Goal: Communication & Community: Answer question/provide support

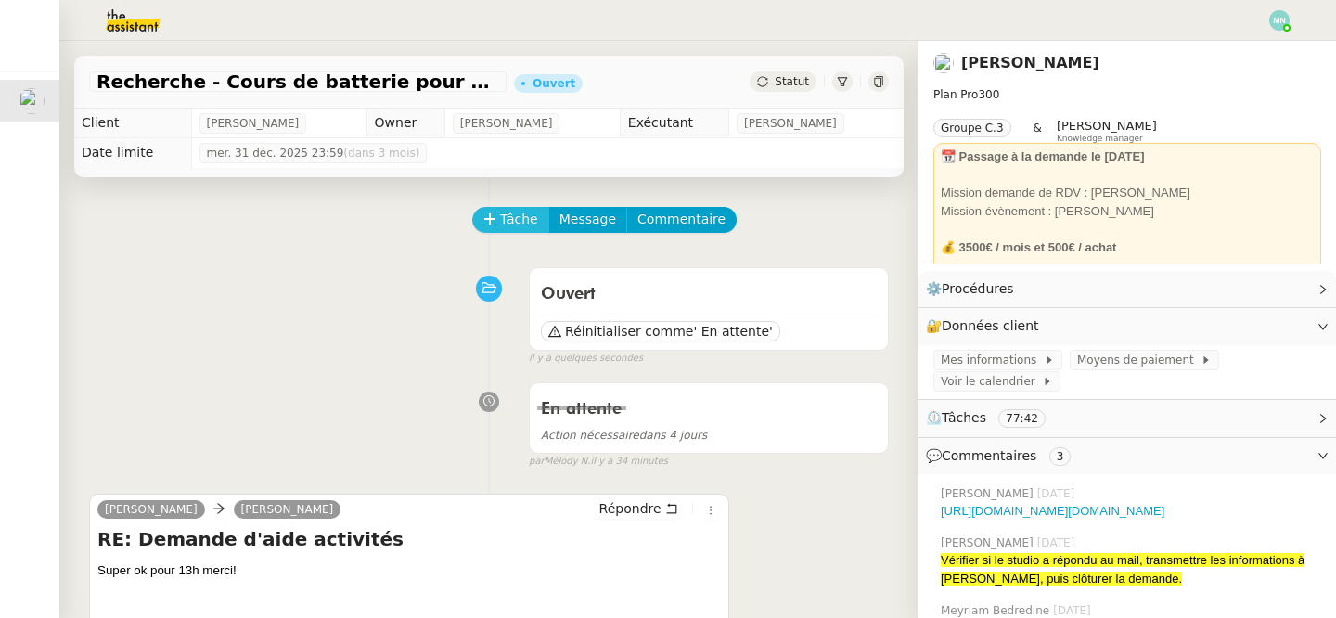
click at [511, 219] on span "Tâche" at bounding box center [519, 219] width 38 height 21
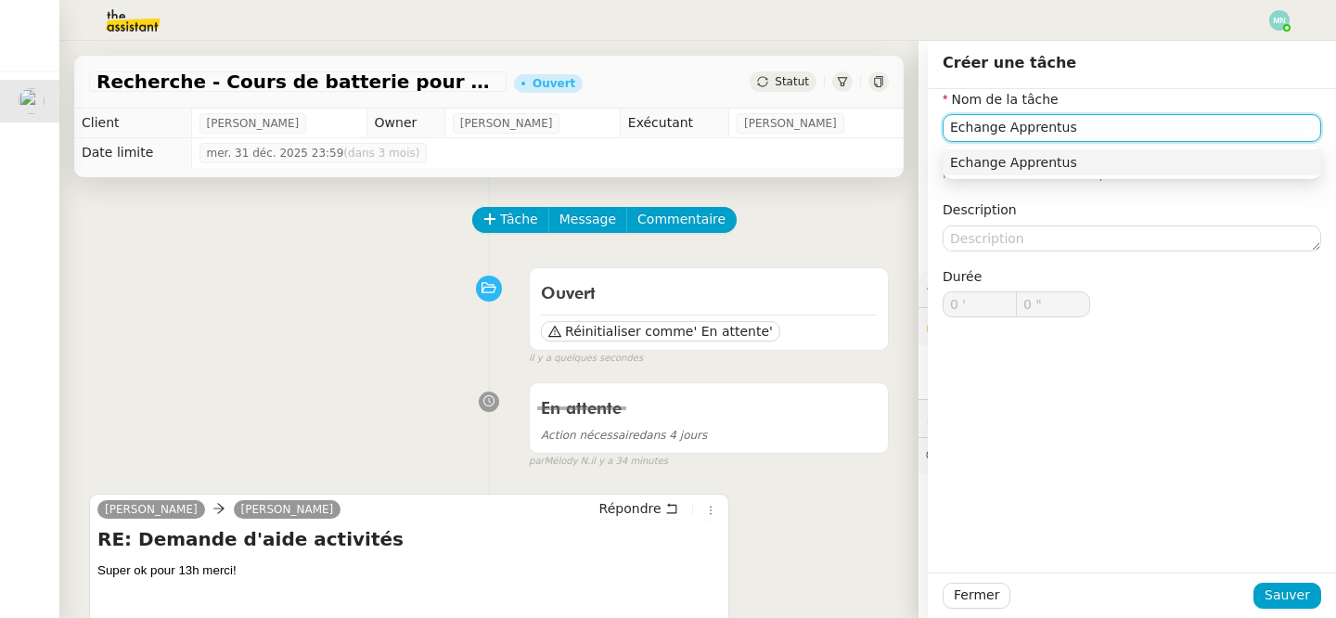
click at [1161, 174] on nz-auto-option "Echange Apprentus" at bounding box center [1132, 162] width 379 height 26
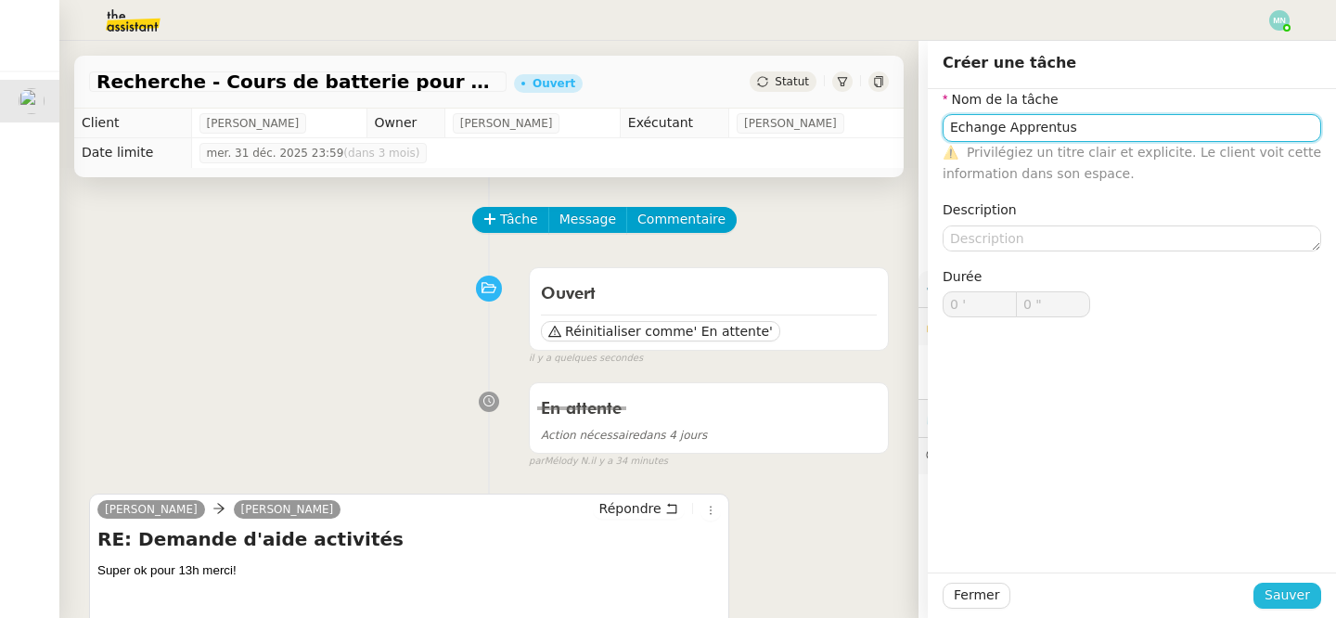
type input "Echange Apprentus"
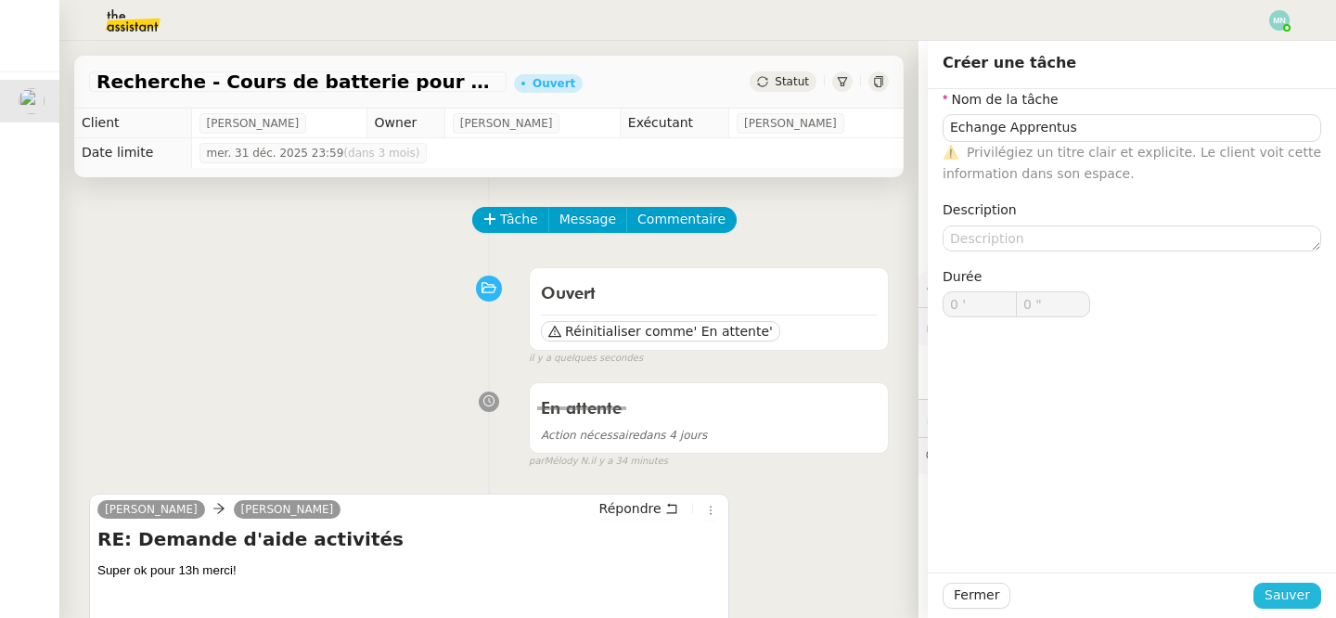
click at [1286, 603] on span "Sauver" at bounding box center [1287, 595] width 45 height 21
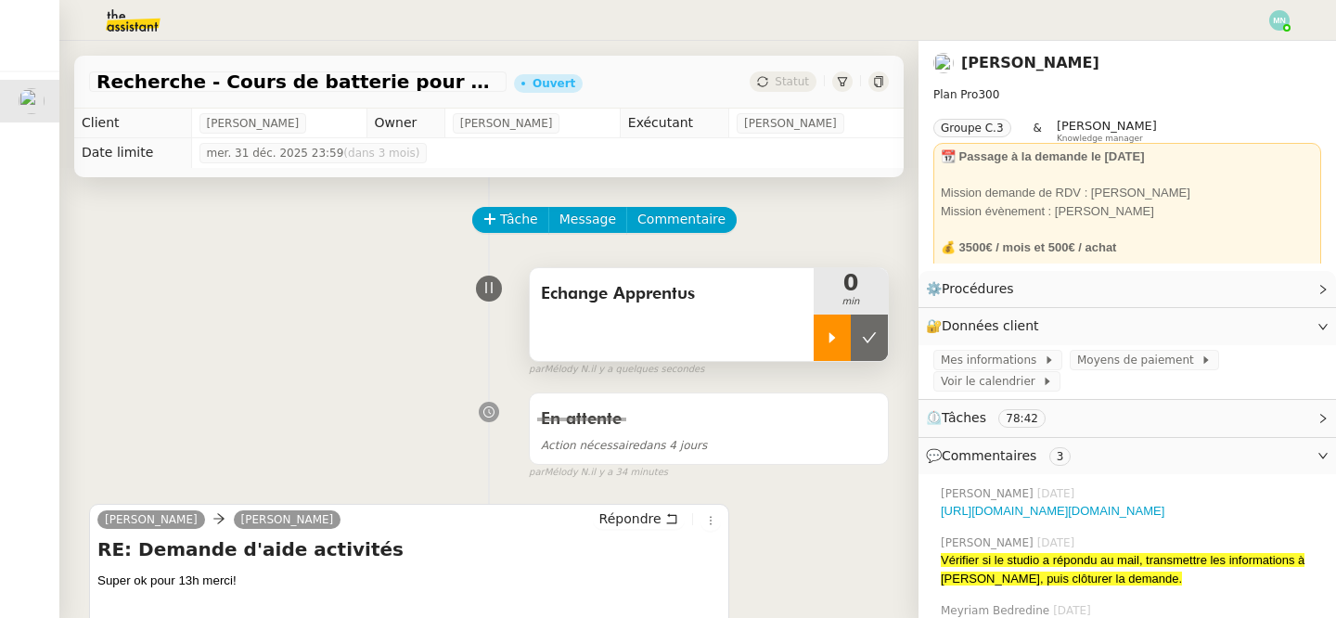
click at [837, 341] on icon at bounding box center [832, 337] width 15 height 15
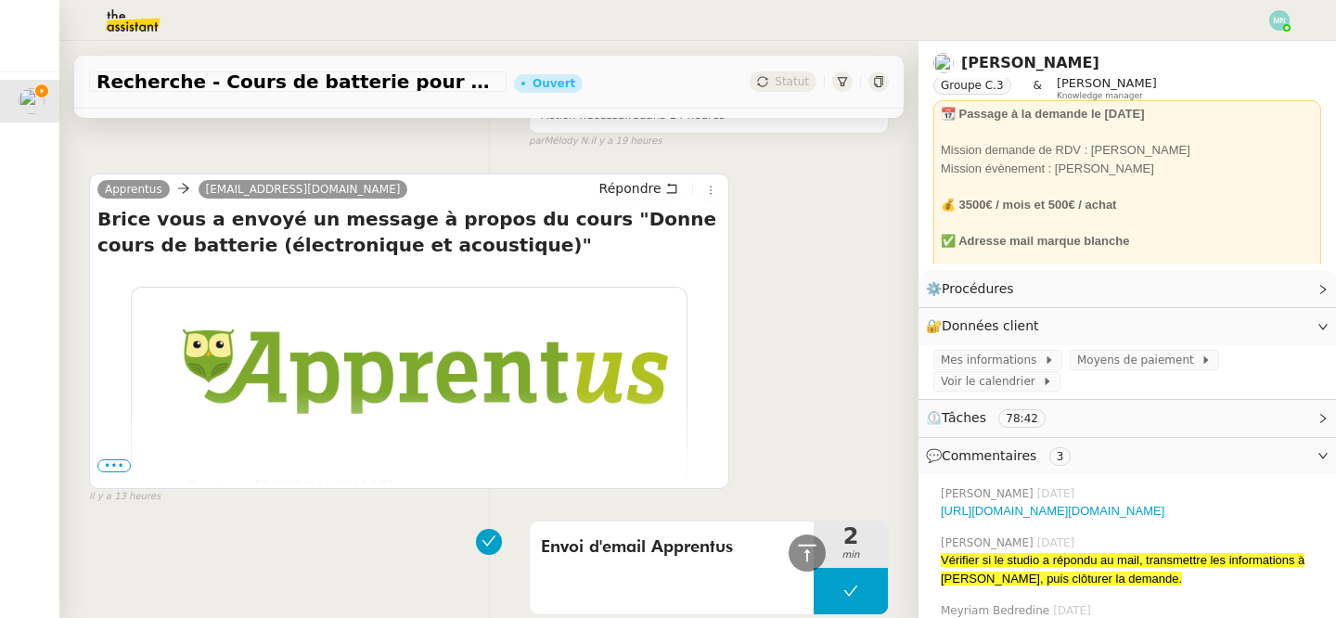
scroll to position [1373, 0]
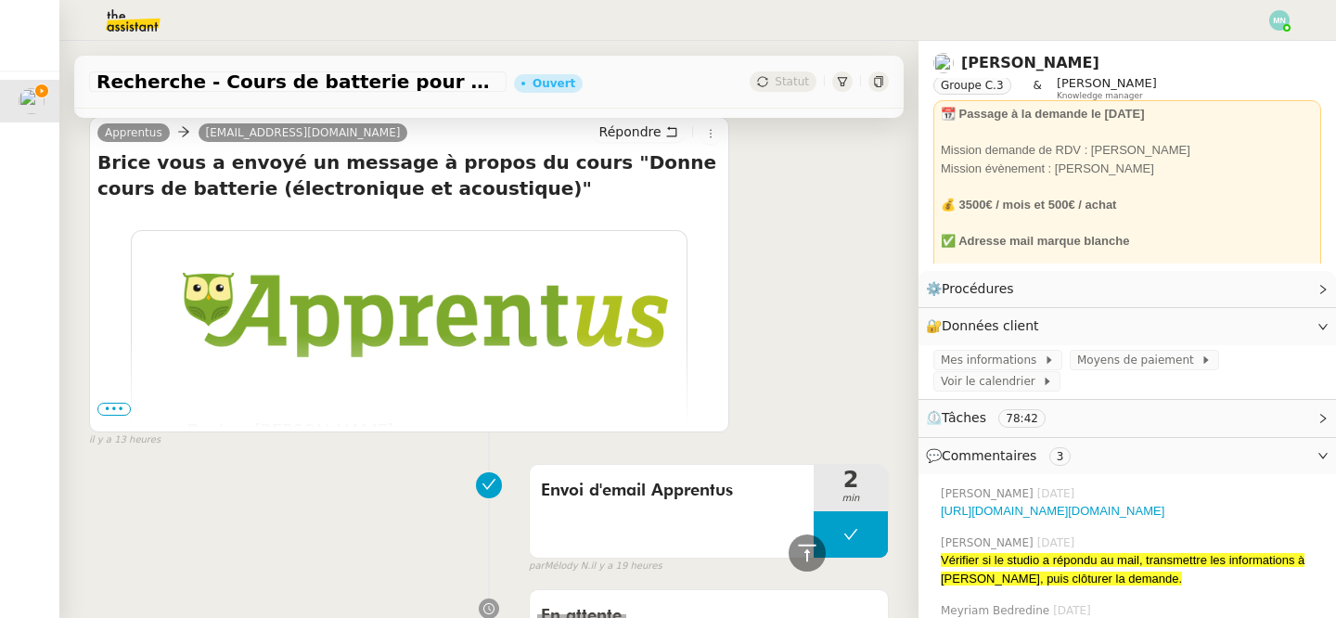
click at [112, 402] on td "Bonjour [PERSON_NAME], Brice vous a envoyé un message à propos du cours " Donne…" at bounding box center [409, 442] width 624 height 132
click at [112, 414] on span "•••" at bounding box center [113, 409] width 33 height 13
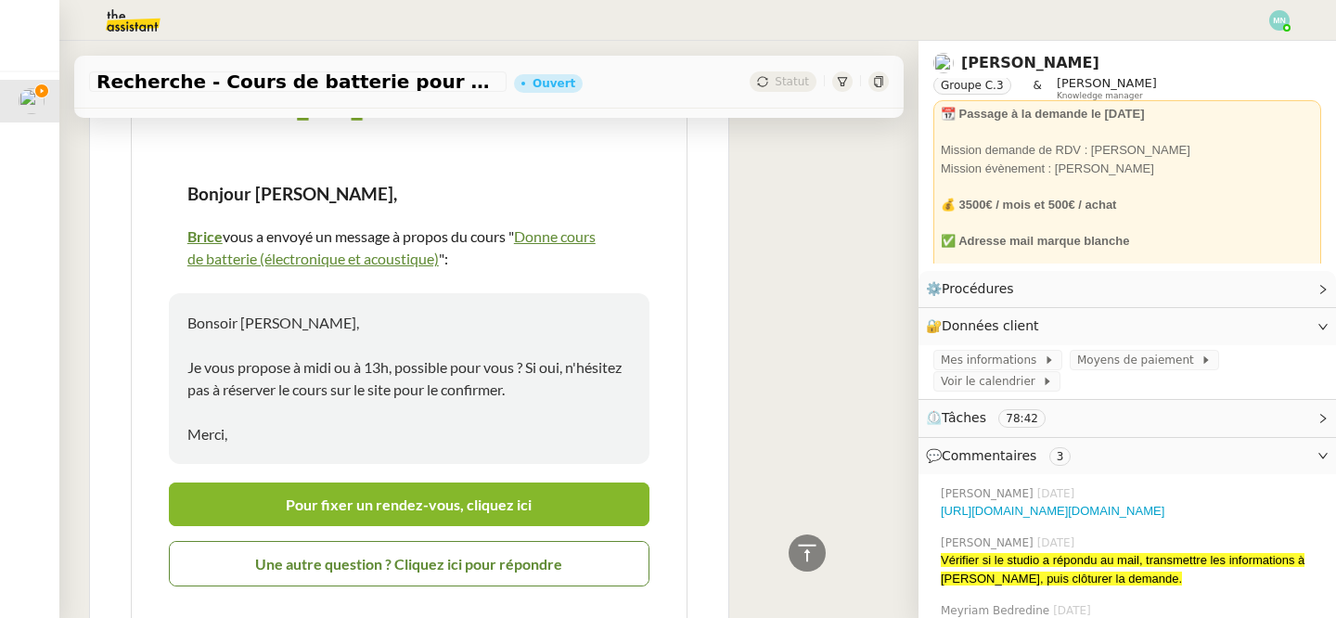
scroll to position [1655, 0]
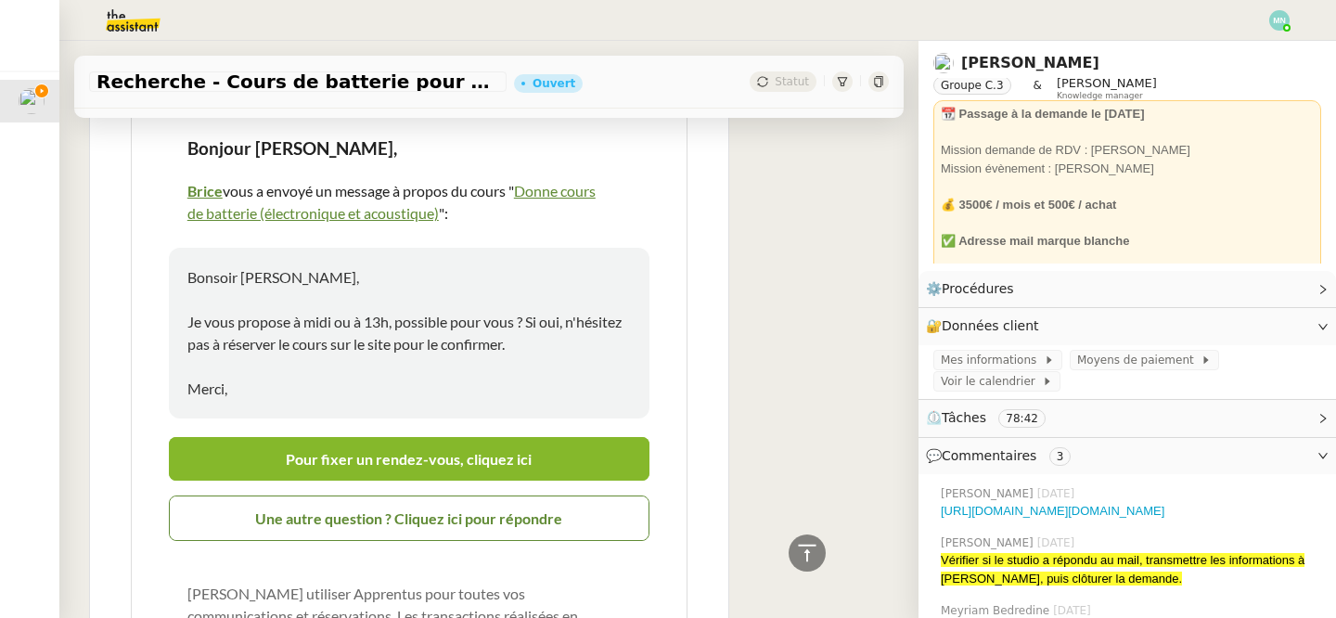
click at [345, 462] on link "Pour fixer un rendez-vous, cliquez ici" at bounding box center [409, 459] width 481 height 44
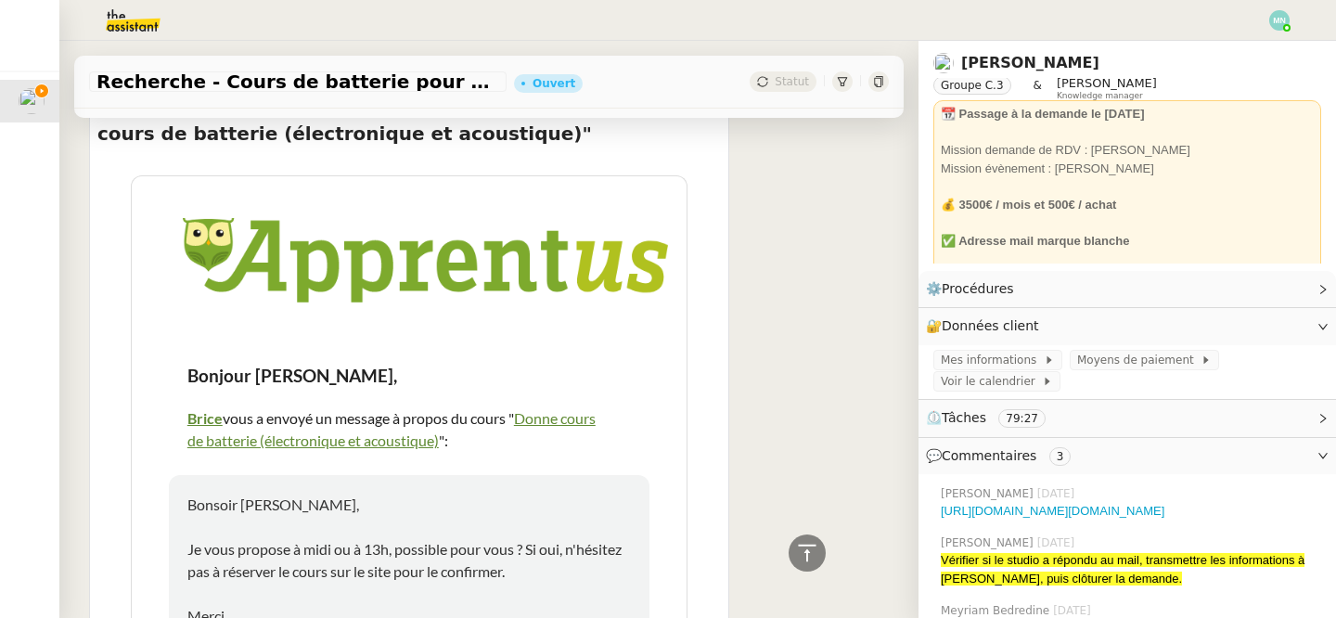
scroll to position [1432, 0]
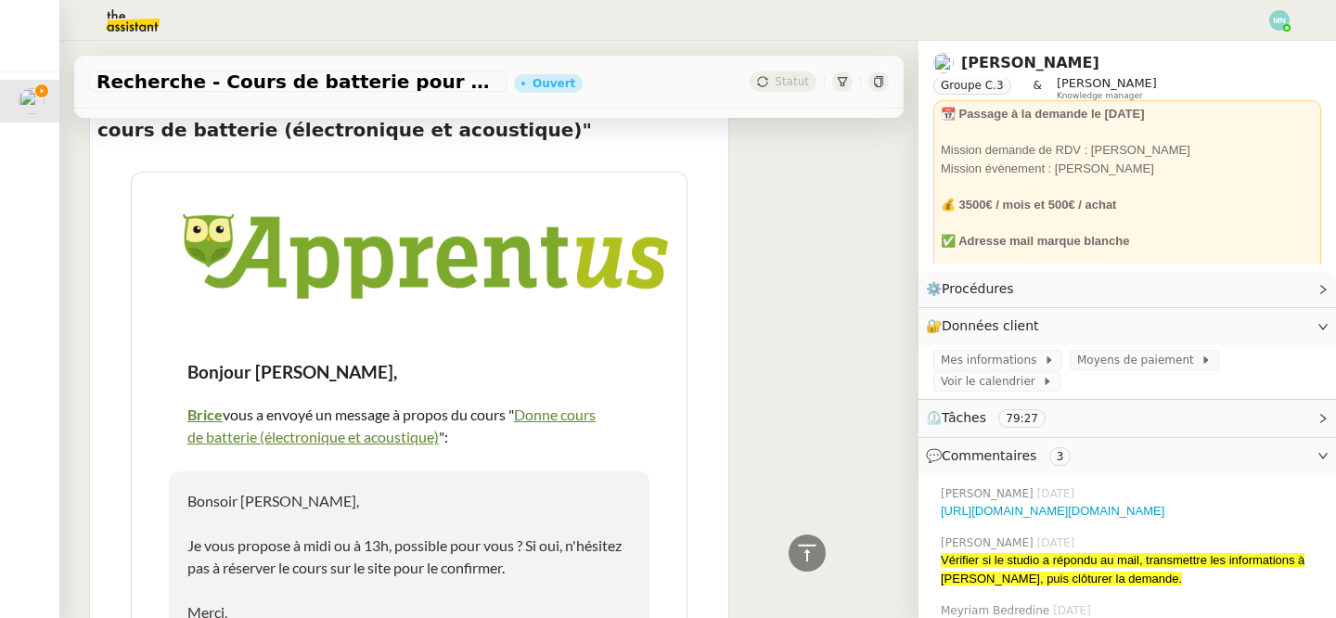
click at [346, 441] on link "Donne cours de batterie (électronique et acoustique)" at bounding box center [391, 425] width 408 height 40
click at [1137, 363] on span "Moyens de paiement" at bounding box center [1138, 360] width 123 height 19
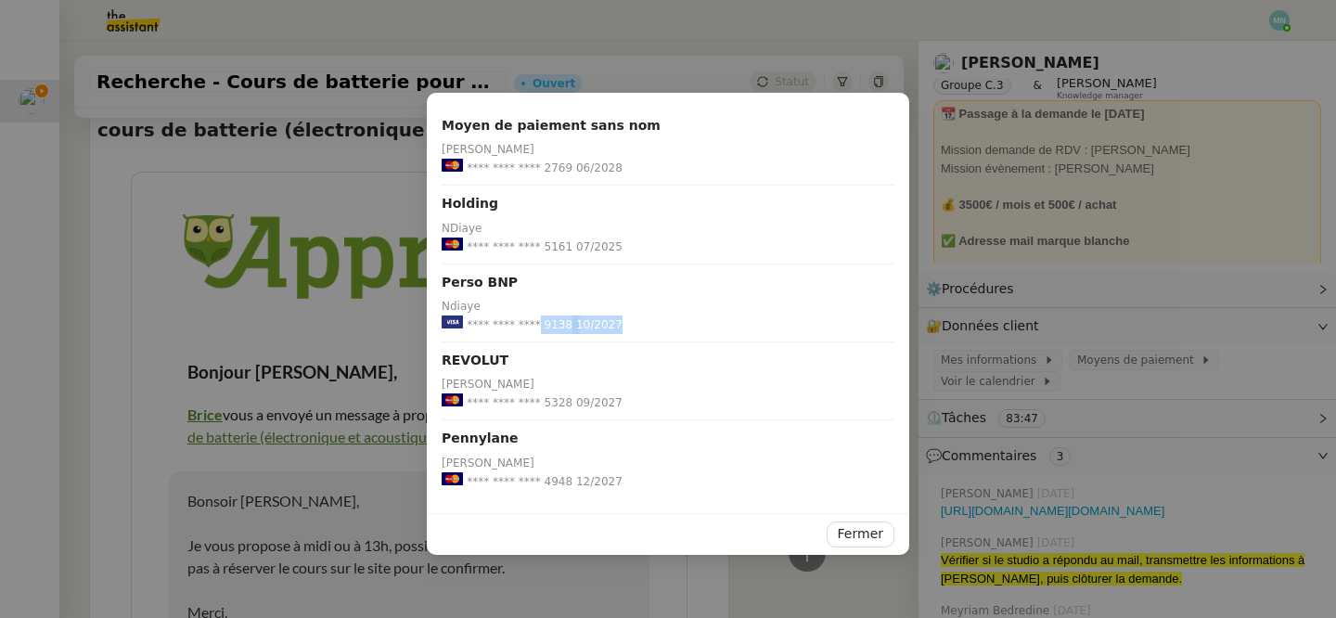
drag, startPoint x: 619, startPoint y: 323, endPoint x: 536, endPoint y: 325, distance: 82.6
click at [536, 325] on div "**** **** **** 9138 10/2027" at bounding box center [668, 324] width 453 height 19
copy div "9138 10/2027"
click at [333, 380] on nz-modal-container "Moyen de paiement sans nom [PERSON_NAME] **** **** **** 2769 06/2028 Holding ND…" at bounding box center [668, 309] width 1336 height 618
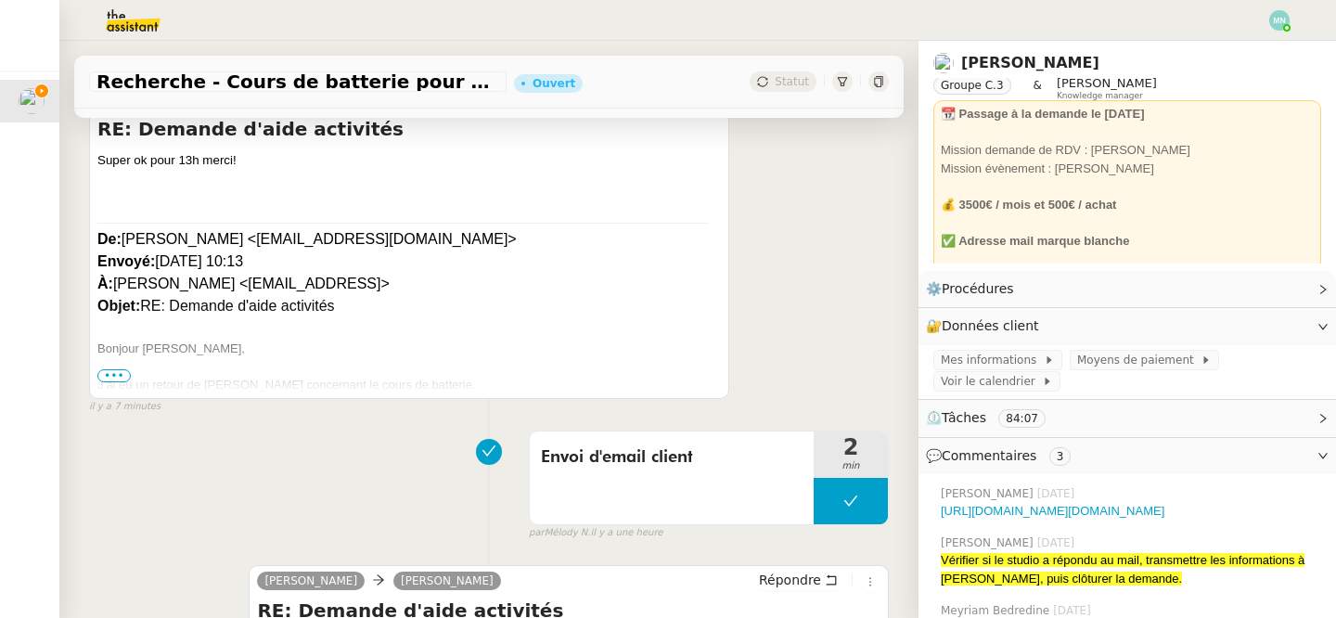
scroll to position [0, 0]
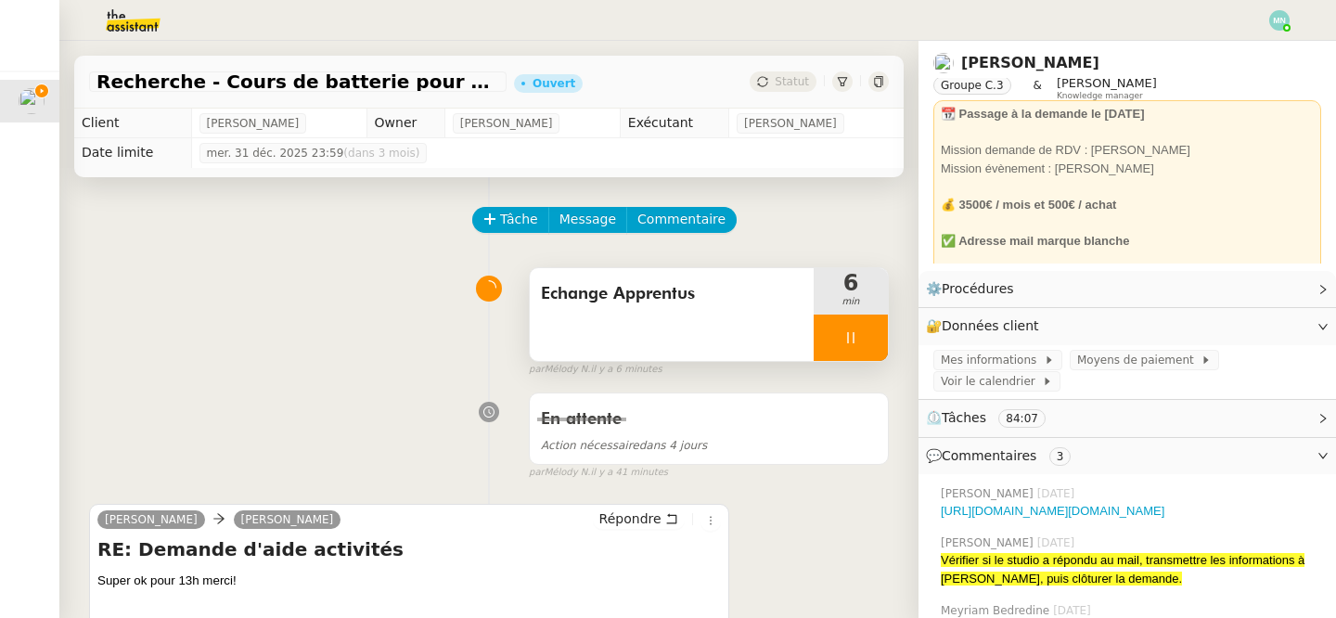
click at [840, 332] on div at bounding box center [851, 338] width 74 height 46
click at [878, 341] on button at bounding box center [869, 338] width 37 height 46
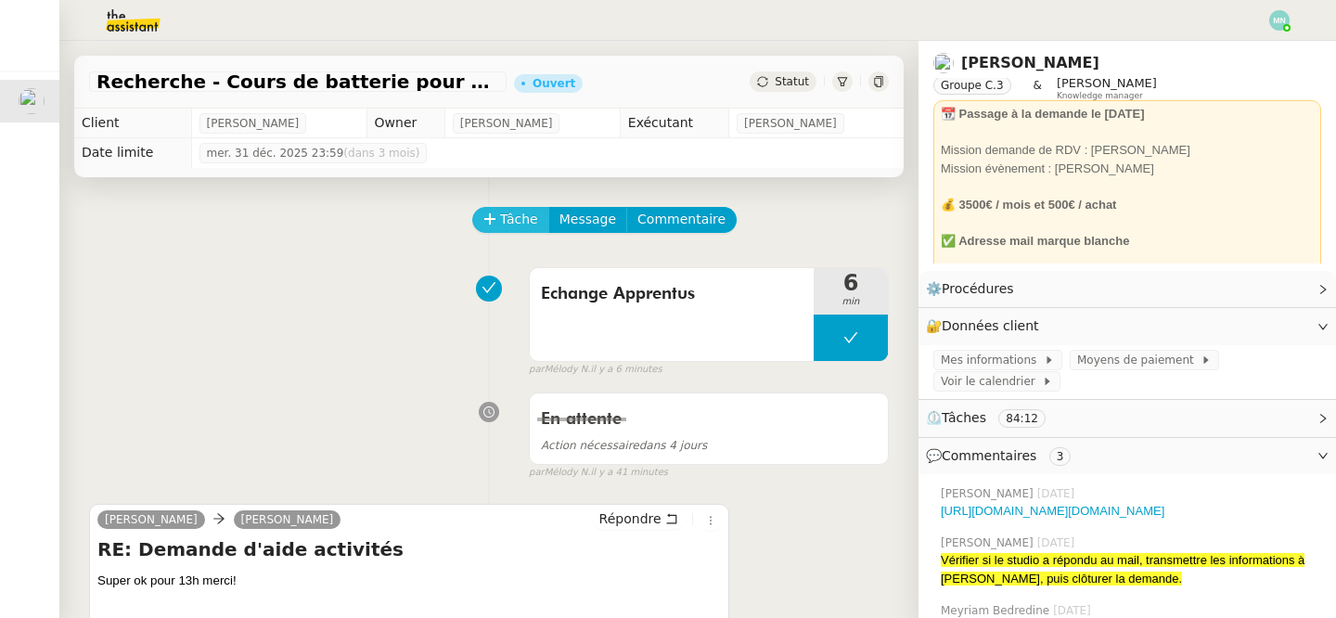
click at [500, 223] on span "Tâche" at bounding box center [519, 219] width 38 height 21
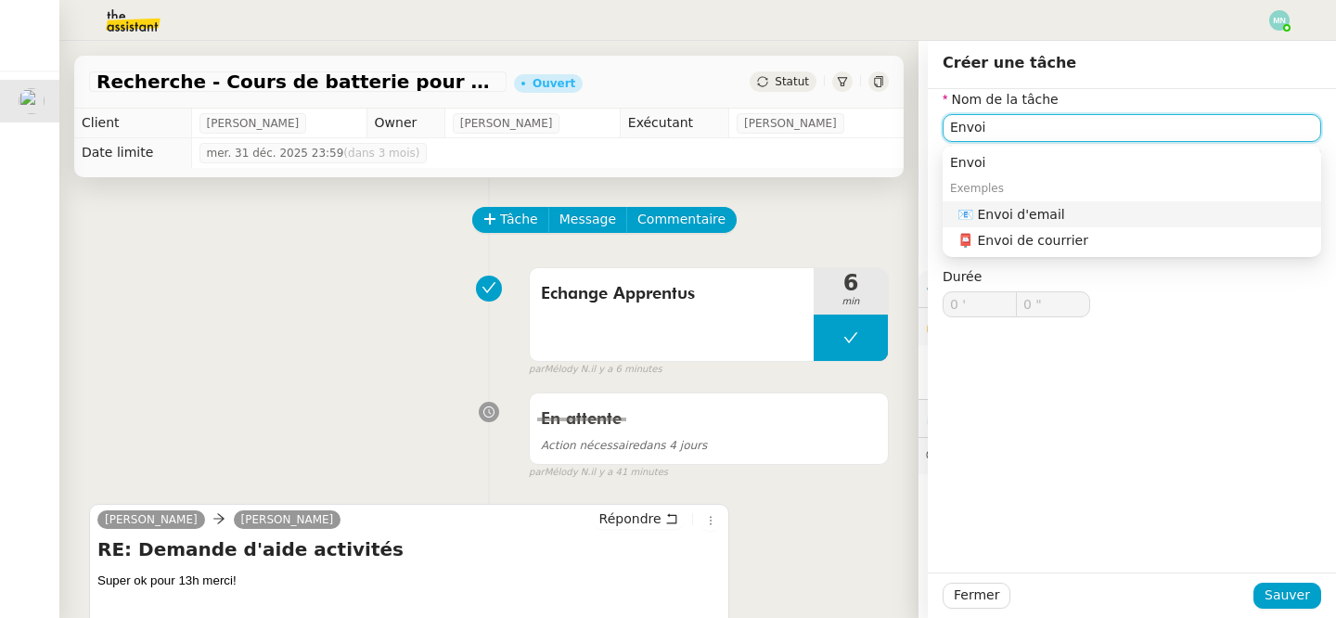
click at [1096, 214] on div "📧 Envoi d'email" at bounding box center [1136, 214] width 356 height 17
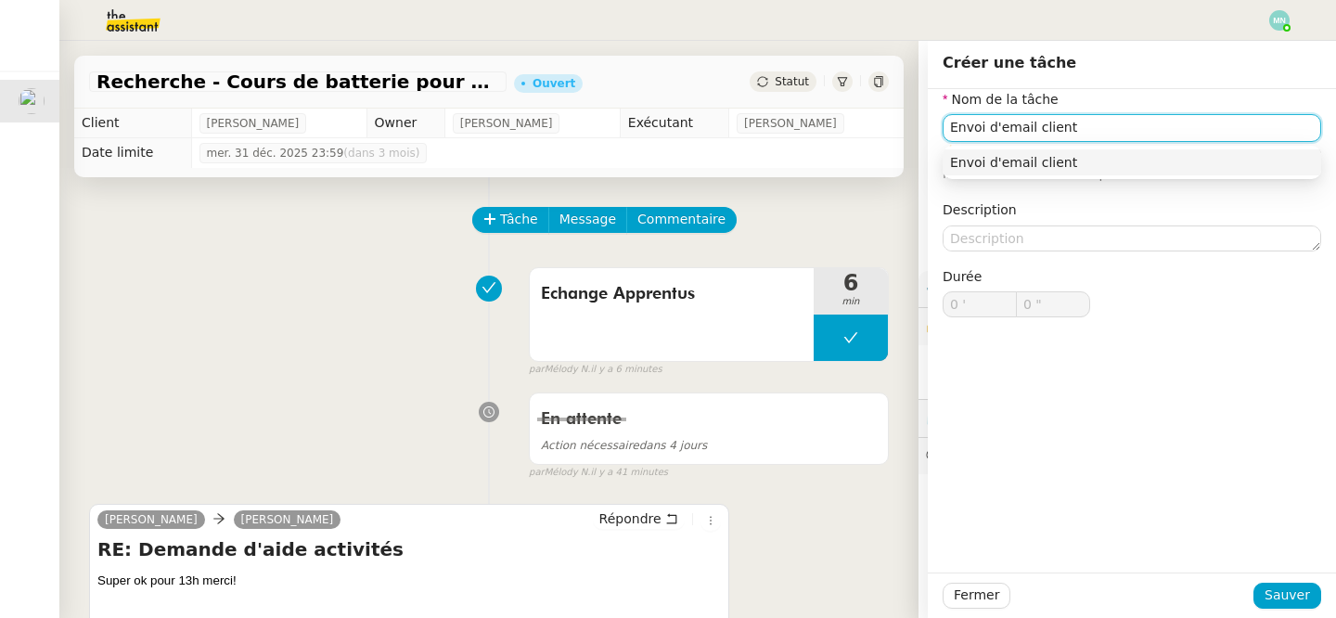
click at [1110, 170] on div "Envoi d'email client" at bounding box center [1132, 162] width 364 height 17
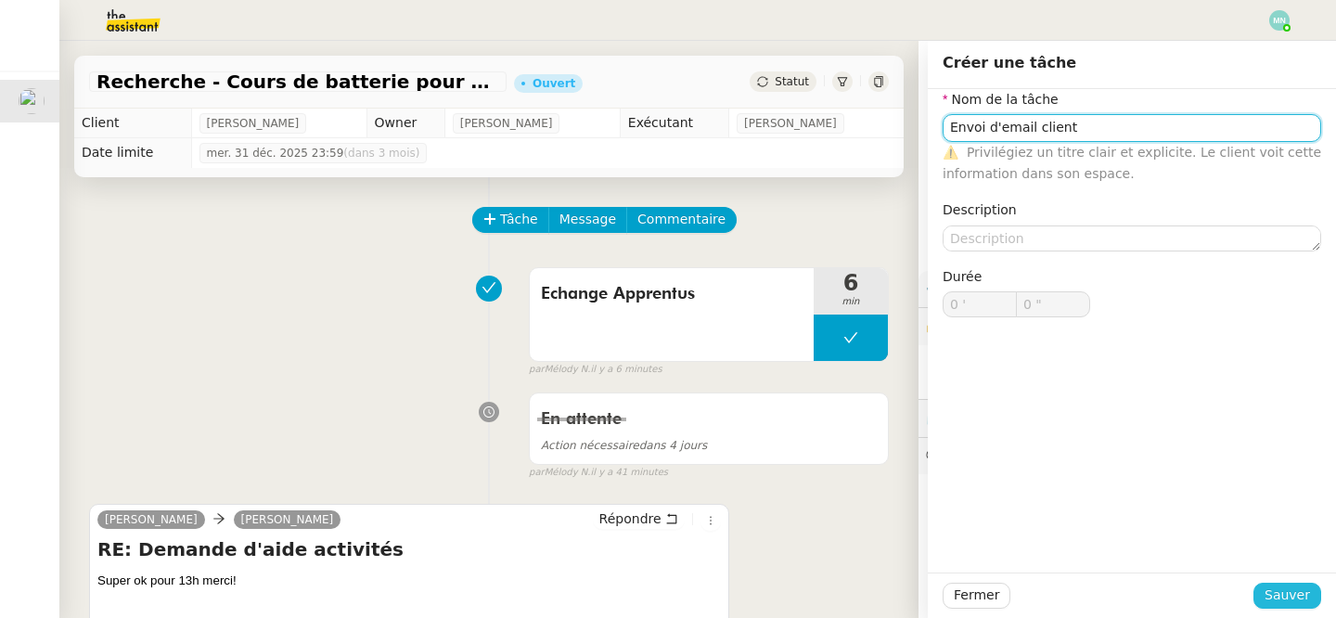
type input "Envoi d'email client"
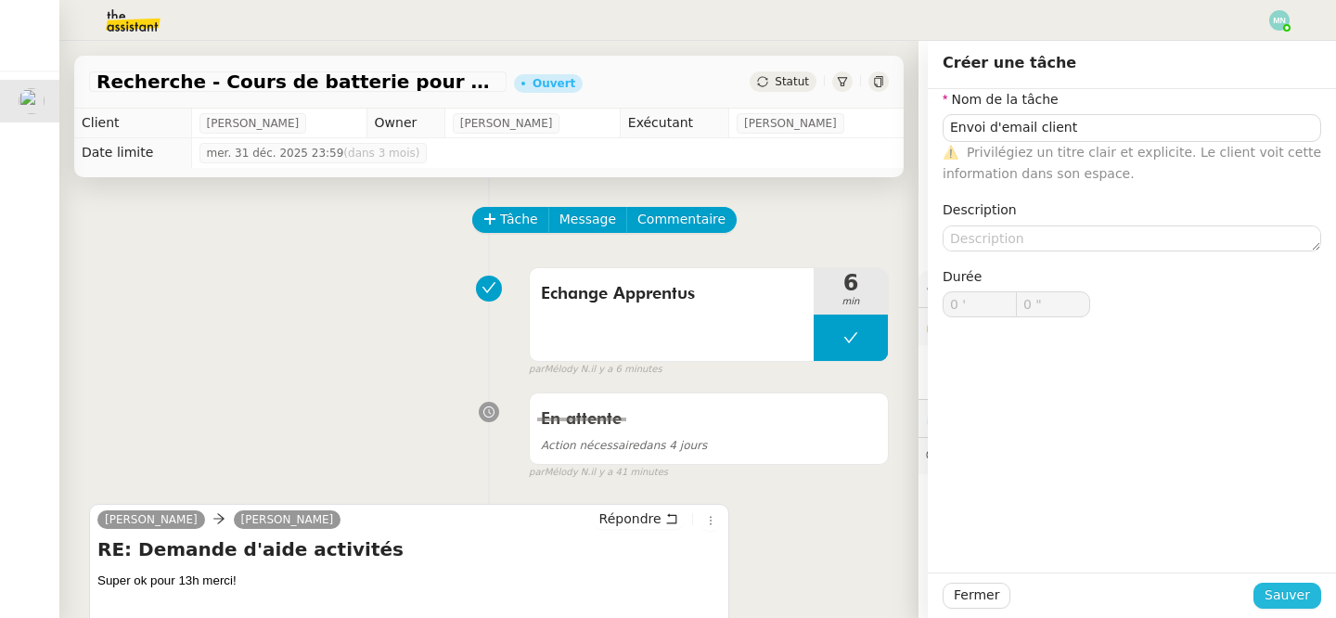
click at [1296, 598] on span "Sauver" at bounding box center [1287, 595] width 45 height 21
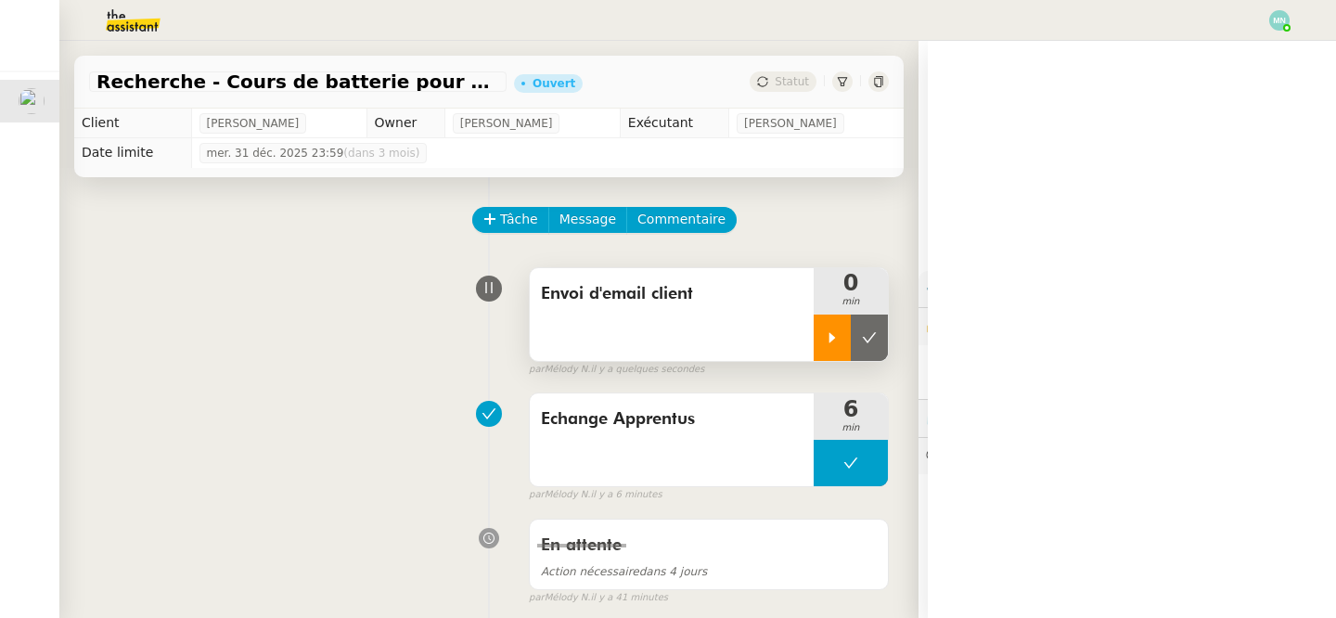
click at [826, 337] on icon at bounding box center [832, 337] width 15 height 15
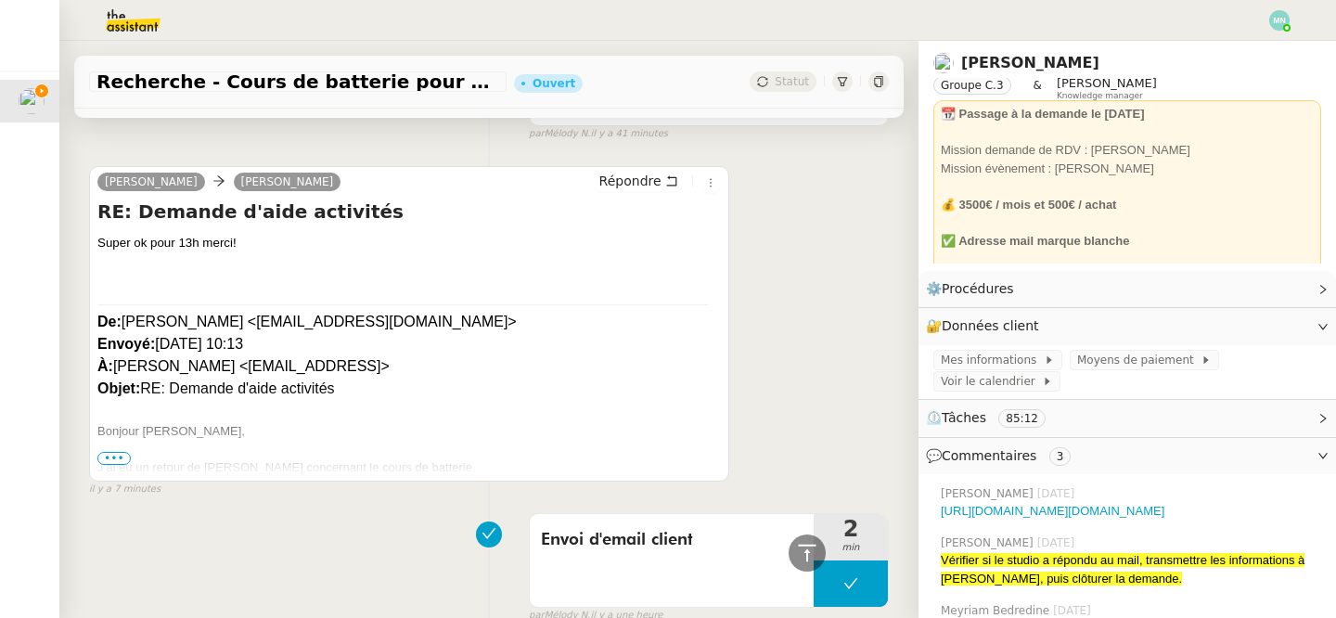
scroll to position [385, 0]
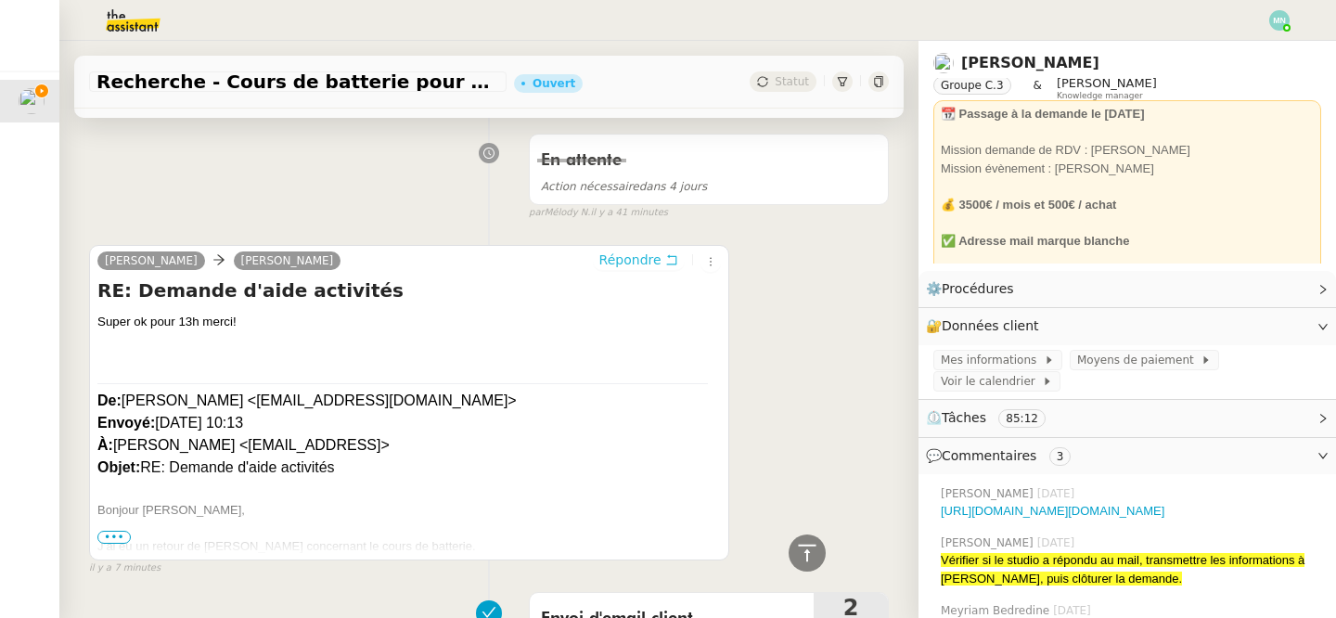
click at [638, 261] on span "Répondre" at bounding box center [630, 260] width 62 height 19
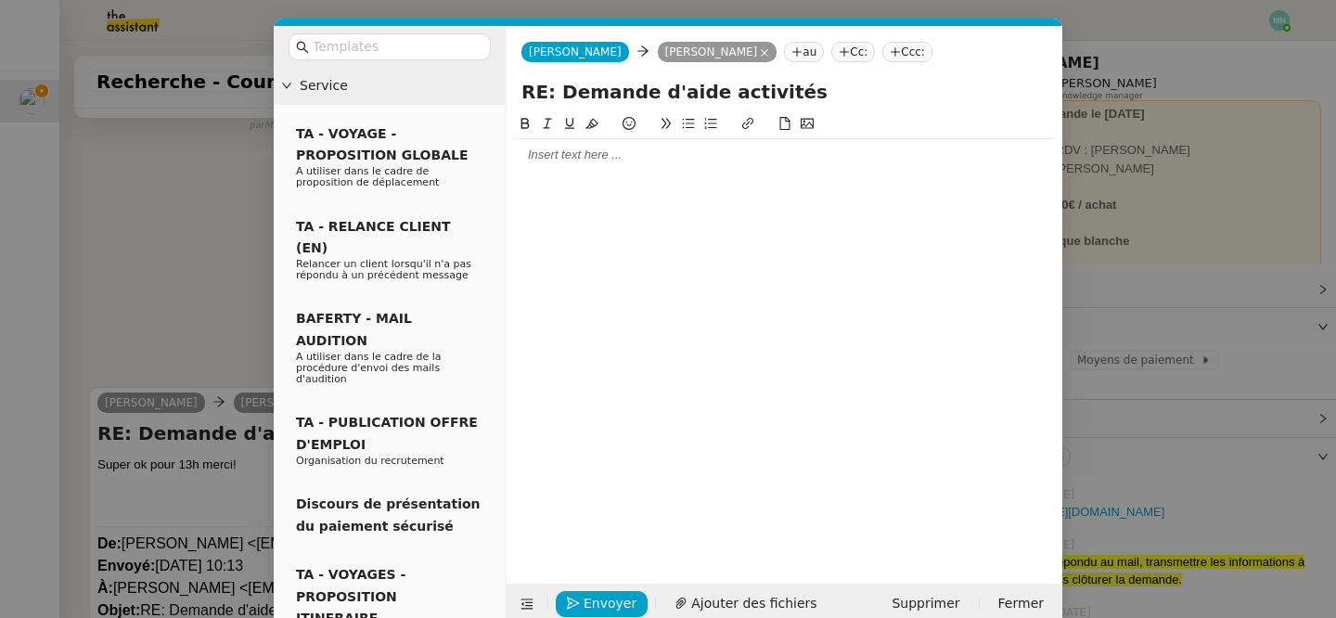
scroll to position [526, 0]
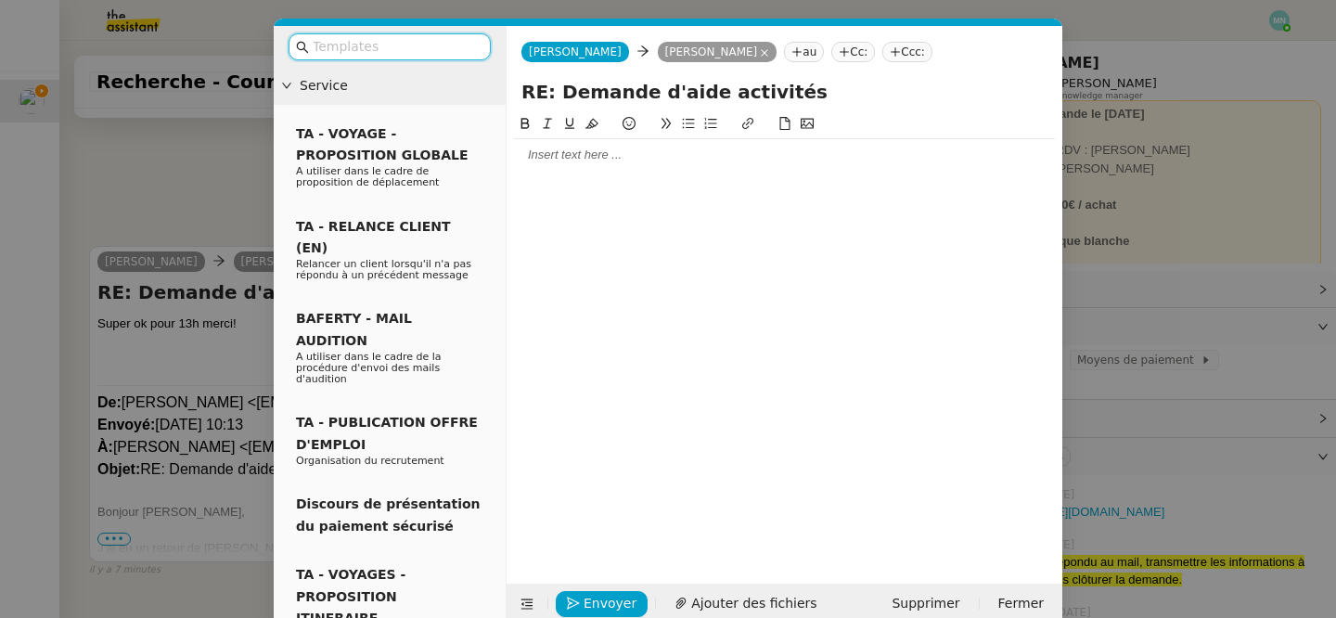
click at [590, 156] on div at bounding box center [784, 155] width 541 height 17
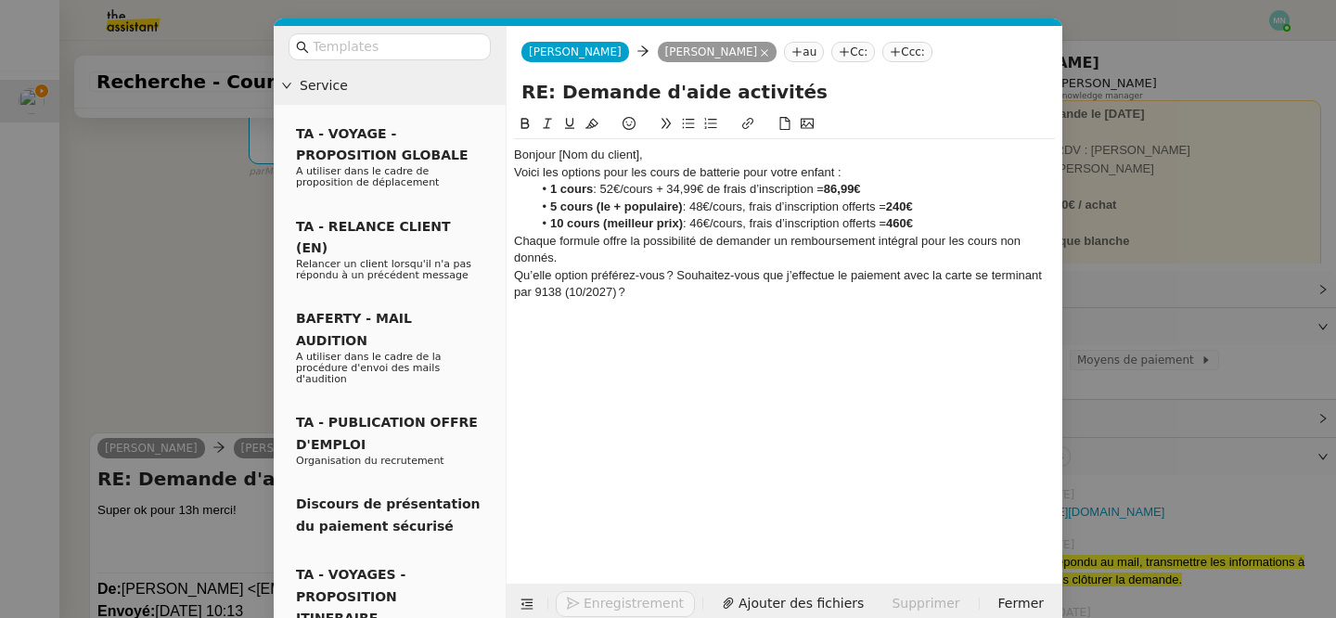
scroll to position [714, 0]
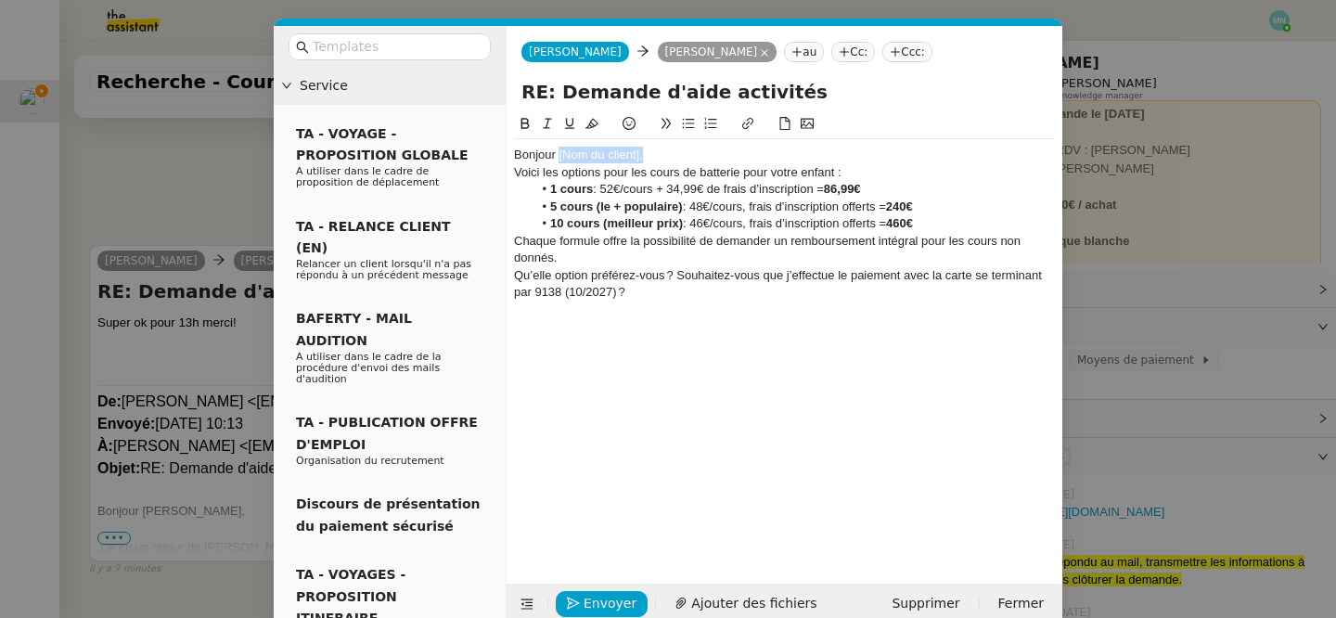
drag, startPoint x: 642, startPoint y: 156, endPoint x: 558, endPoint y: 154, distance: 84.5
click at [558, 154] on div "Bonjour [Nom du client]," at bounding box center [784, 155] width 541 height 17
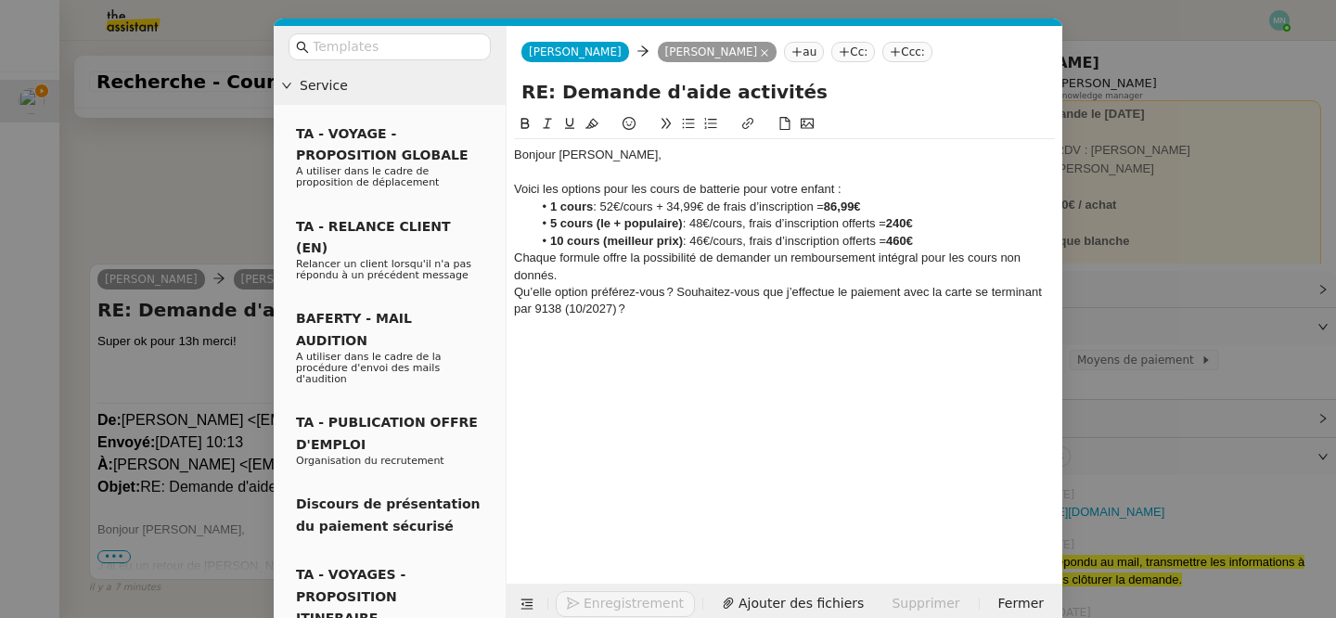
scroll to position [731, 0]
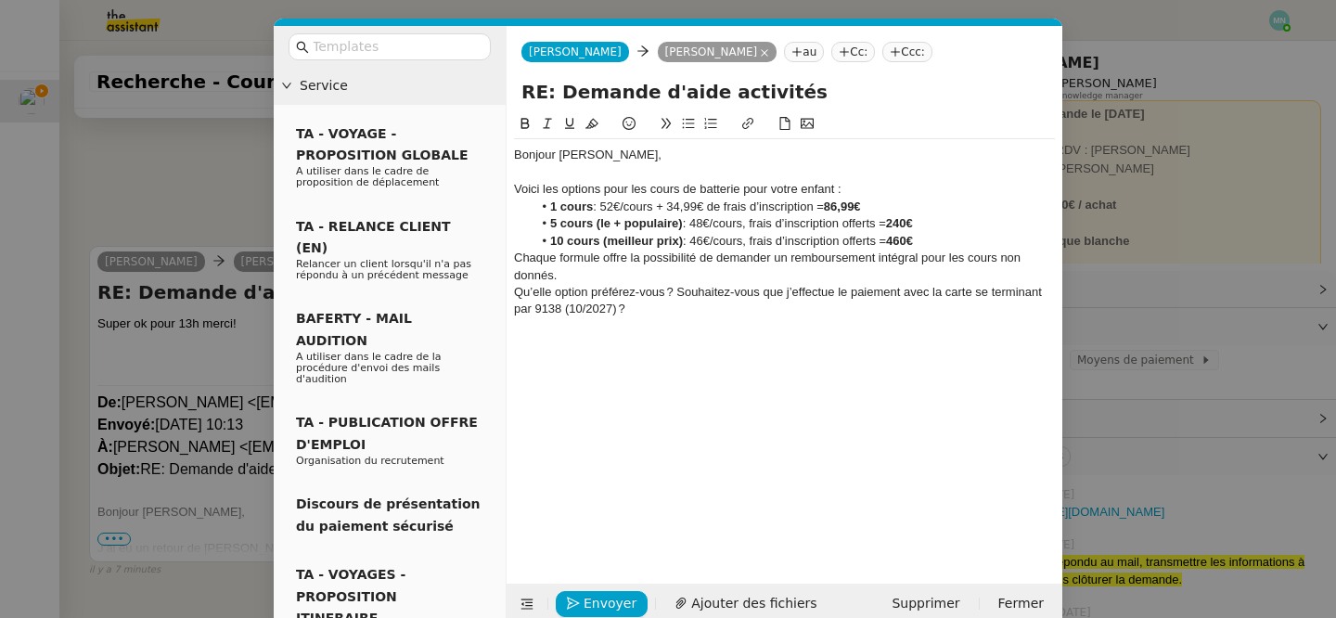
click at [867, 185] on div "Voici les options pour les cours de batterie pour votre enfant :" at bounding box center [784, 189] width 541 height 17
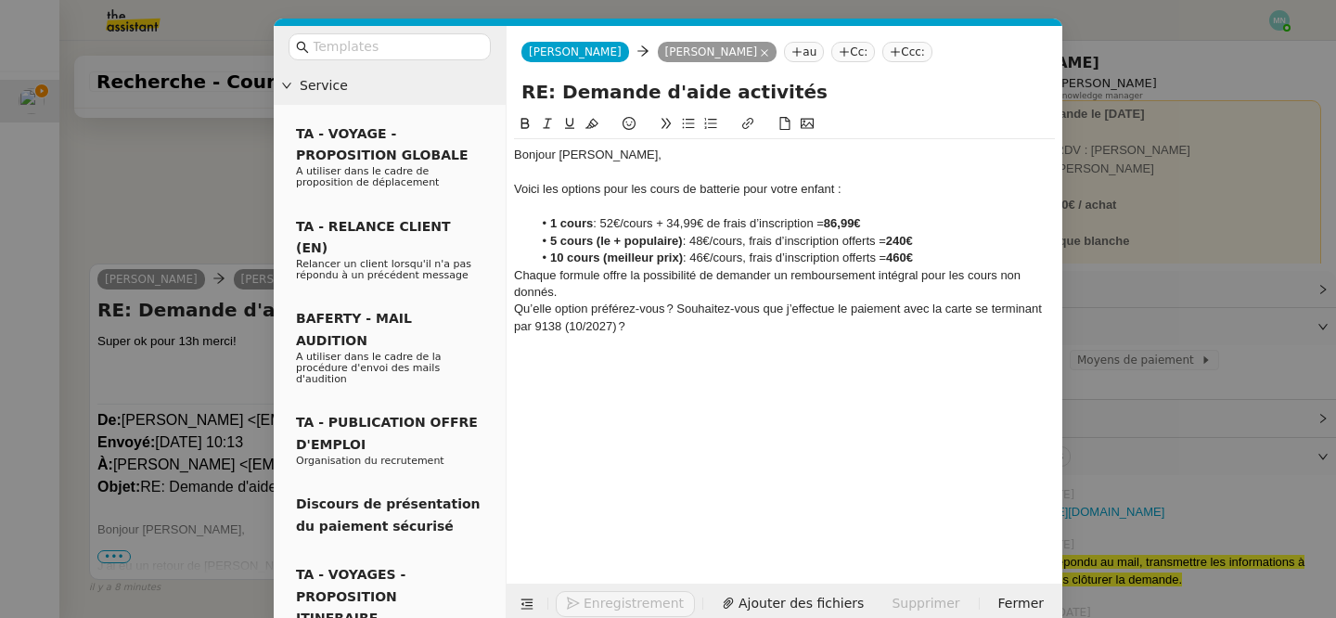
scroll to position [750, 0]
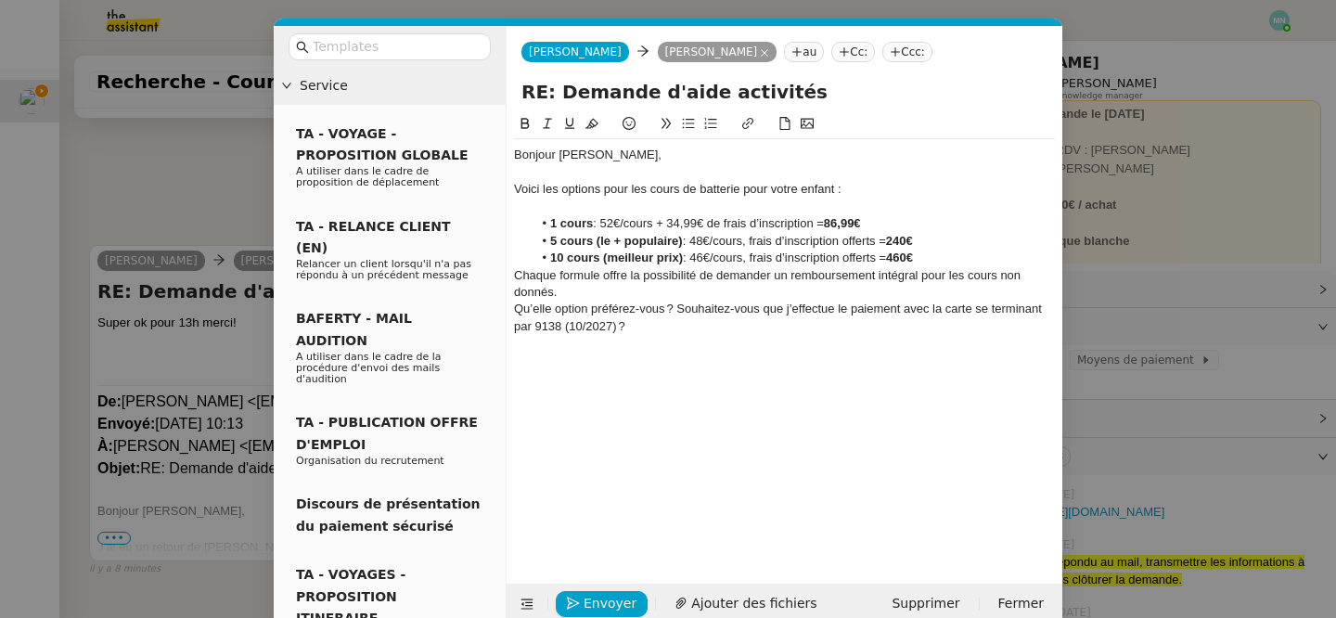
click at [656, 287] on div "Chaque formule offre la possibilité de demander un remboursement intégral pour …" at bounding box center [784, 284] width 541 height 34
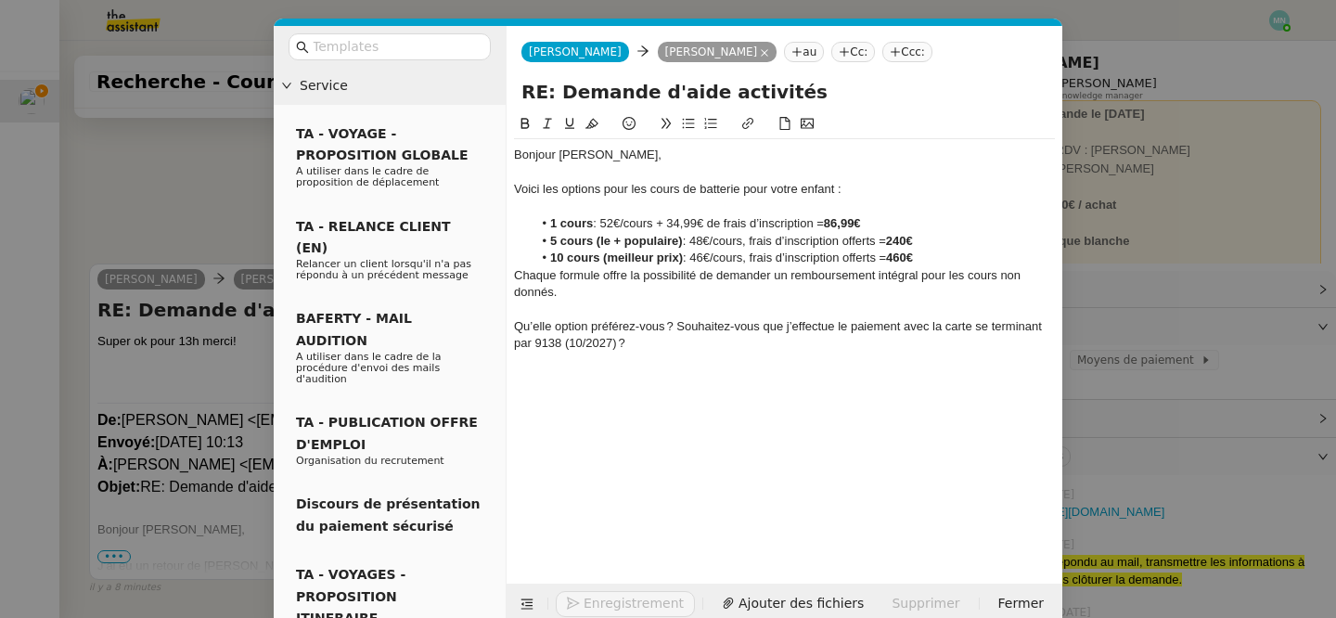
scroll to position [767, 0]
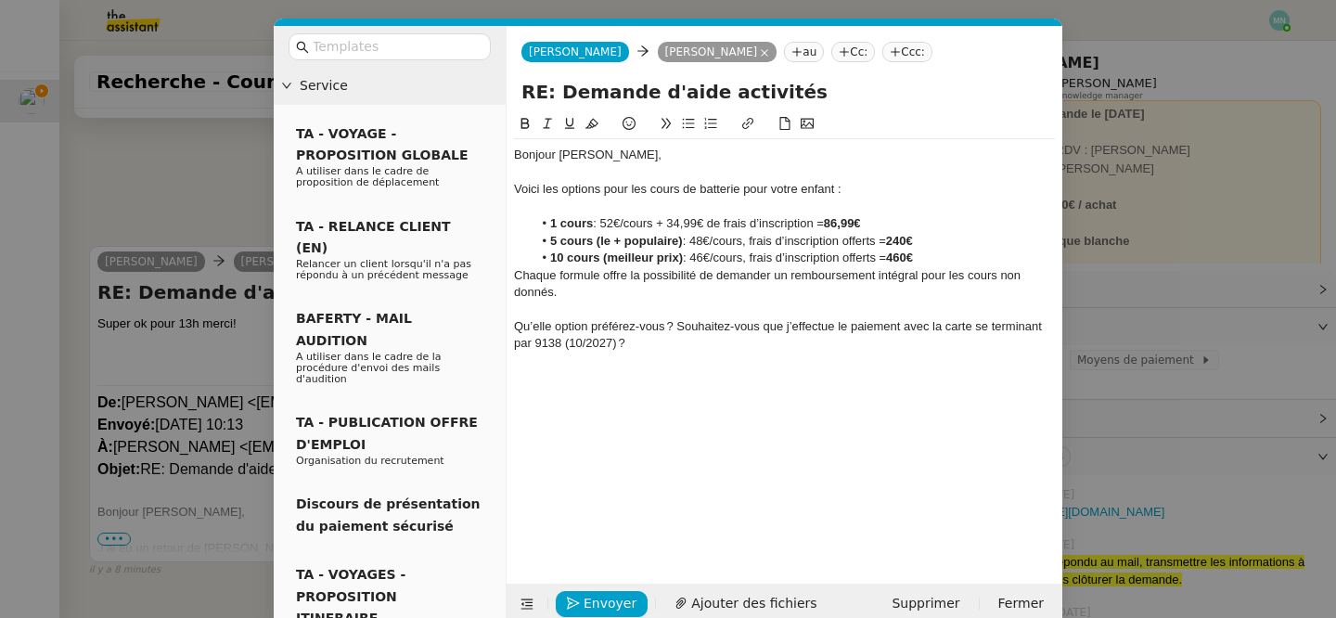
click at [958, 257] on li "10 cours (meilleur prix) : 46€/cours, frais d’inscription offerts = 460€" at bounding box center [794, 258] width 523 height 17
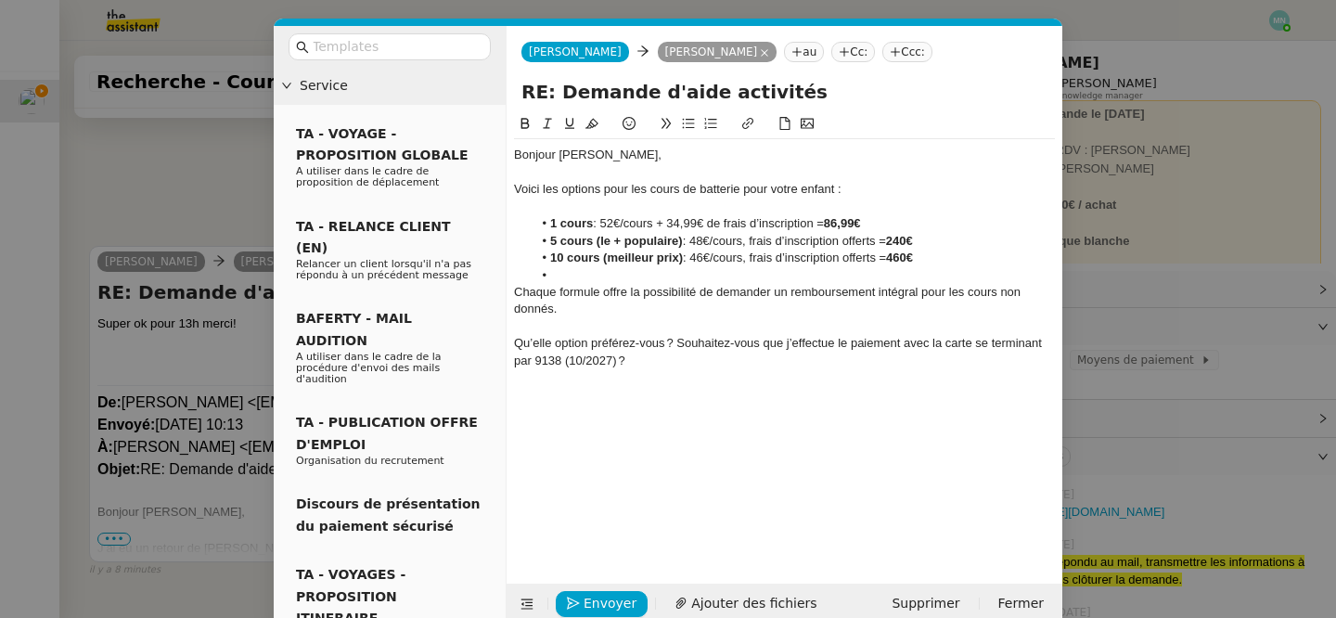
scroll to position [769, 0]
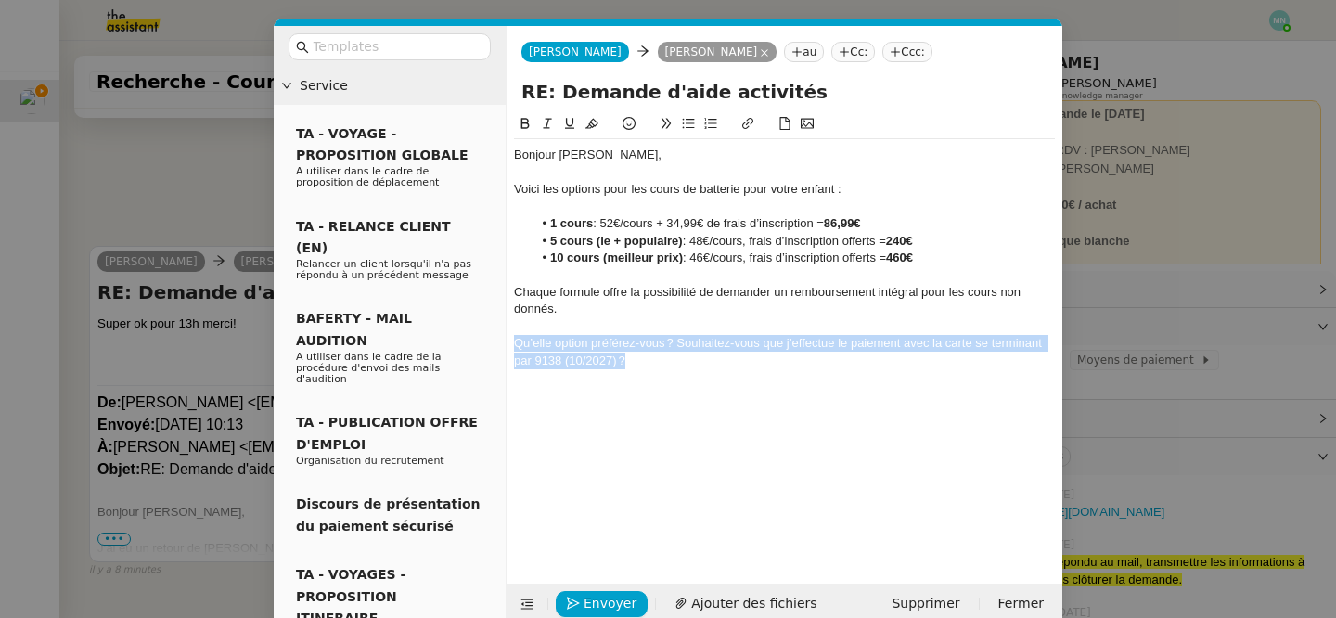
drag, startPoint x: 663, startPoint y: 359, endPoint x: 492, endPoint y: 339, distance: 172.9
click at [492, 339] on nz-layout "Service TA - VOYAGE - PROPOSITION GLOBALE A utiliser dans le cadre de propositi…" at bounding box center [668, 325] width 789 height 598
click at [688, 123] on icon at bounding box center [689, 124] width 12 height 10
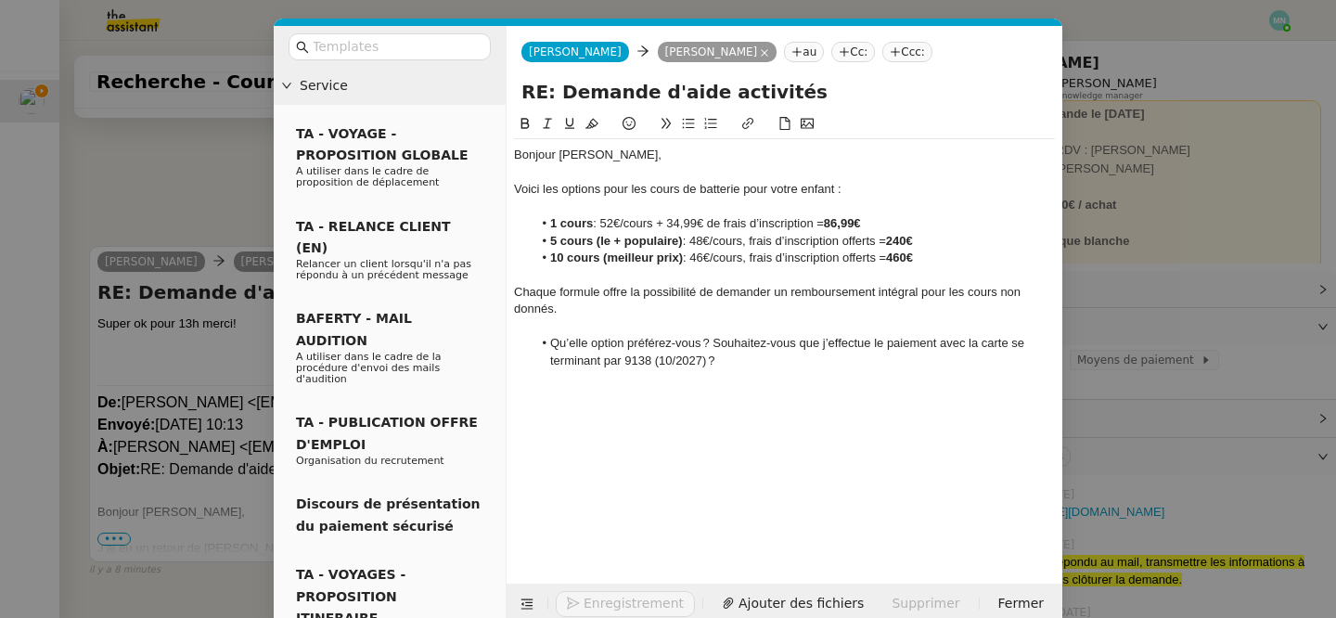
click at [744, 359] on li "Qu’elle option préférez-vous ? Souhaitez-vous que j’effectue le paiement avec l…" at bounding box center [794, 352] width 523 height 34
click at [578, 342] on li "Qu’elle option préférez-vous ? Souhaitez-vous que j’effectue le paiement avec l…" at bounding box center [794, 352] width 523 height 34
click at [0, 0] on lt-strong "ue" at bounding box center [0, 0] width 0 height 0
drag, startPoint x: 746, startPoint y: 188, endPoint x: 834, endPoint y: 188, distance: 88.1
click at [834, 188] on div "Voici les options pour les cours de batterie pour votre enfant :" at bounding box center [784, 189] width 541 height 17
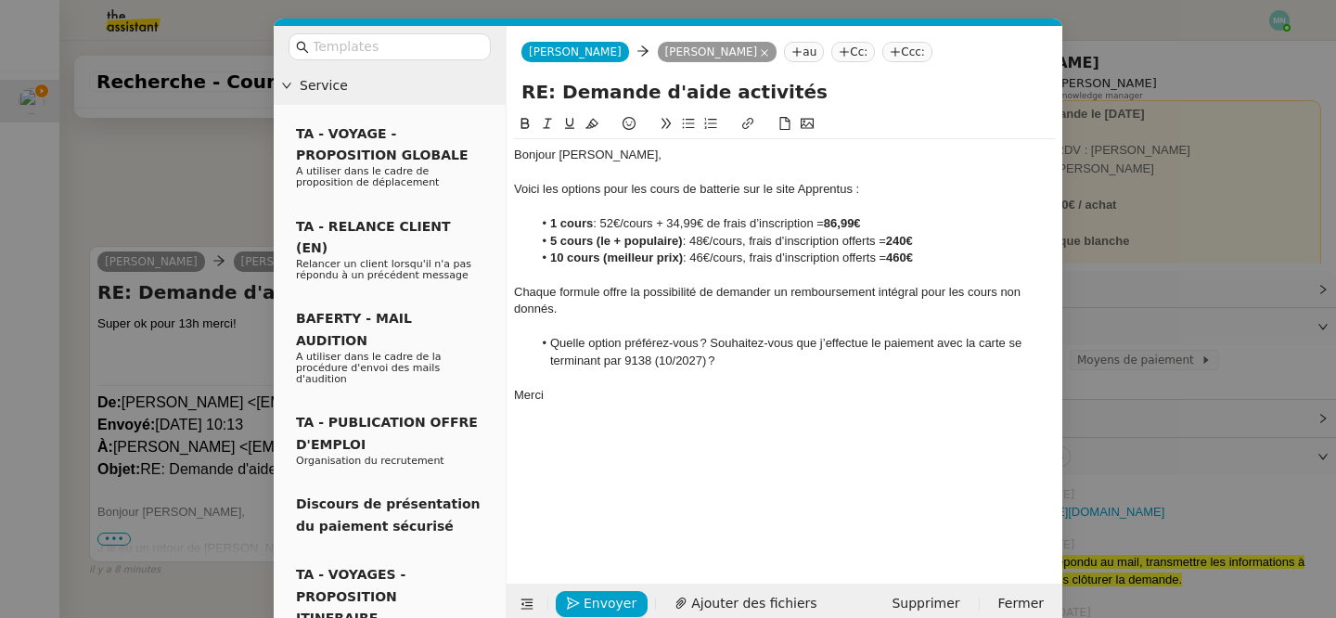
click at [807, 345] on li "Quelle option préférez-vous ? Souhaitez-vous que j’effectue le paiement avec la…" at bounding box center [794, 352] width 523 height 34
click at [832, 192] on div "Voici les options pour les cours de batterie sur le site Apprentus :" at bounding box center [784, 189] width 541 height 17
click at [740, 352] on li "Quelle option préférez-vous ? Souhaitez-vous que j’effectue le paiement avec la…" at bounding box center [794, 352] width 523 height 34
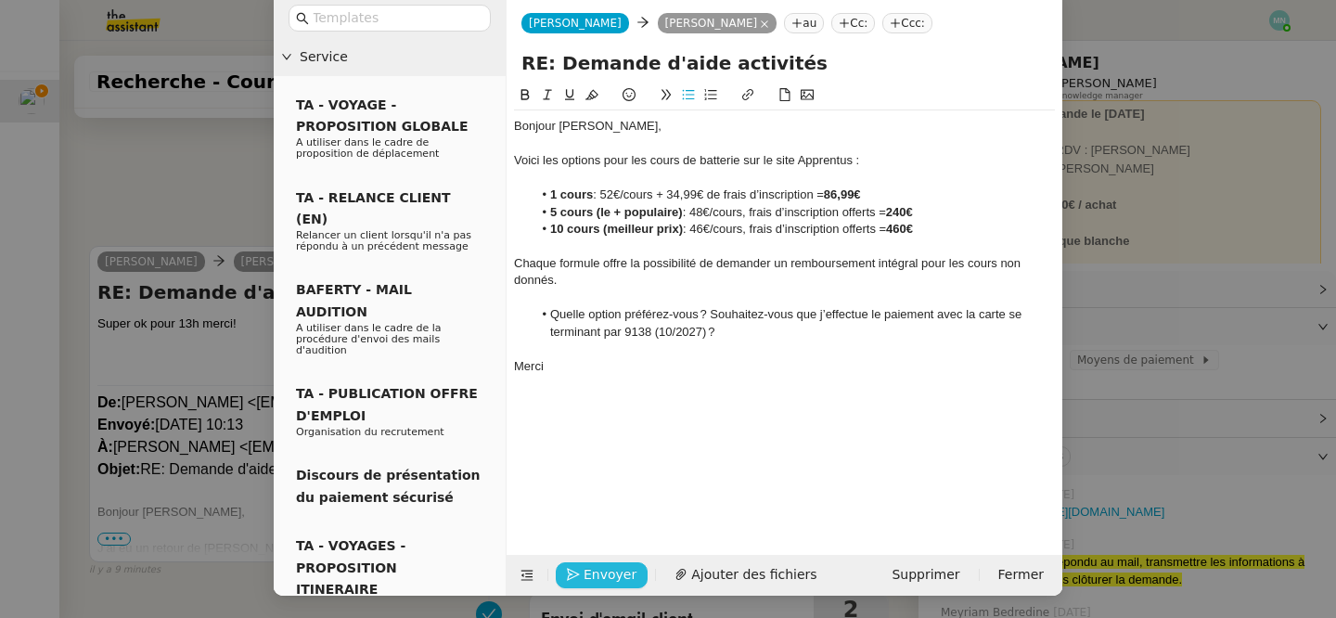
click at [603, 574] on span "Envoyer" at bounding box center [610, 574] width 53 height 21
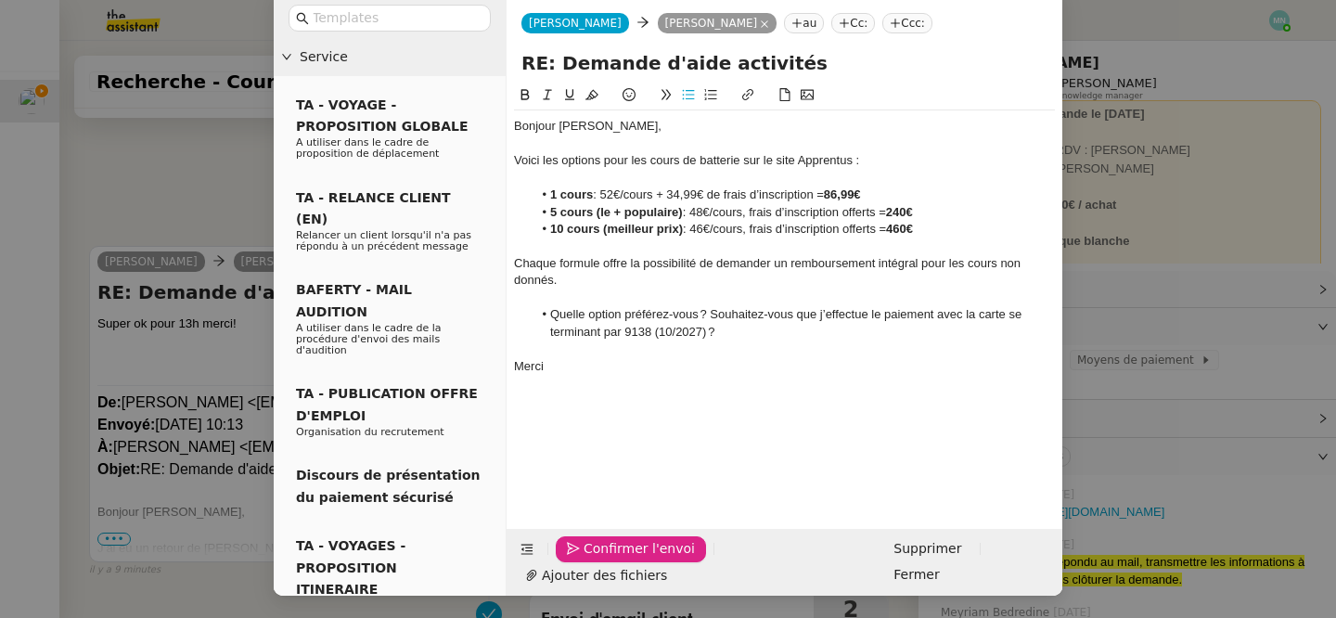
click at [603, 560] on span "Confirmer l'envoi" at bounding box center [639, 548] width 111 height 21
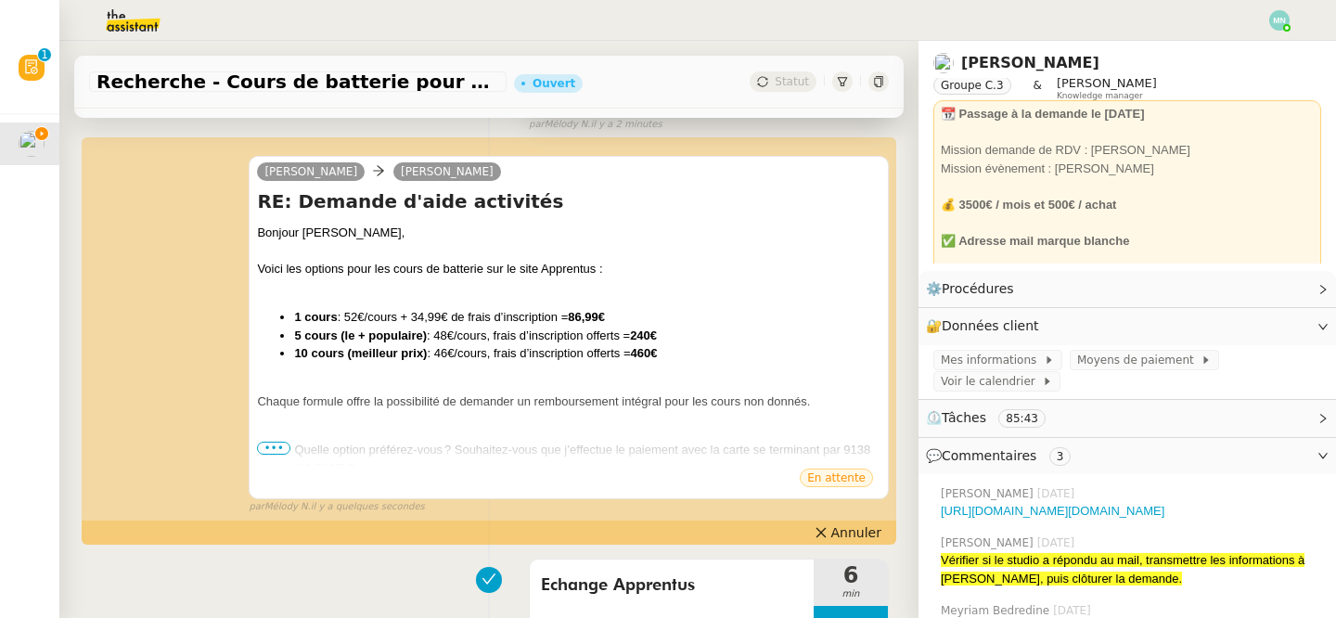
scroll to position [325, 0]
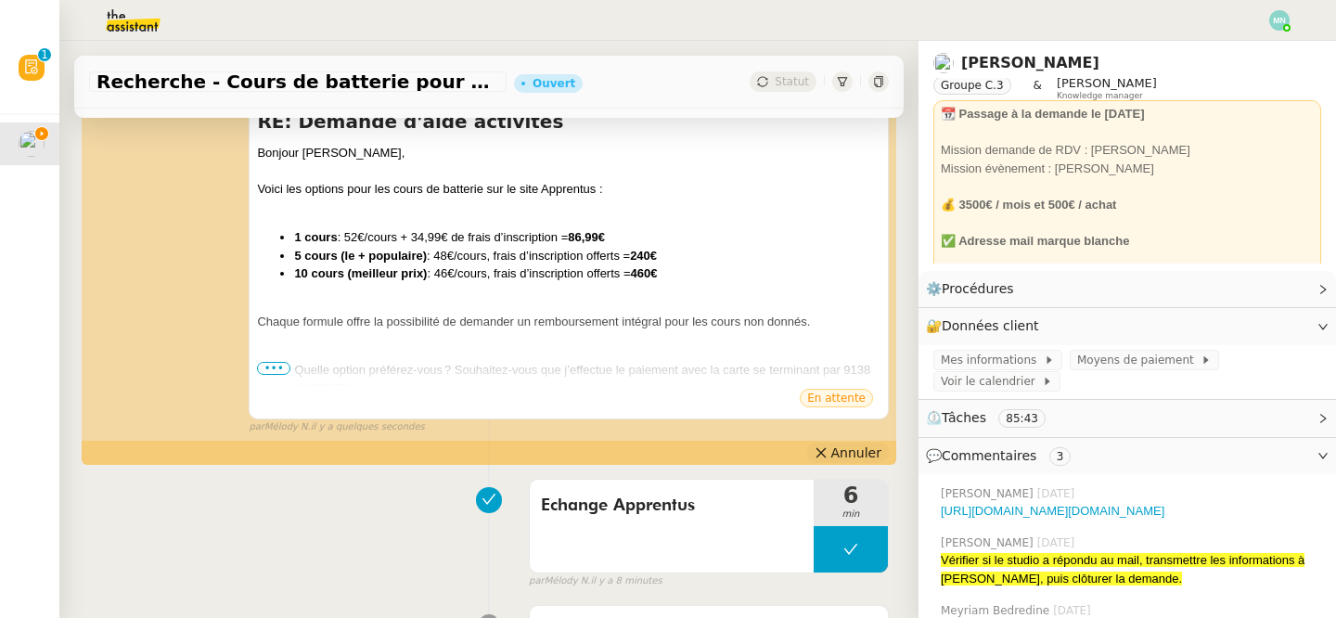
click at [838, 446] on span "Annuler" at bounding box center [856, 453] width 50 height 19
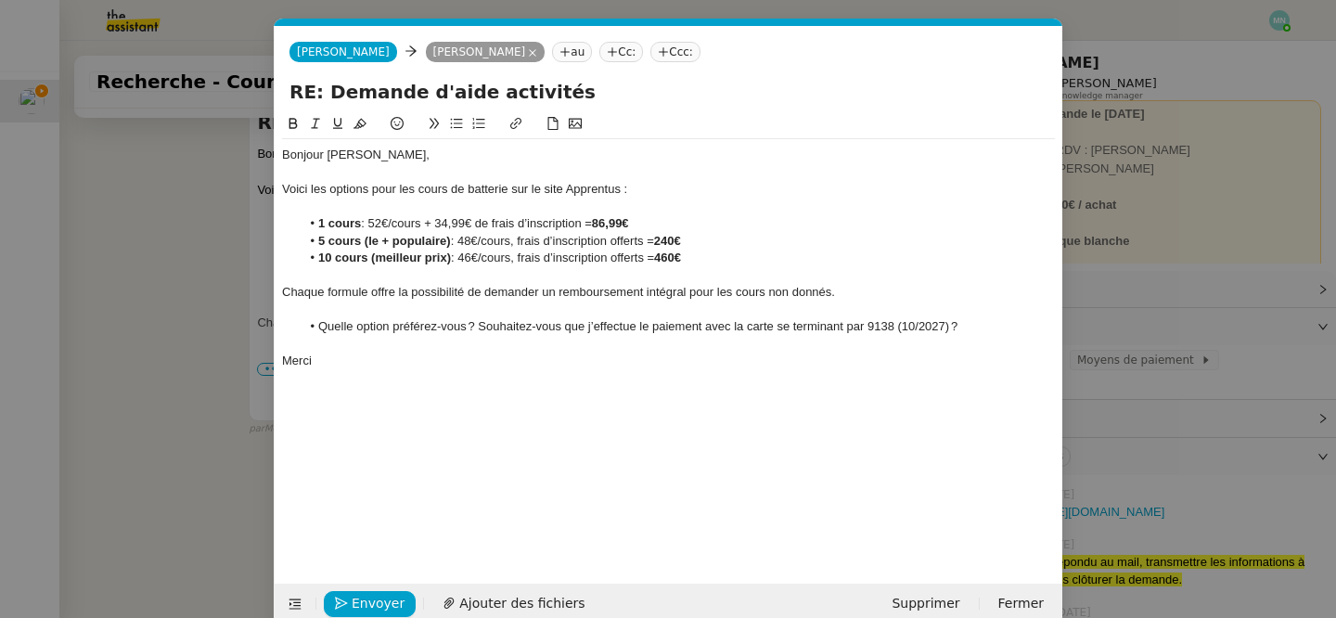
scroll to position [0, 39]
click at [515, 603] on span "Ajouter des fichiers" at bounding box center [521, 603] width 125 height 21
click at [418, 572] on link "Capture d’écran [DATE] 11.06.07.png" at bounding box center [655, 572] width 734 height 21
click at [447, 488] on div "Bonjour [PERSON_NAME], Voici les options pour les cours de batterie sur le site…" at bounding box center [668, 321] width 773 height 416
click at [372, 607] on span "Envoyer" at bounding box center [378, 603] width 53 height 21
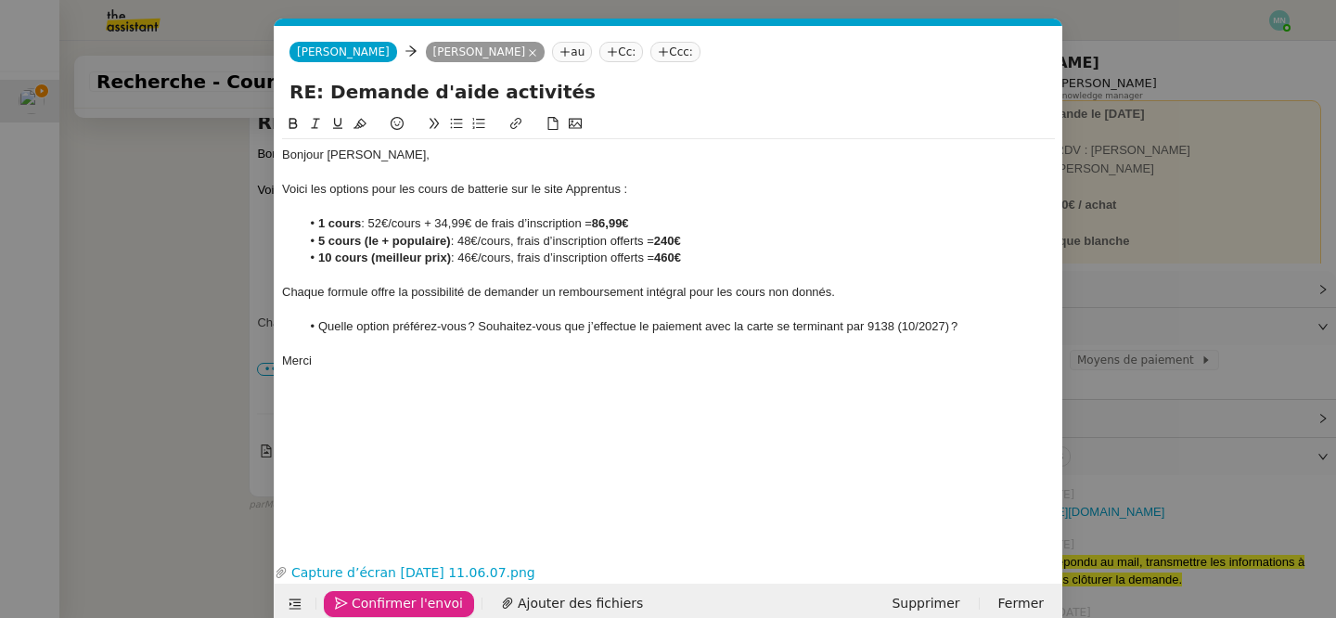
click at [378, 605] on span "Confirmer l'envoi" at bounding box center [407, 603] width 111 height 21
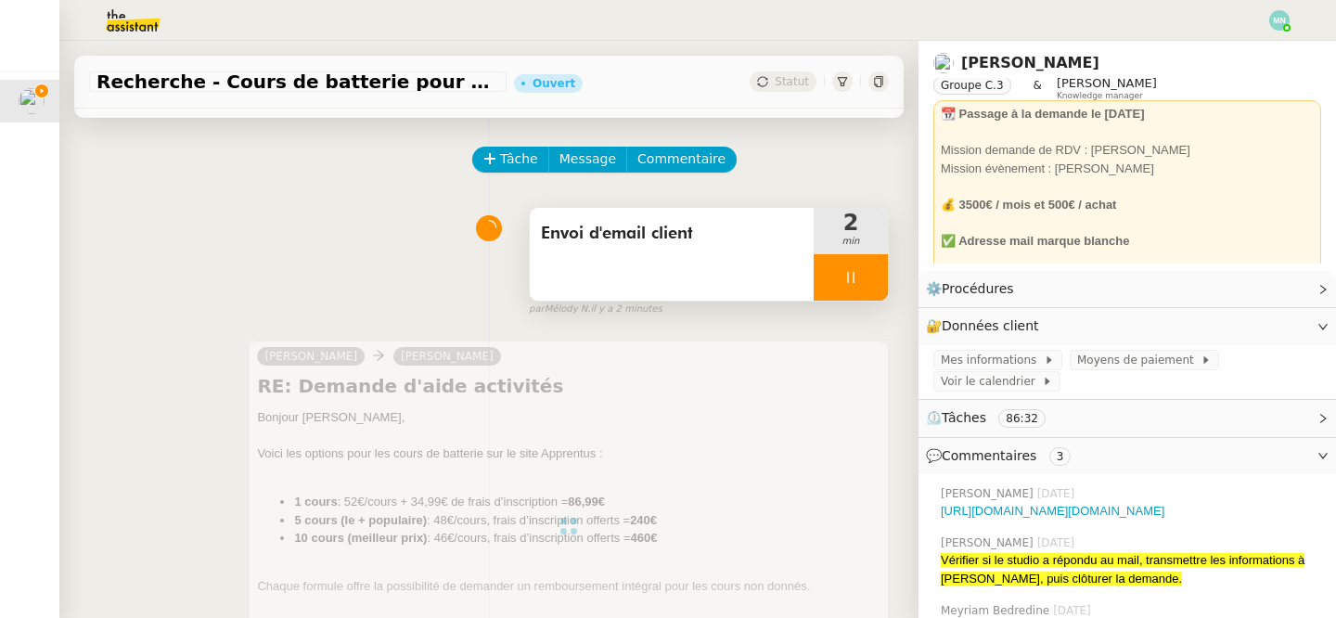
scroll to position [0, 0]
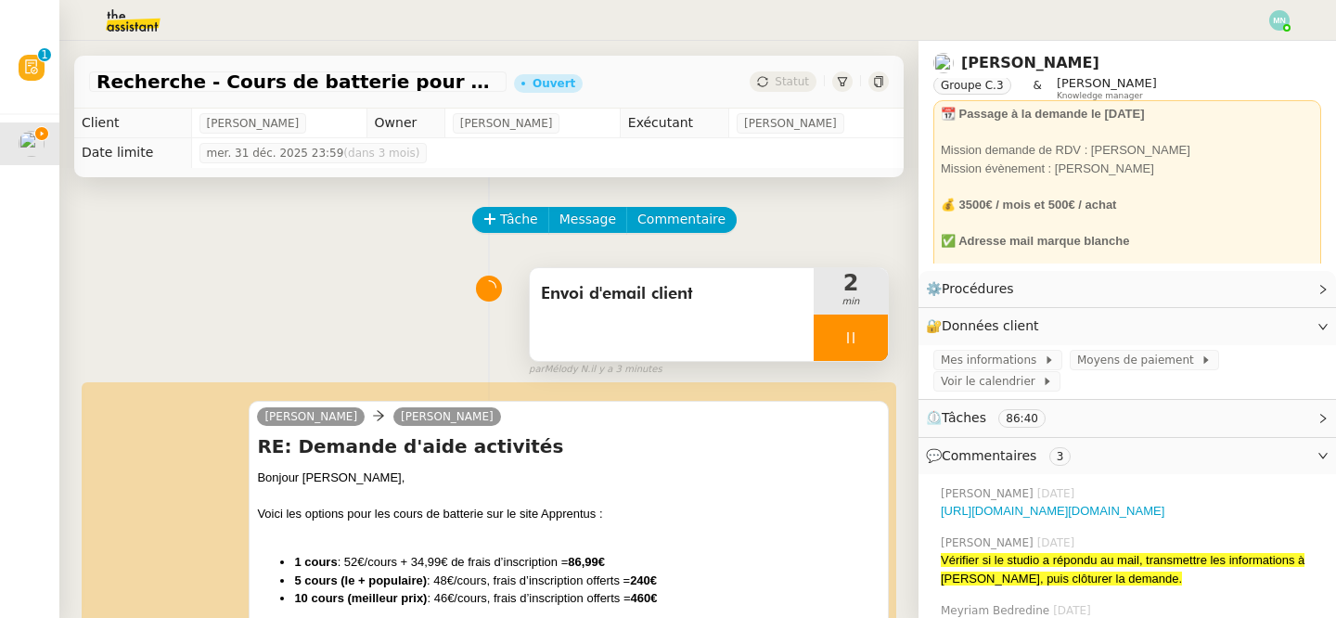
click at [838, 336] on div at bounding box center [851, 338] width 74 height 46
click at [880, 339] on button at bounding box center [869, 338] width 37 height 46
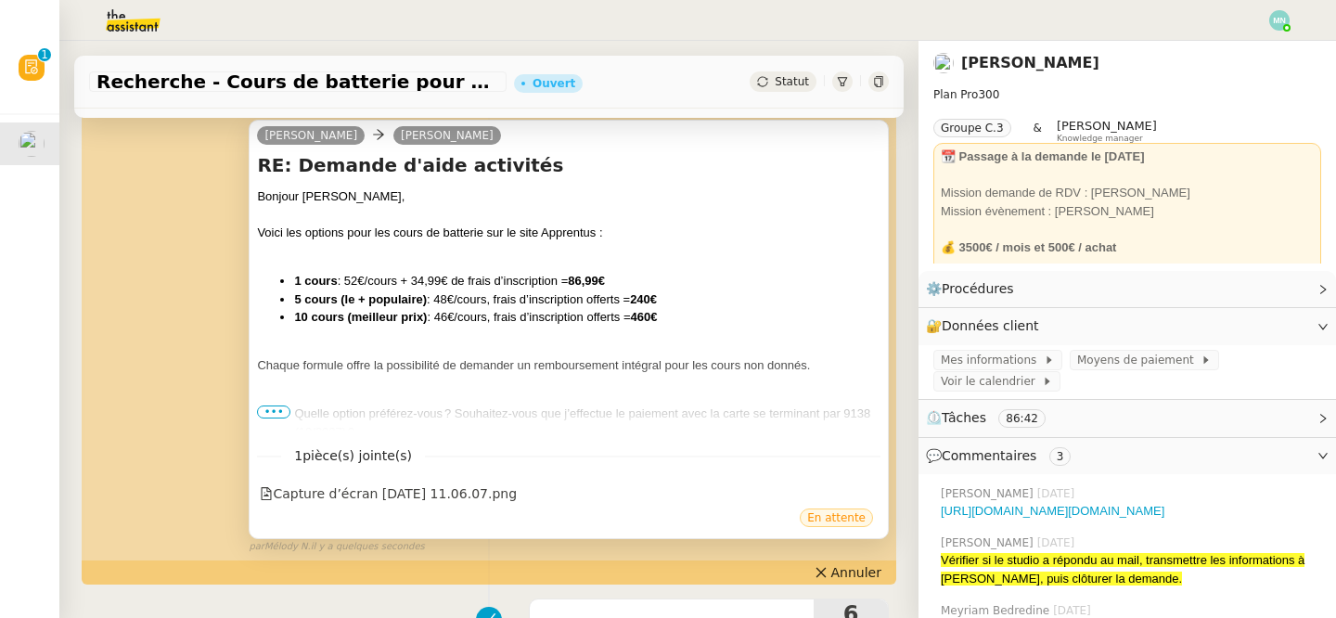
scroll to position [281, 0]
click at [286, 410] on span "•••" at bounding box center [273, 411] width 33 height 13
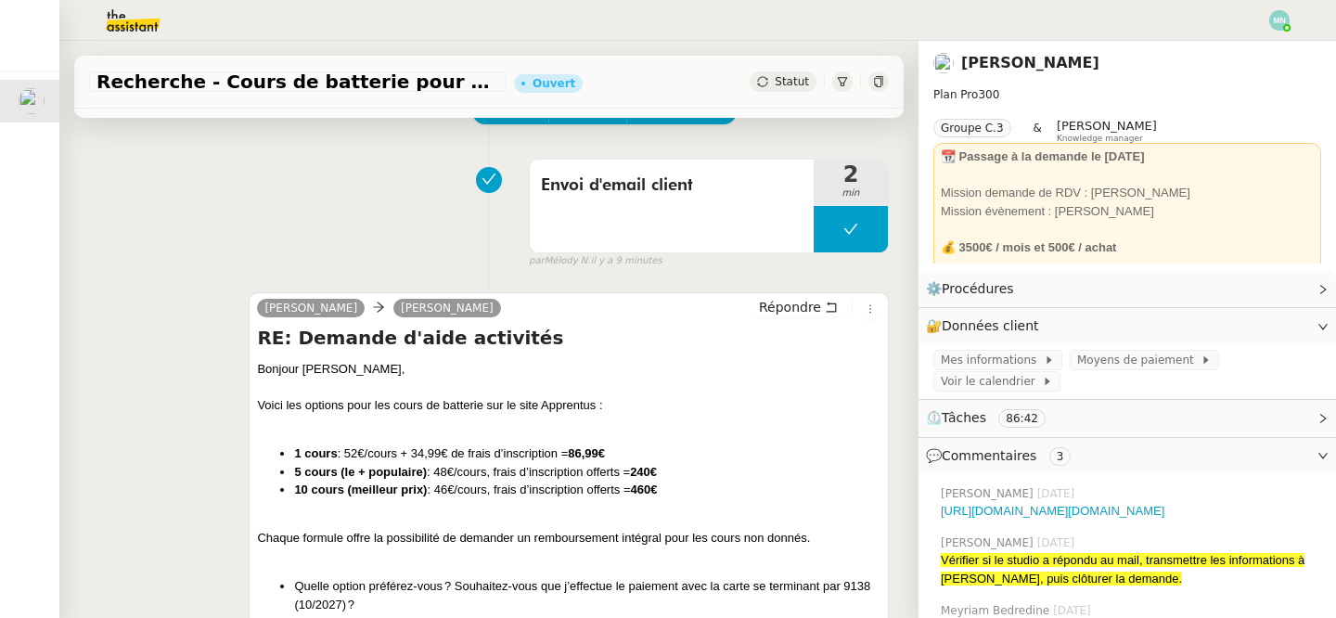
scroll to position [0, 0]
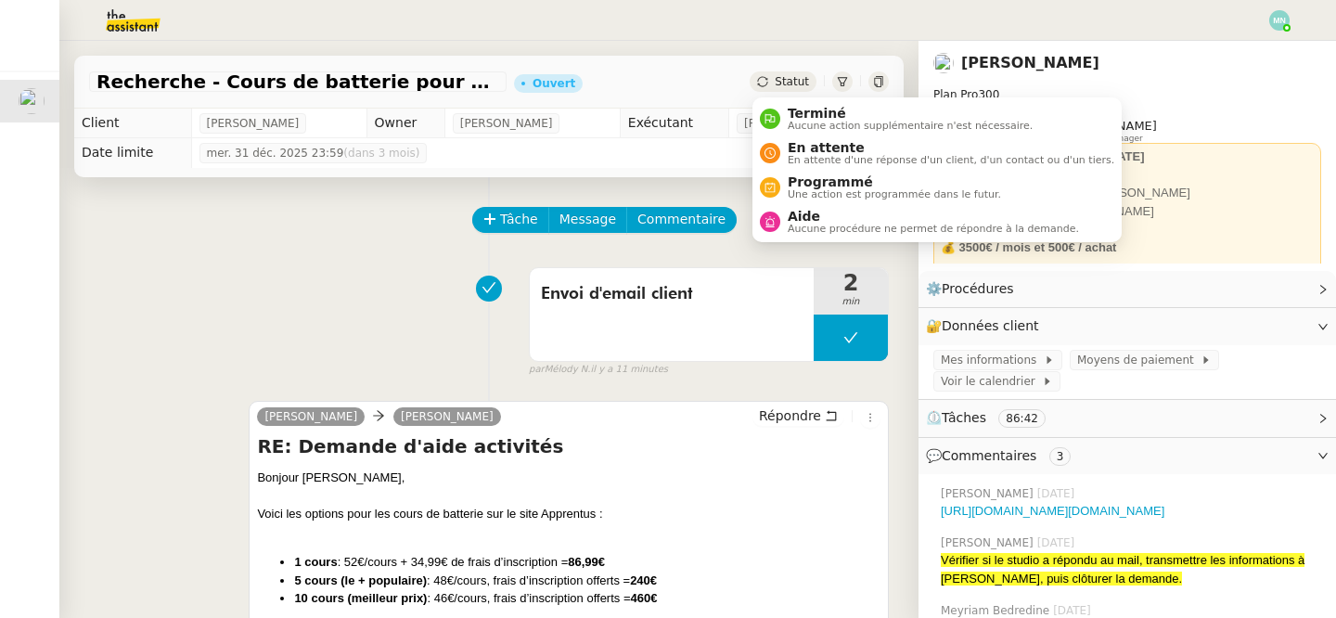
click at [779, 81] on span "Statut" at bounding box center [792, 81] width 34 height 13
click at [829, 149] on span "En attente" at bounding box center [951, 147] width 327 height 15
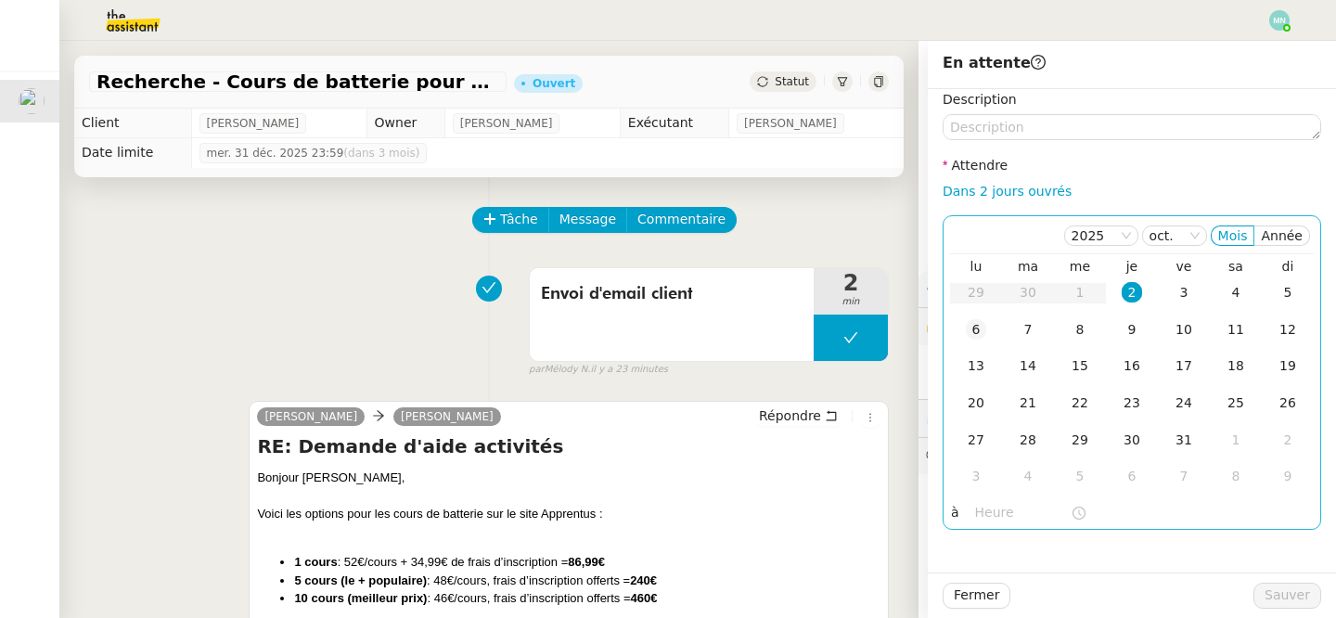
click at [981, 338] on div "6" at bounding box center [976, 329] width 20 height 20
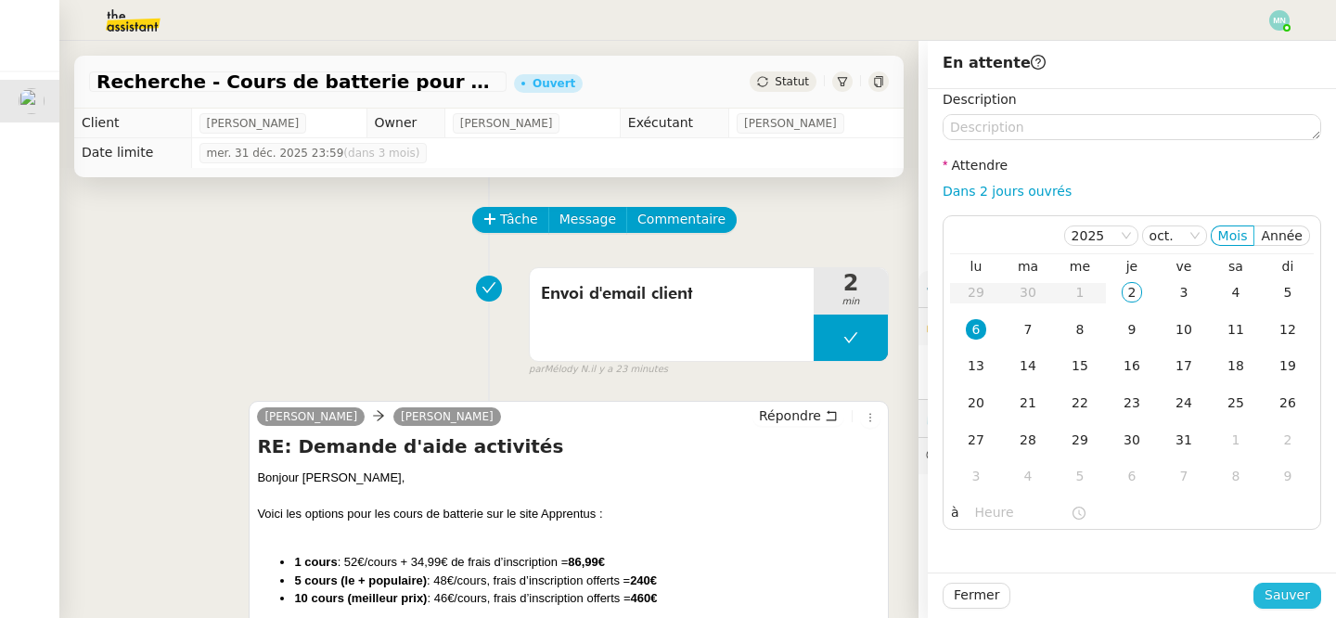
click at [1288, 598] on span "Sauver" at bounding box center [1287, 595] width 45 height 21
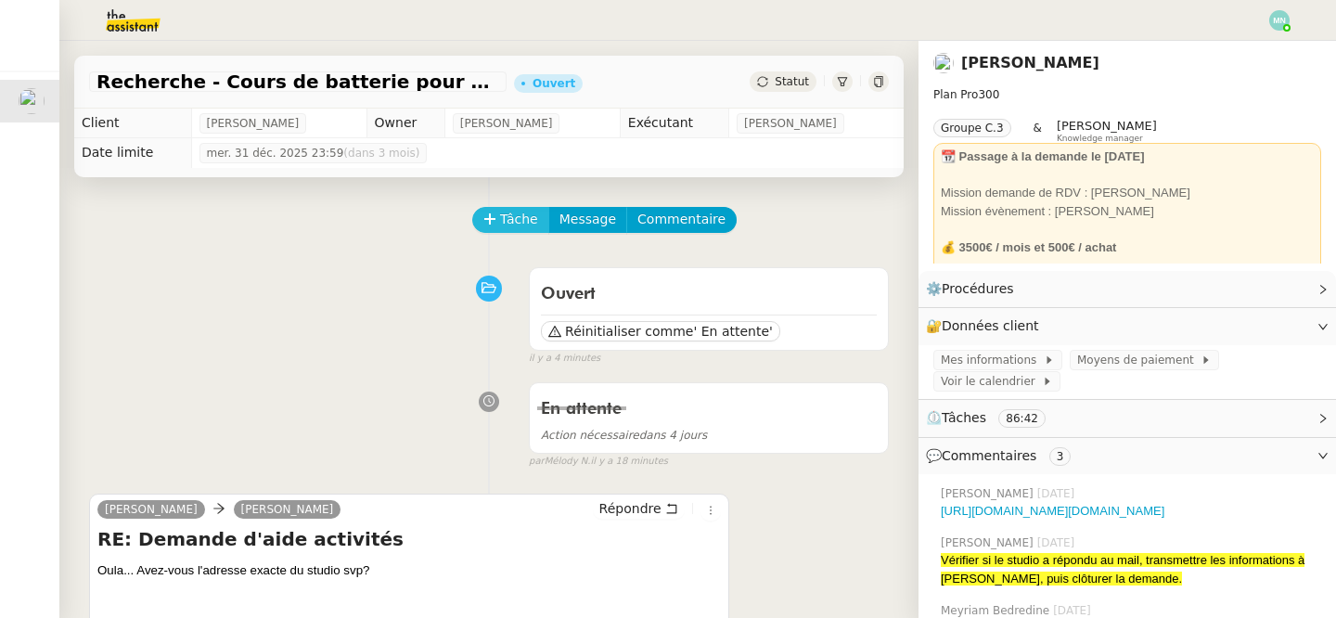
click at [495, 216] on icon at bounding box center [489, 218] width 13 height 13
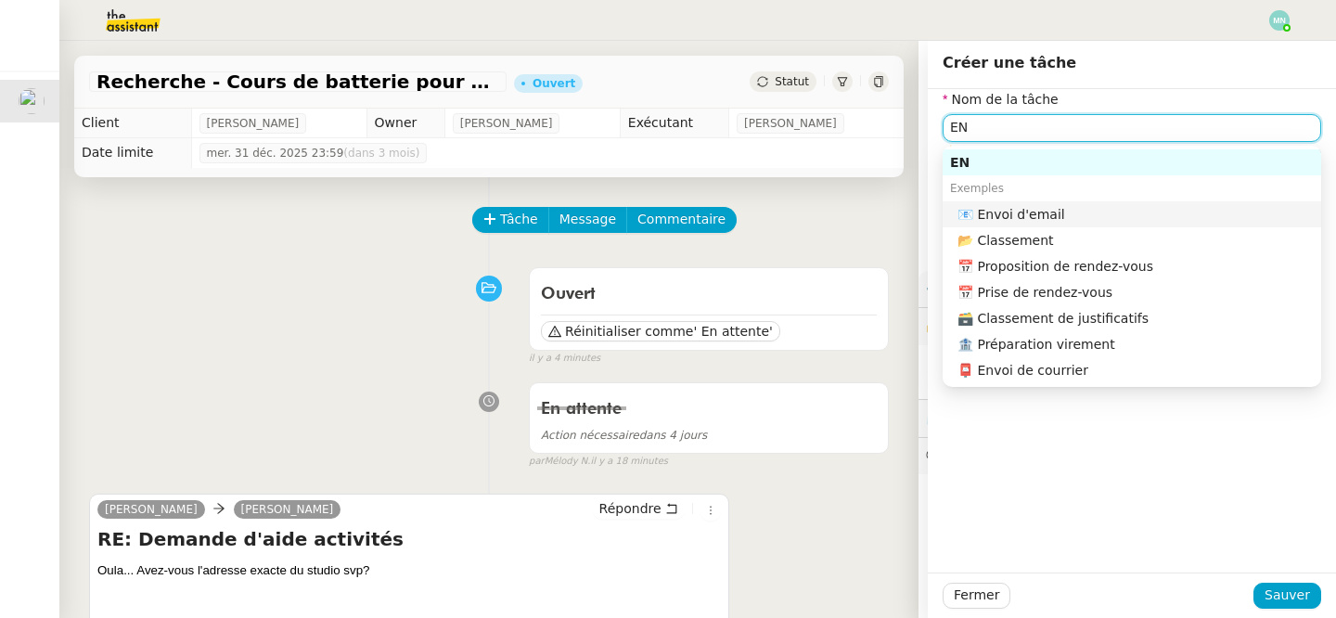
click at [1082, 216] on div "📧 Envoi d'email" at bounding box center [1136, 214] width 356 height 17
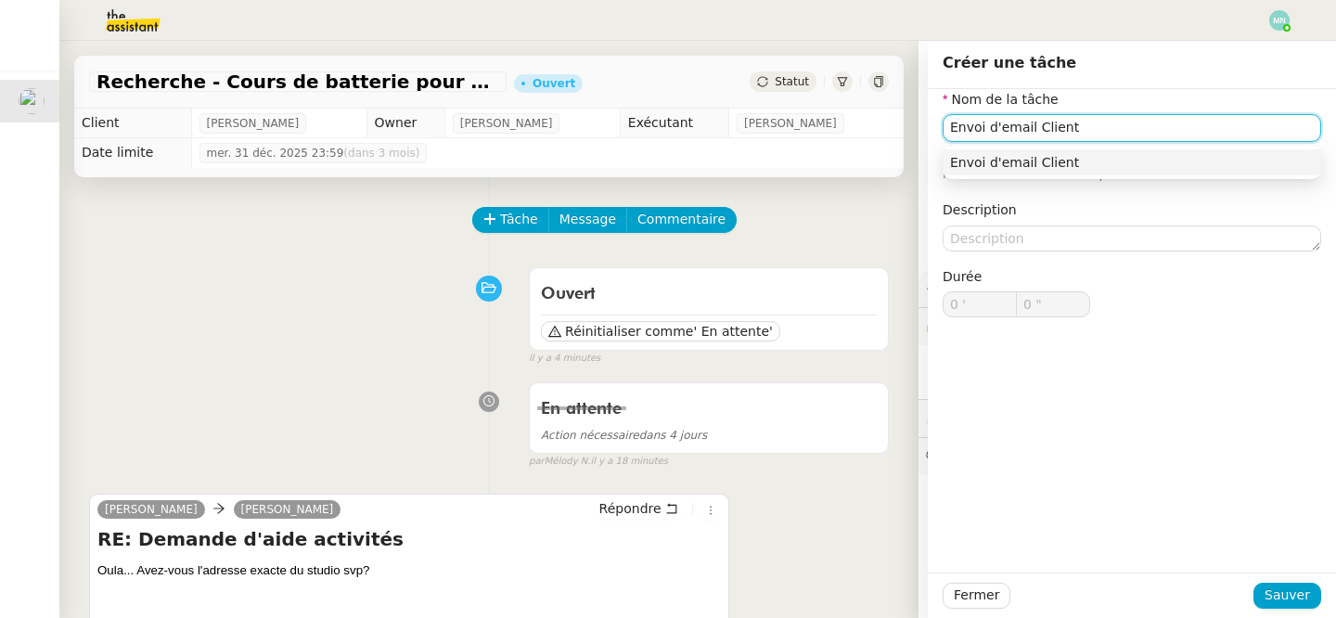
click at [1125, 166] on div "Envoi d'email Client" at bounding box center [1132, 162] width 364 height 17
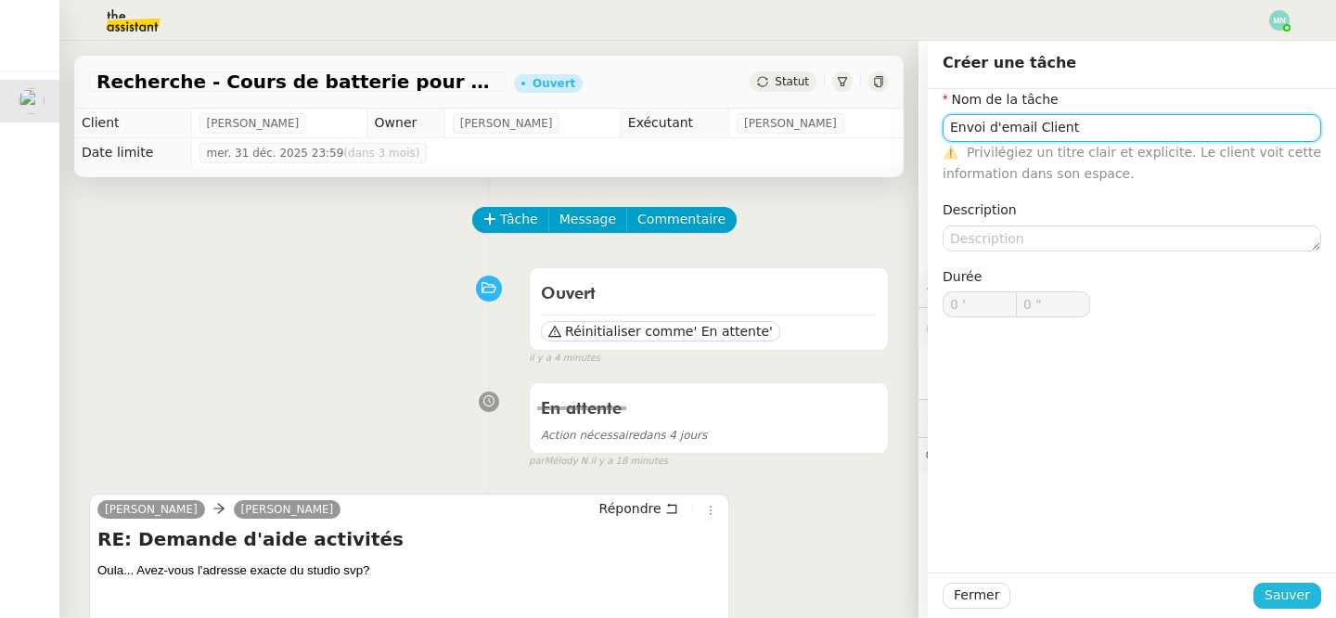
type input "Envoi d'email Client"
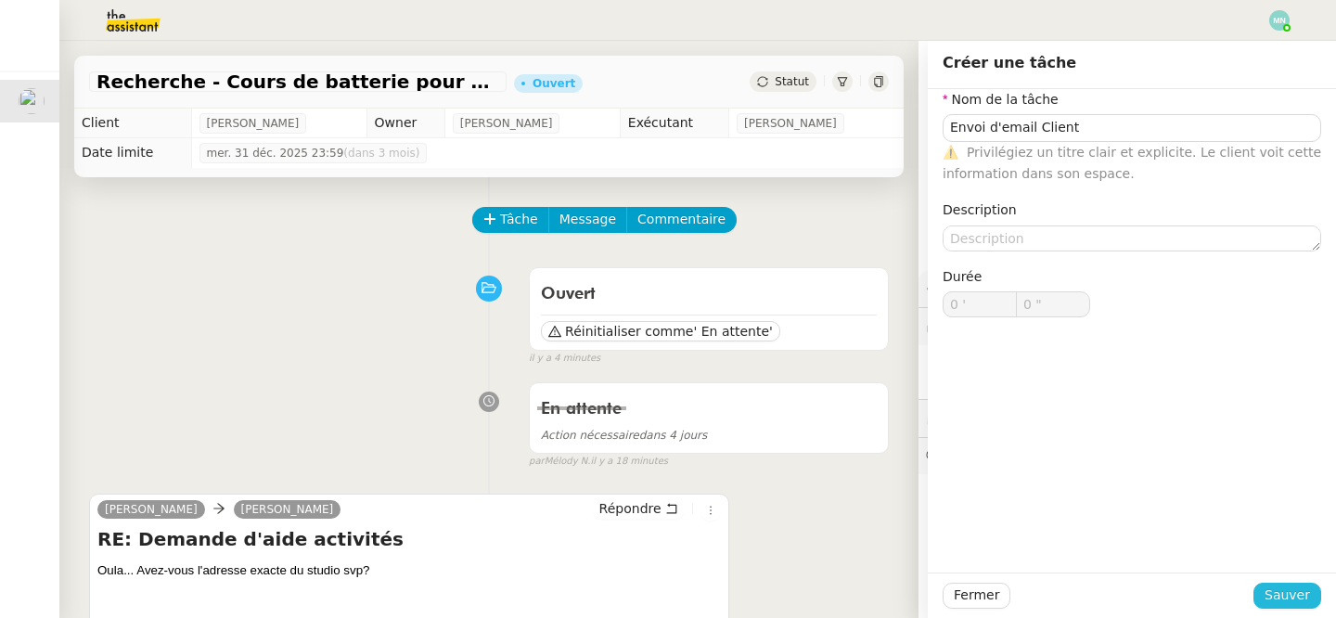
click at [1299, 596] on span "Sauver" at bounding box center [1287, 595] width 45 height 21
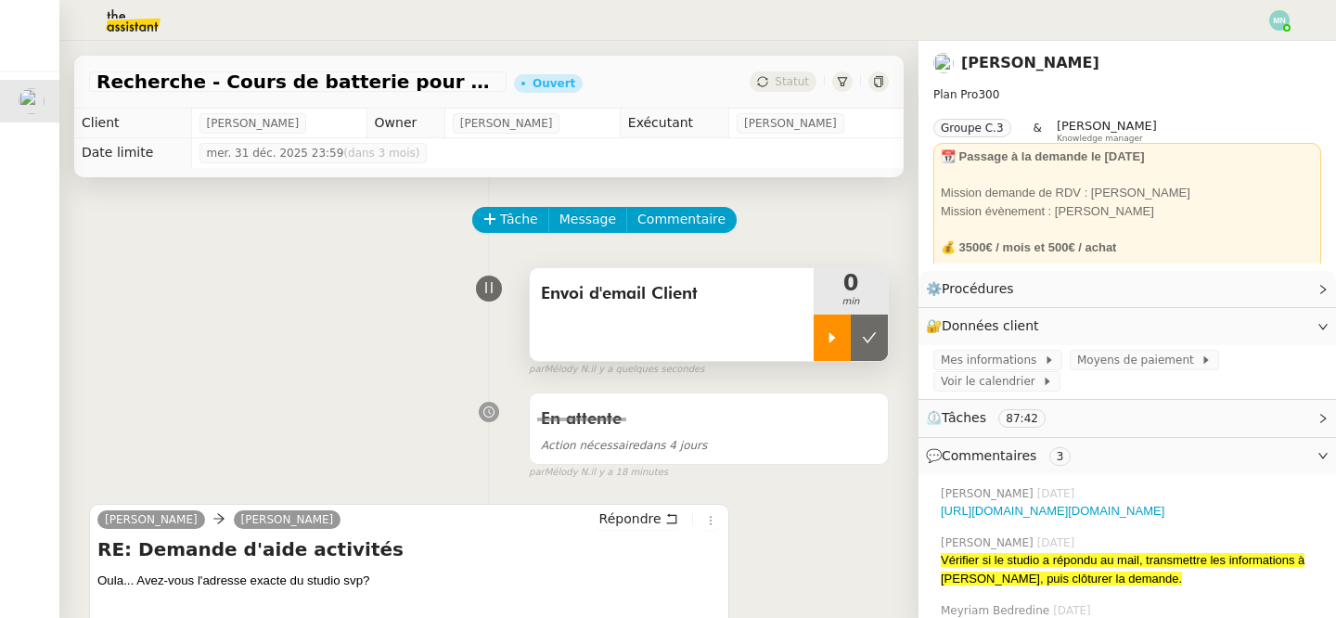
click at [838, 332] on icon at bounding box center [832, 337] width 15 height 15
click at [643, 524] on span "Répondre" at bounding box center [630, 518] width 62 height 19
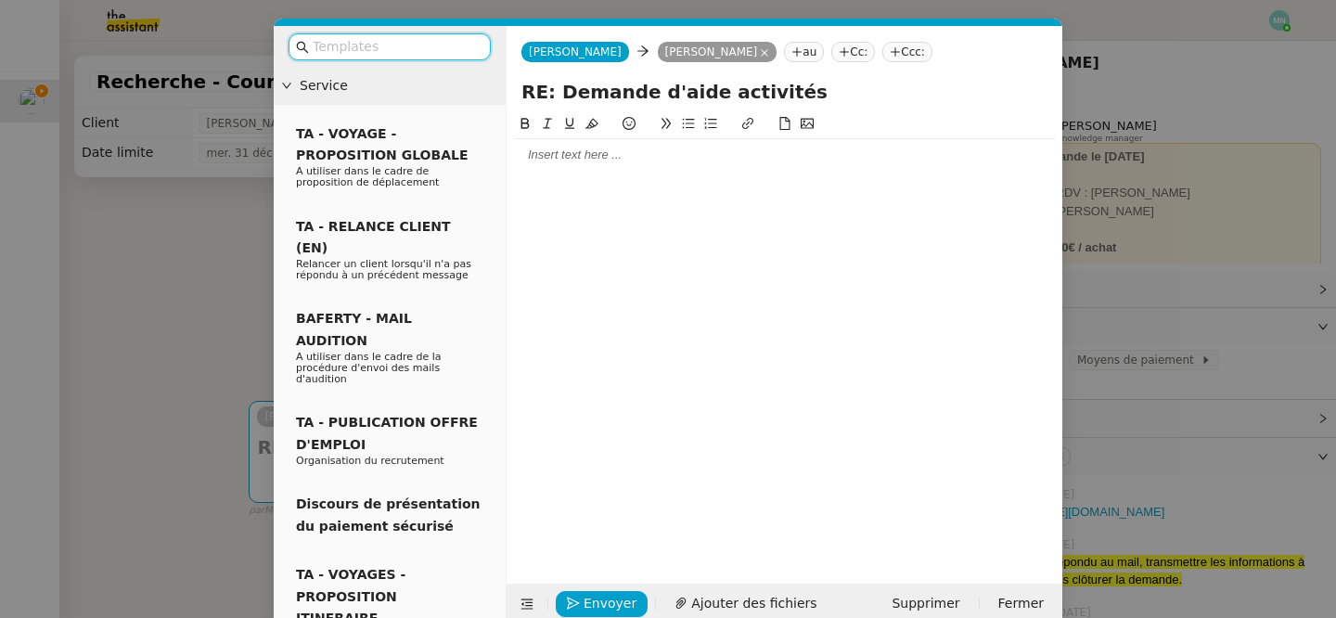
click at [549, 162] on div at bounding box center [784, 155] width 541 height 17
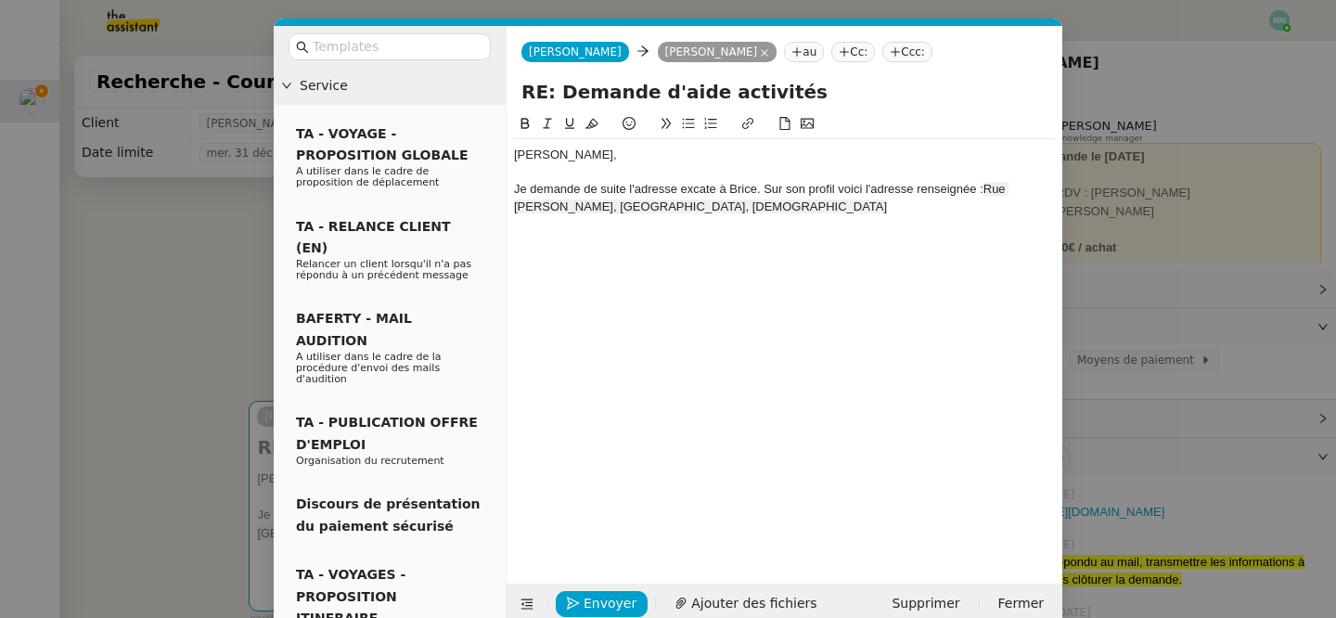
click at [157, 273] on nz-modal-container "Service TA - VOYAGE - PROPOSITION GLOBALE A utiliser dans le cadre de propositi…" at bounding box center [668, 309] width 1336 height 618
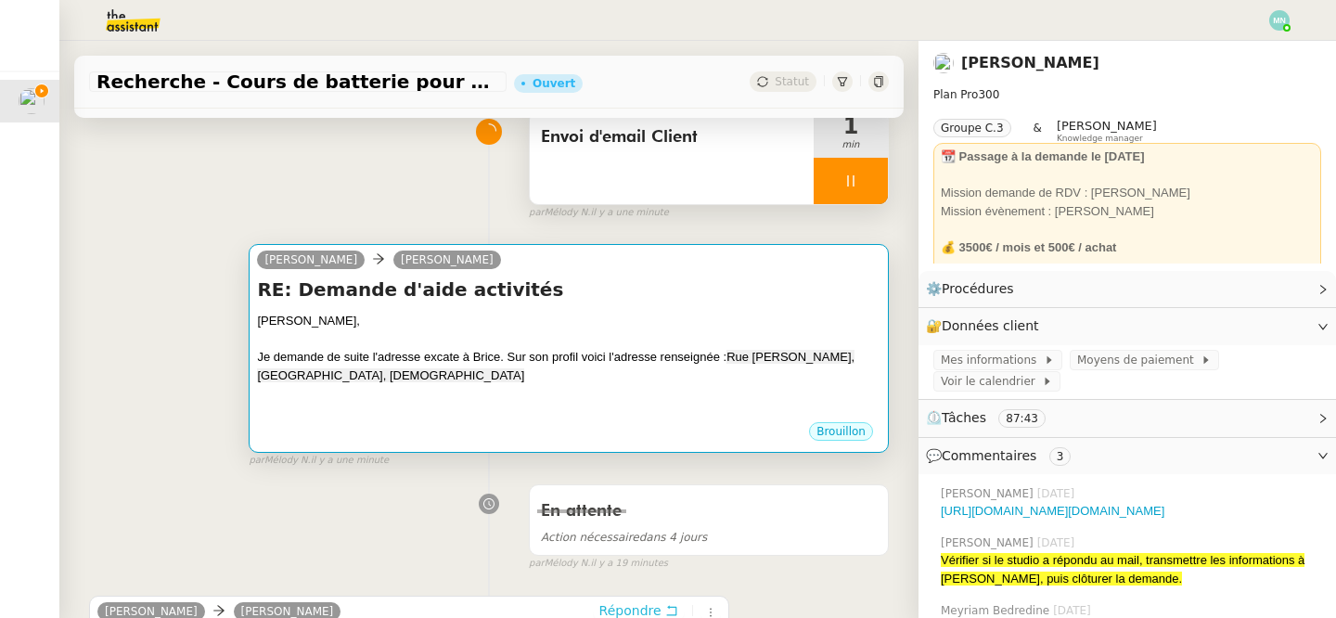
scroll to position [127, 0]
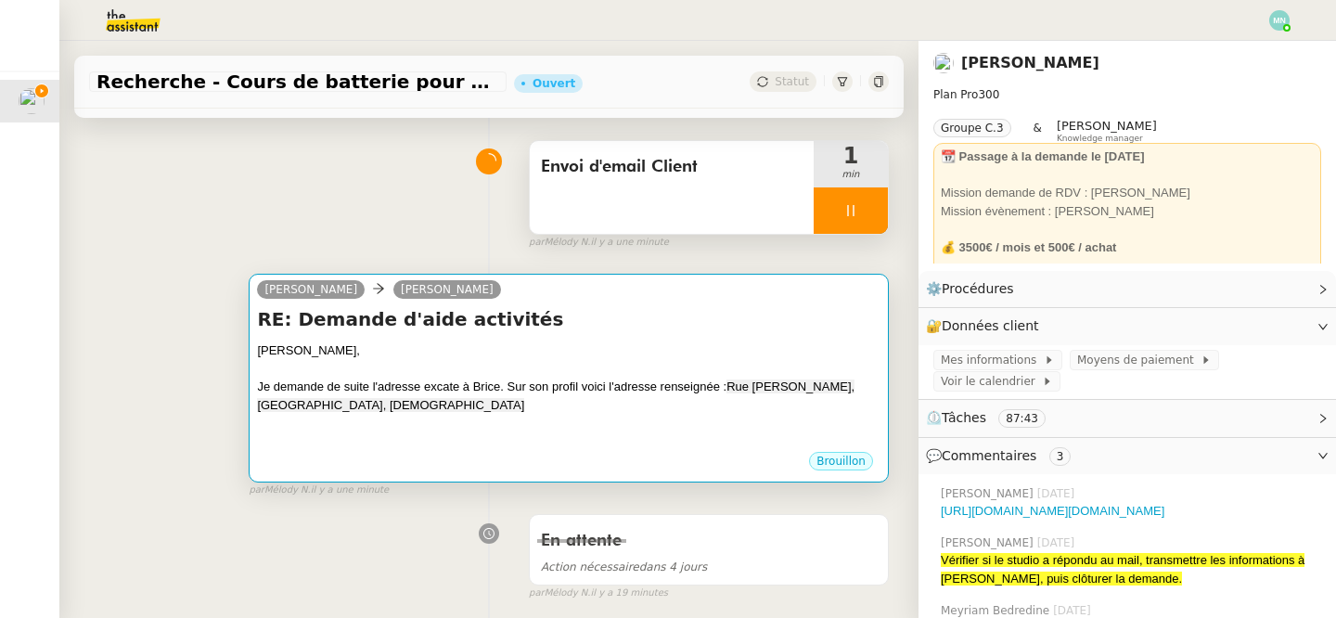
click at [611, 377] on div "[PERSON_NAME], Je demande de suite l'adresse excate à Brice. Sur son profil voi…" at bounding box center [569, 395] width 624 height 109
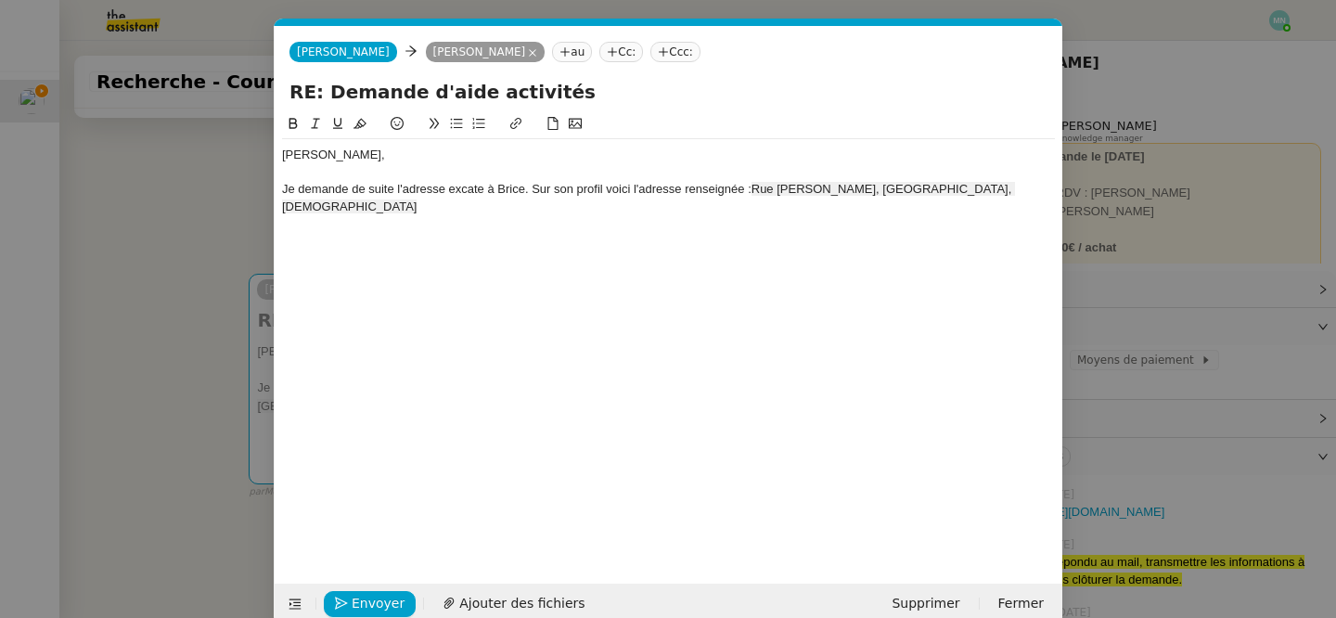
scroll to position [0, 39]
drag, startPoint x: 984, startPoint y: 187, endPoint x: 753, endPoint y: 194, distance: 232.1
click at [753, 194] on div "Je demande de suite l'adresse excate à Brice. Sur son profil voici l'adresse re…" at bounding box center [668, 198] width 773 height 34
click at [877, 188] on link "[GEOGRAPHIC_DATA][PERSON_NAME]" at bounding box center [864, 189] width 225 height 14
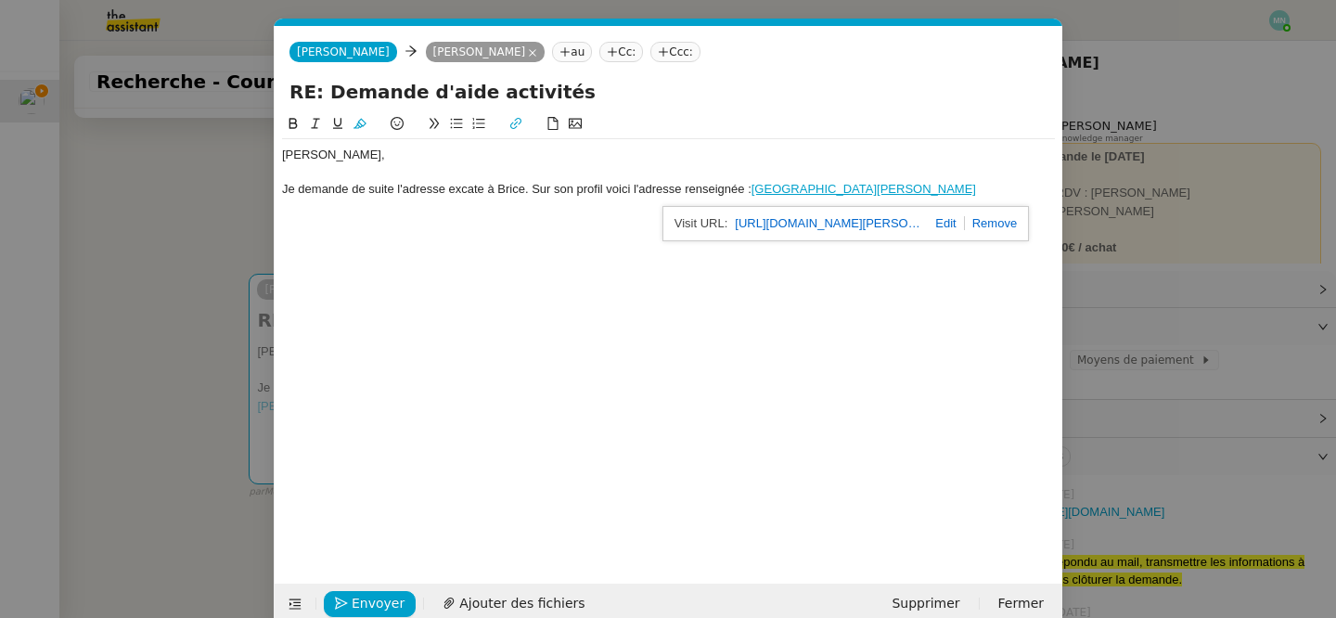
click at [834, 222] on link "[URL][DOMAIN_NAME][PERSON_NAME]" at bounding box center [828, 224] width 186 height 24
click at [993, 199] on div at bounding box center [668, 207] width 773 height 17
drag, startPoint x: 963, startPoint y: 197, endPoint x: 757, endPoint y: 194, distance: 206.0
click at [757, 194] on div "Je demande de suite l'adresse excate à Brice. Sur son profil voici l'adresse re…" at bounding box center [668, 189] width 773 height 17
click at [1027, 186] on div "Je demande de suite l'adresse excate à Brice. Sur son profil voici l'adresse re…" at bounding box center [668, 189] width 773 height 17
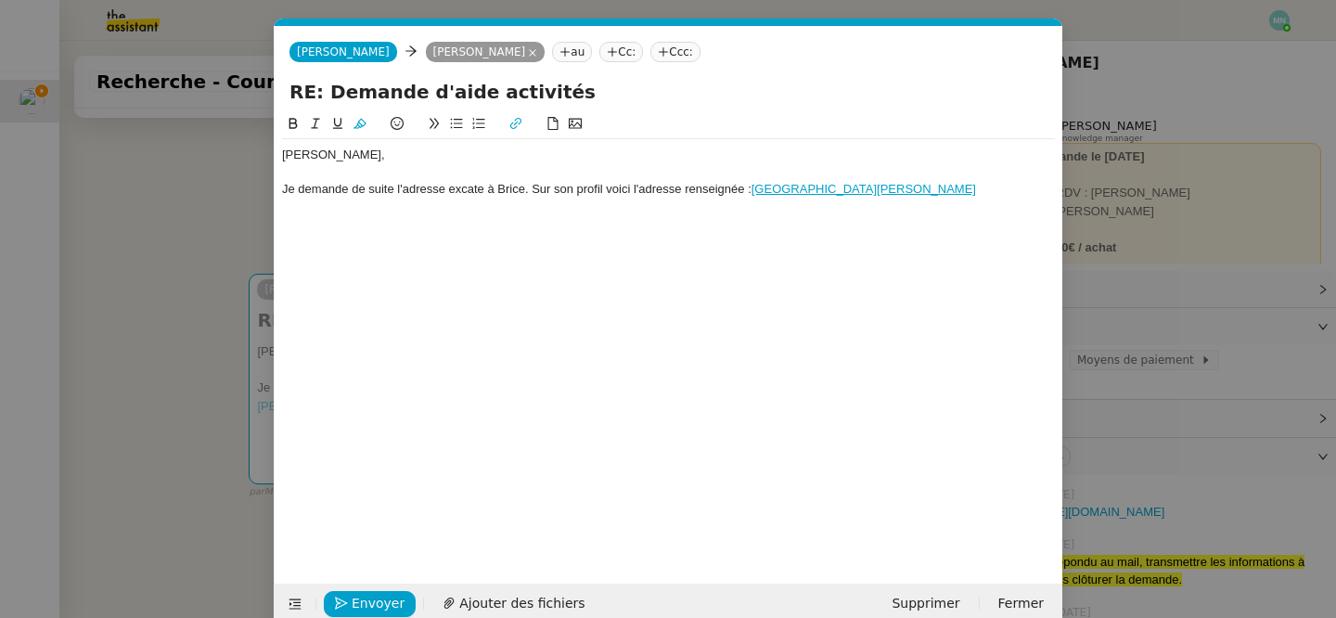
click at [919, 187] on link "[GEOGRAPHIC_DATA][PERSON_NAME]" at bounding box center [864, 189] width 225 height 14
click at [984, 226] on link at bounding box center [991, 223] width 52 height 14
drag, startPoint x: 965, startPoint y: 193, endPoint x: 257, endPoint y: 148, distance: 709.4
click at [257, 148] on nz-modal-container "Service TA - VOYAGE - PROPOSITION GLOBALE A utiliser dans le cadre de propositi…" at bounding box center [668, 309] width 1336 height 618
copy div "[PERSON_NAME], Je demande de suite l'adresse excate à Brice. Sur son profil voi…"
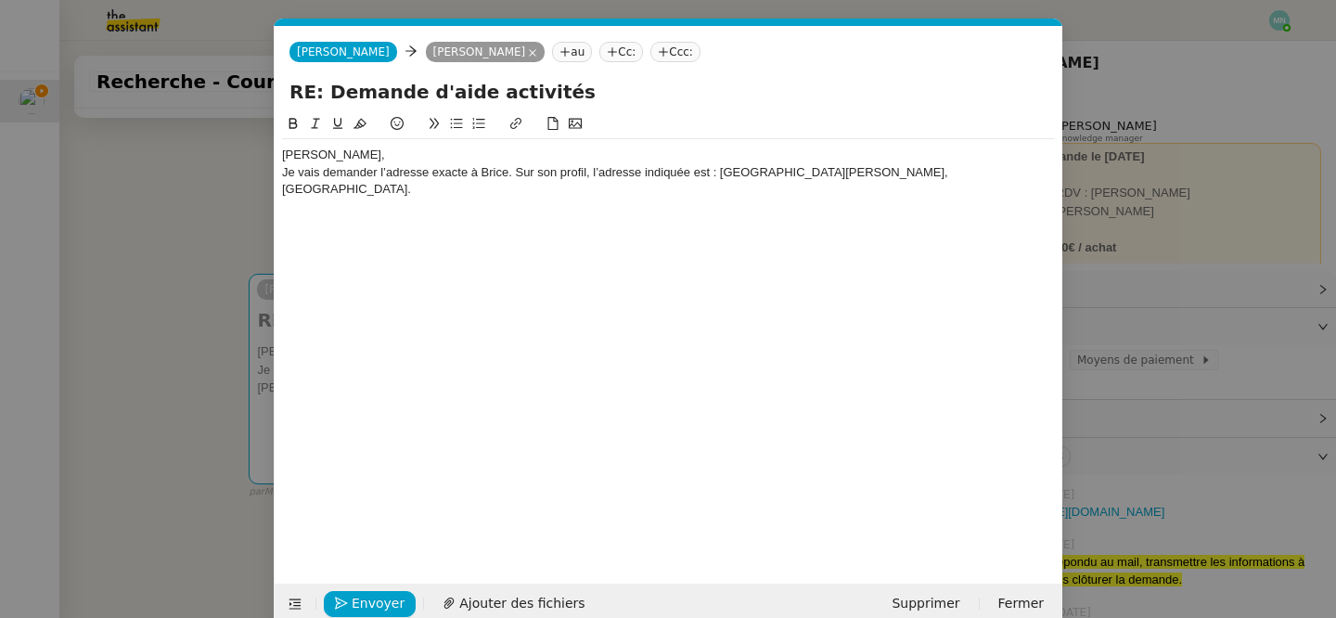
click at [375, 155] on div "[PERSON_NAME]," at bounding box center [668, 155] width 773 height 17
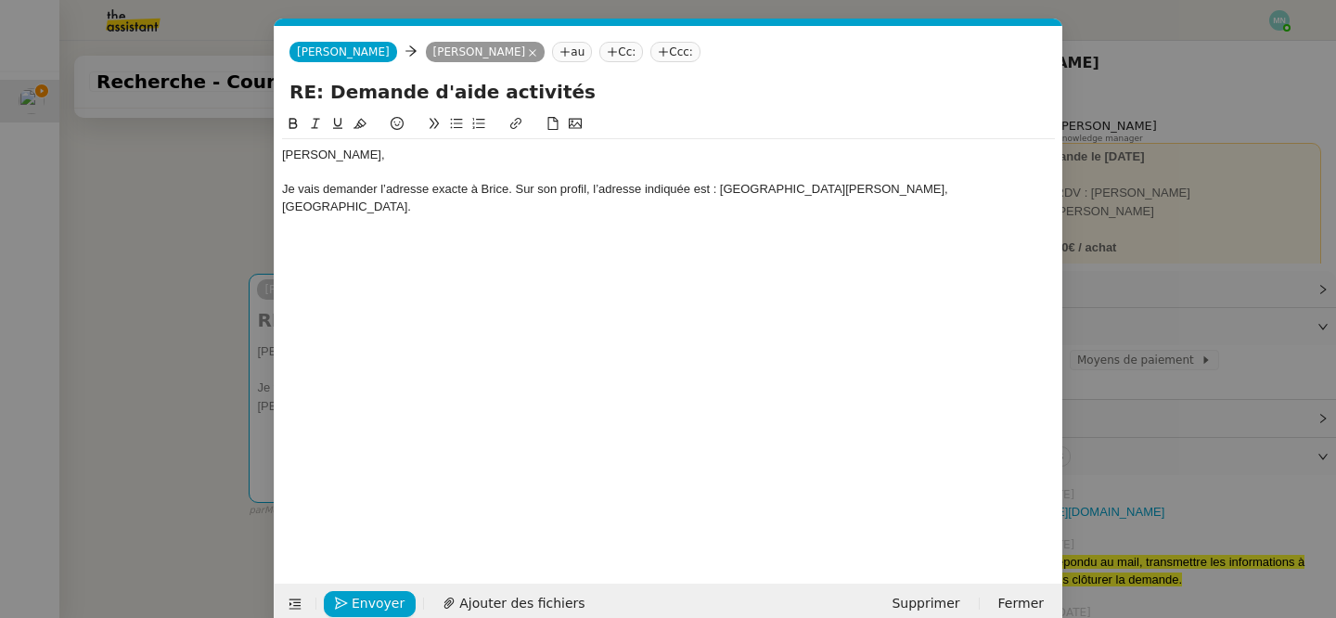
click at [966, 188] on div "Je vais demander l’adresse exacte à Brice. Sur son profil, l’adresse indiquée e…" at bounding box center [668, 198] width 773 height 34
click at [941, 190] on div "Je vais demander l’adresse exacte à Brice. Sur son profil, l’adresse indiquée e…" at bounding box center [668, 198] width 773 height 34
click at [388, 598] on span "Envoyer" at bounding box center [378, 603] width 53 height 21
click at [388, 598] on span "Confirmer l'envoi" at bounding box center [407, 603] width 111 height 21
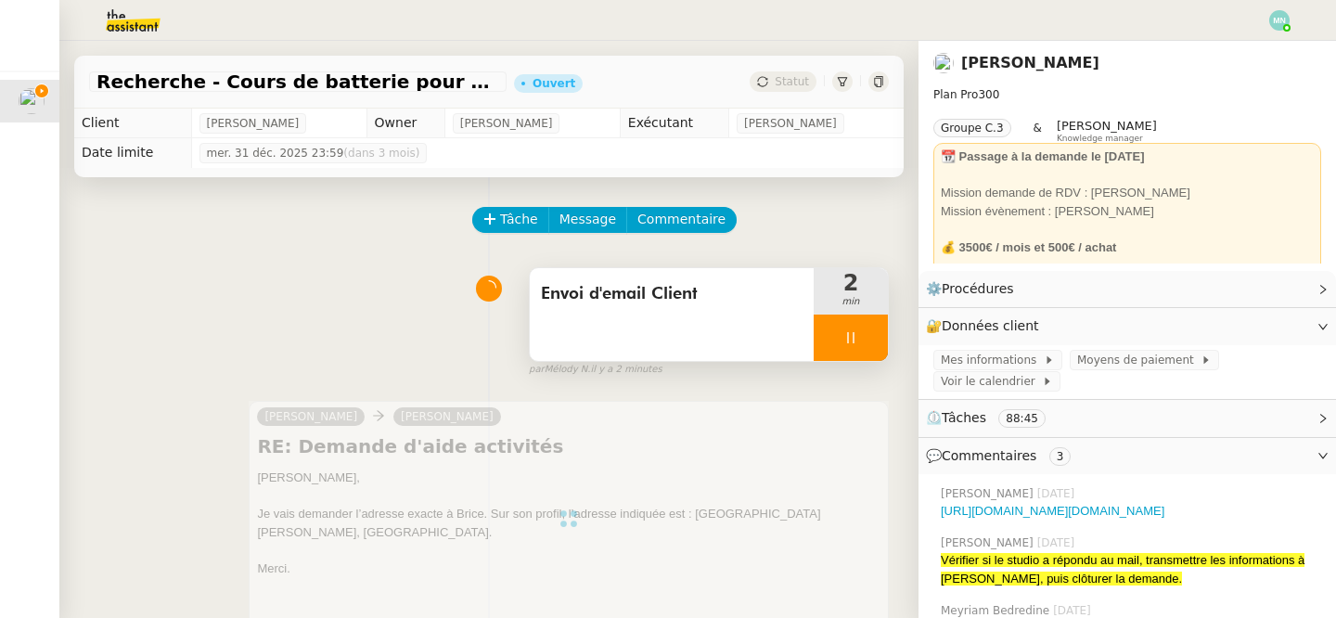
click at [829, 342] on div at bounding box center [851, 338] width 74 height 46
click at [874, 341] on icon at bounding box center [869, 337] width 15 height 15
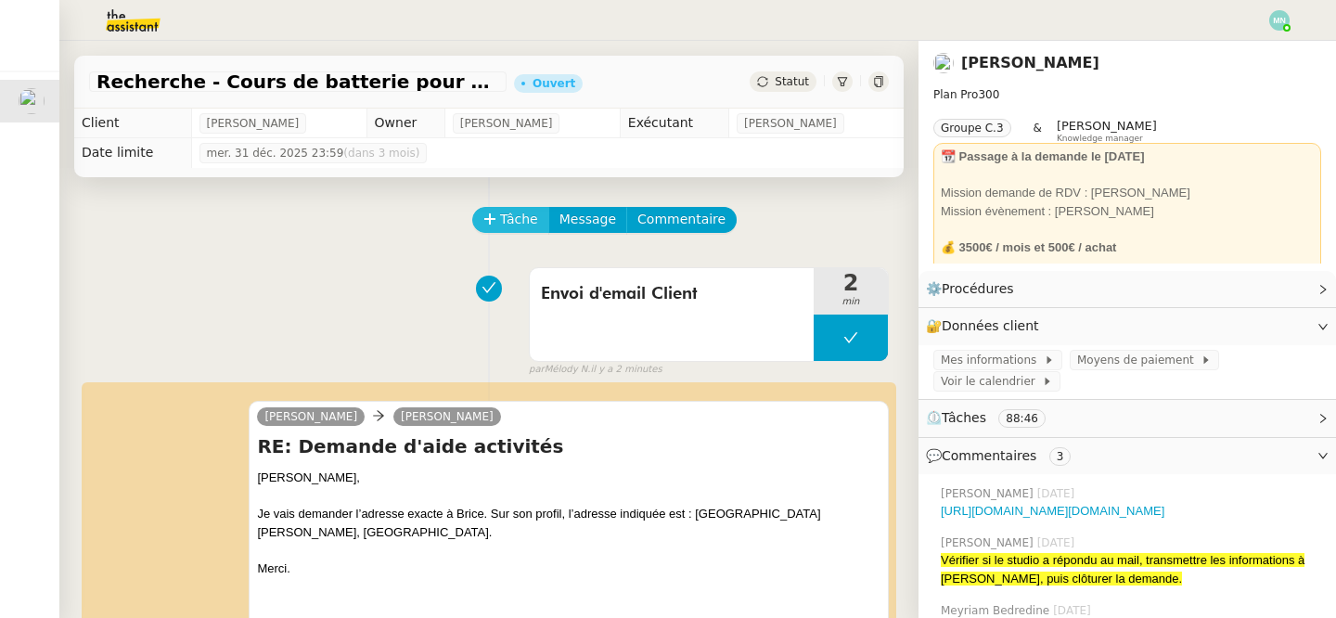
click at [489, 223] on icon at bounding box center [489, 218] width 13 height 13
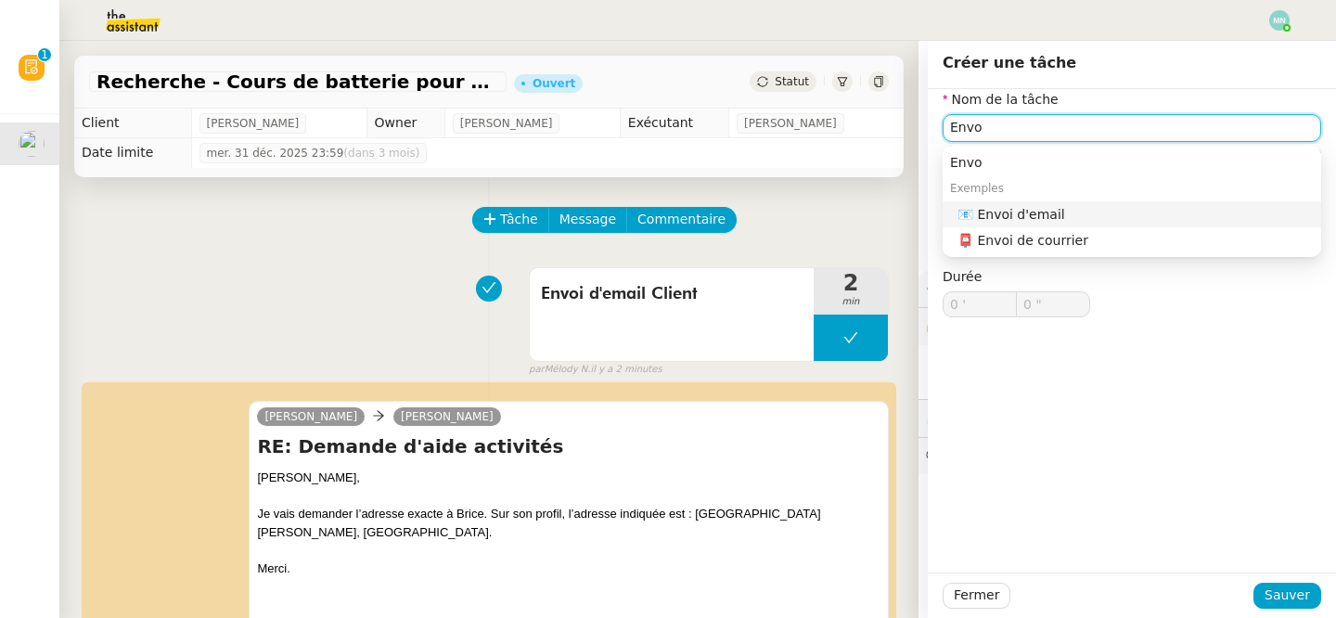
click at [1070, 212] on div "📧 Envoi d'email" at bounding box center [1136, 214] width 356 height 17
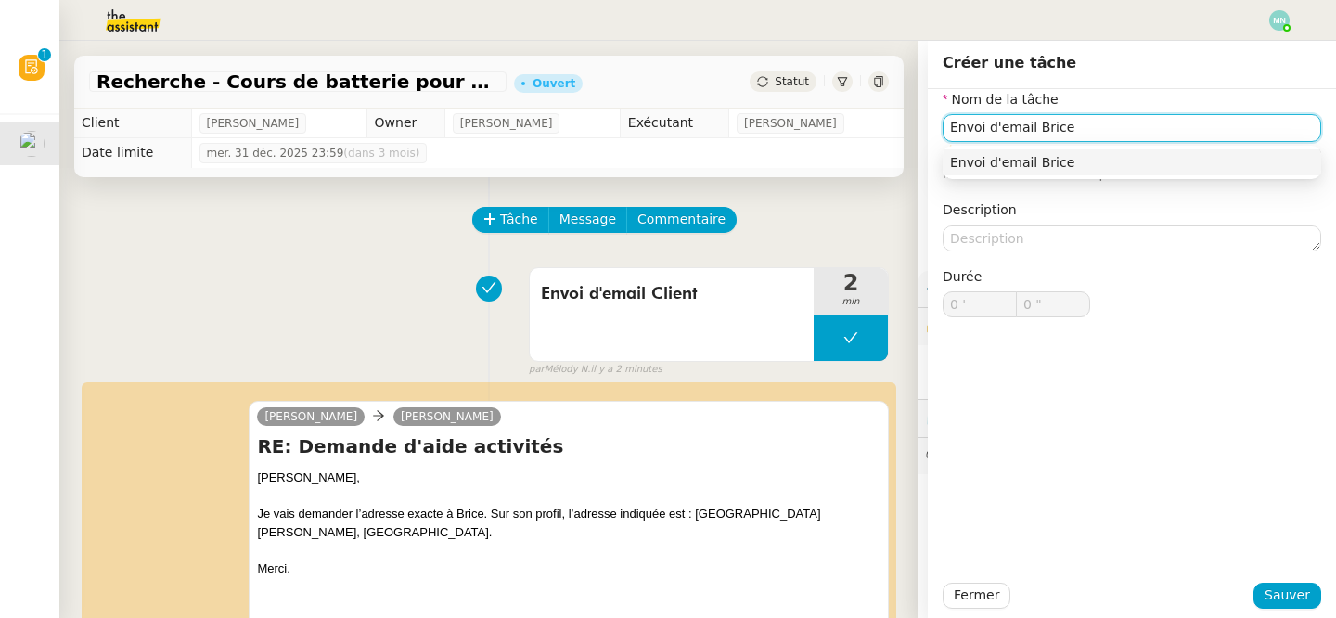
click at [1161, 161] on div "Envoi d'email Brice" at bounding box center [1132, 162] width 364 height 17
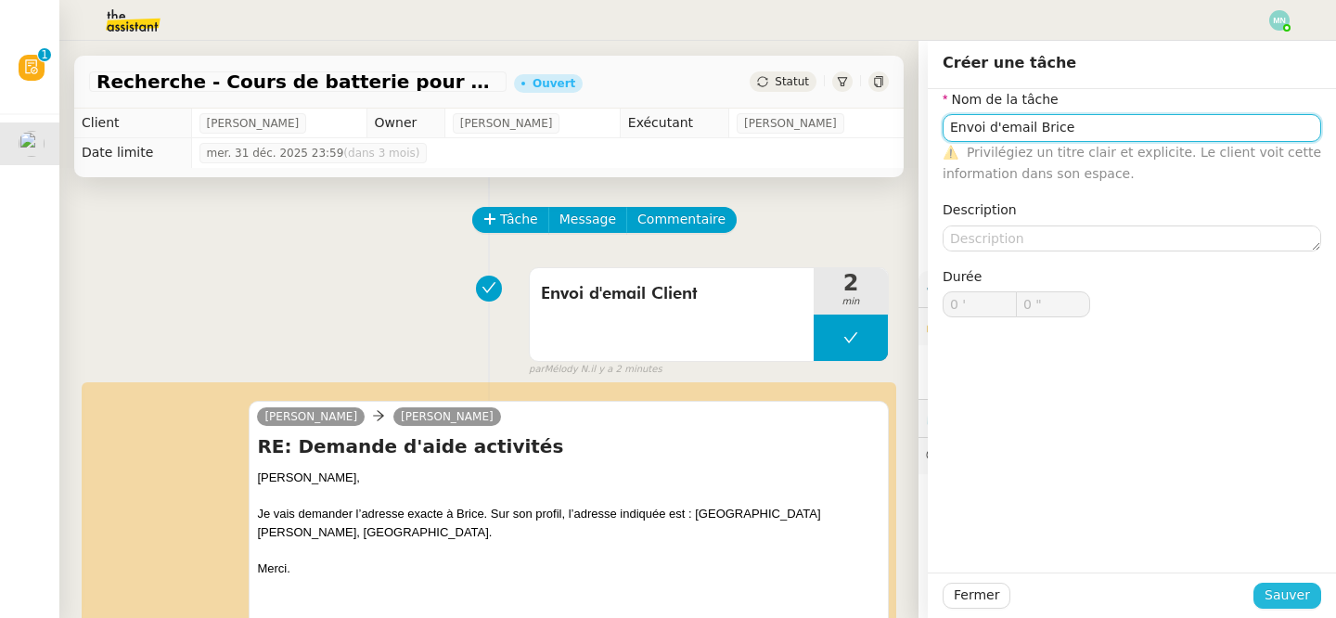
type input "Envoi d'email Brice"
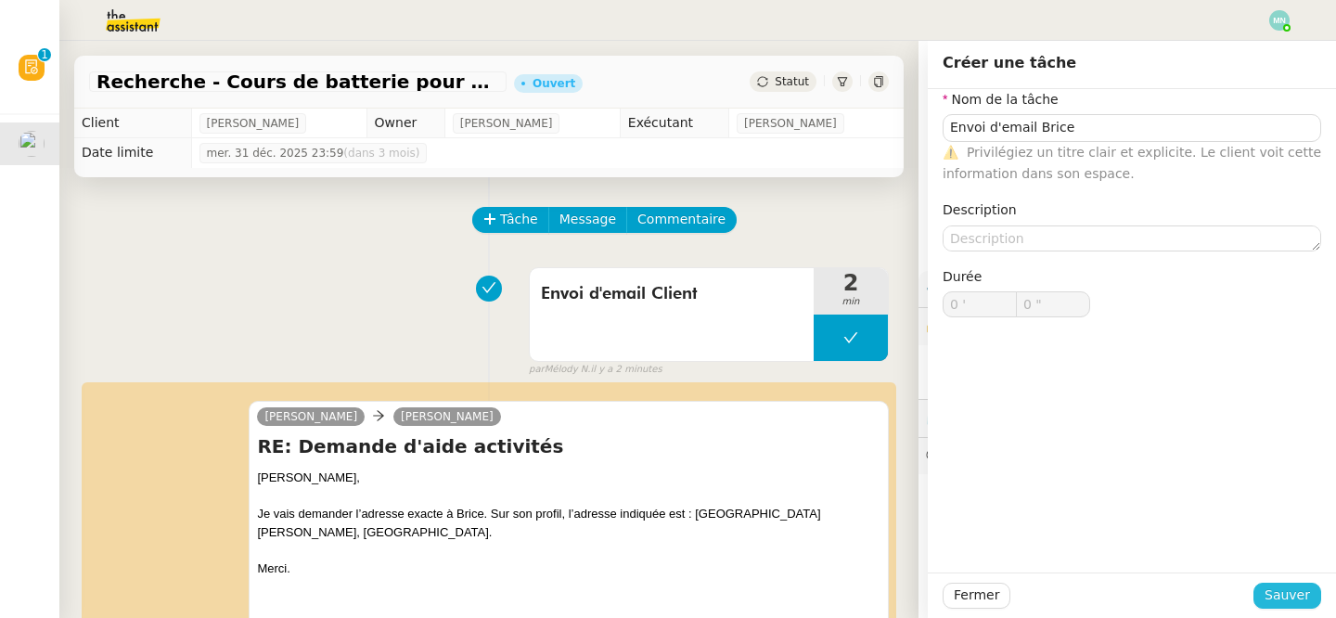
click at [1289, 594] on span "Sauver" at bounding box center [1287, 595] width 45 height 21
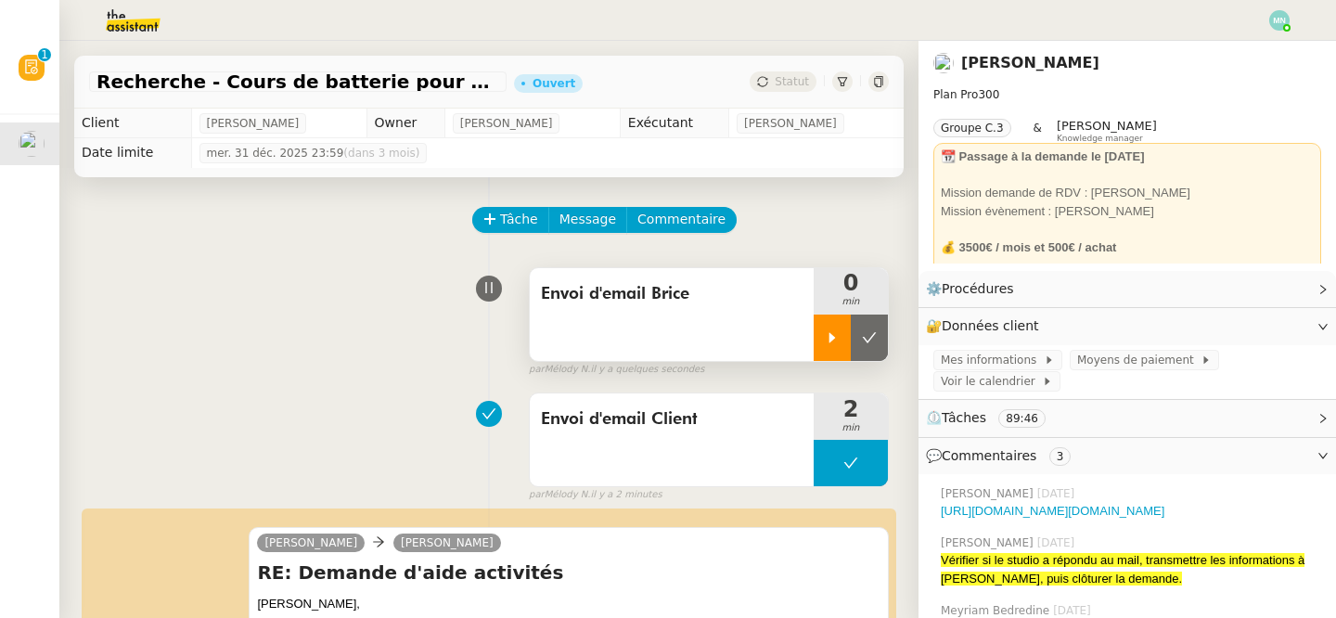
click at [837, 341] on icon at bounding box center [832, 337] width 15 height 15
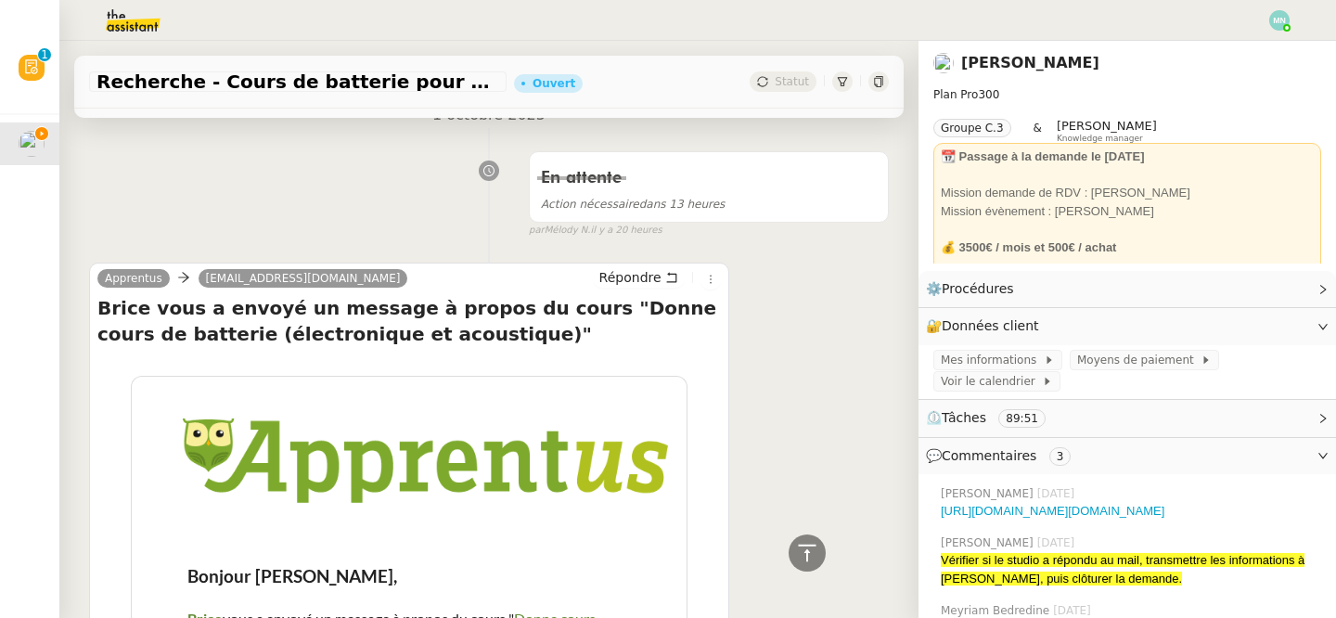
scroll to position [9408, 0]
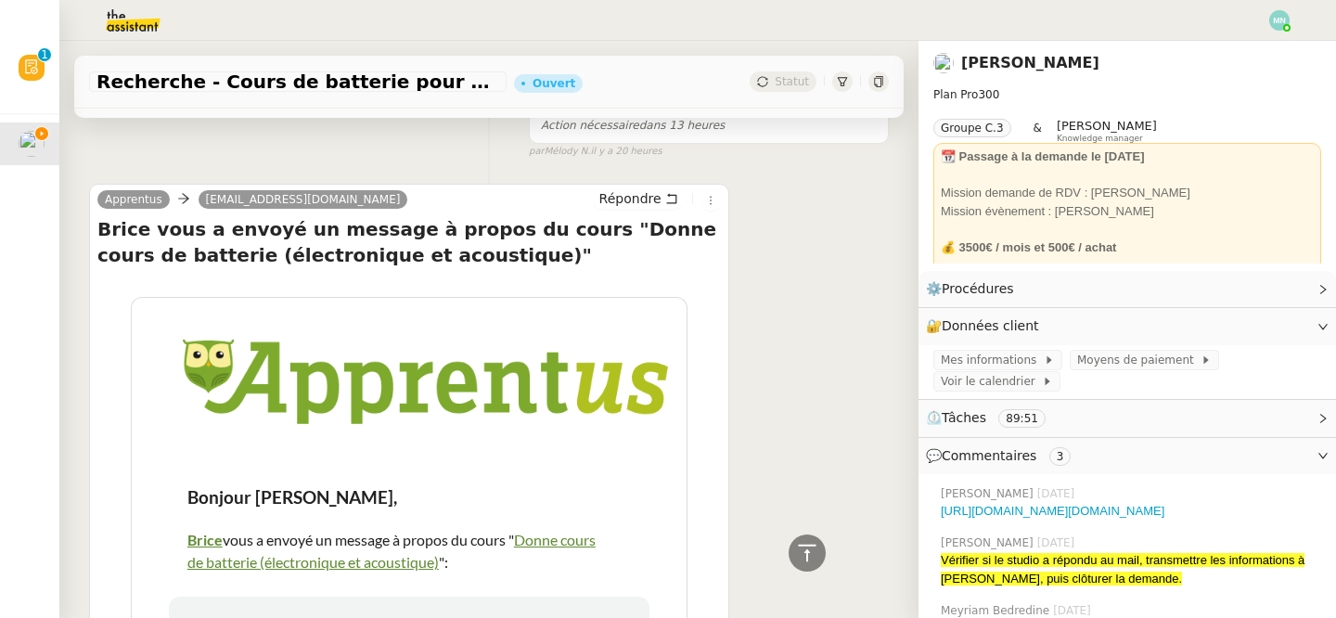
click at [545, 531] on link "Donne cours de batterie (électronique et acoustique)" at bounding box center [391, 551] width 408 height 40
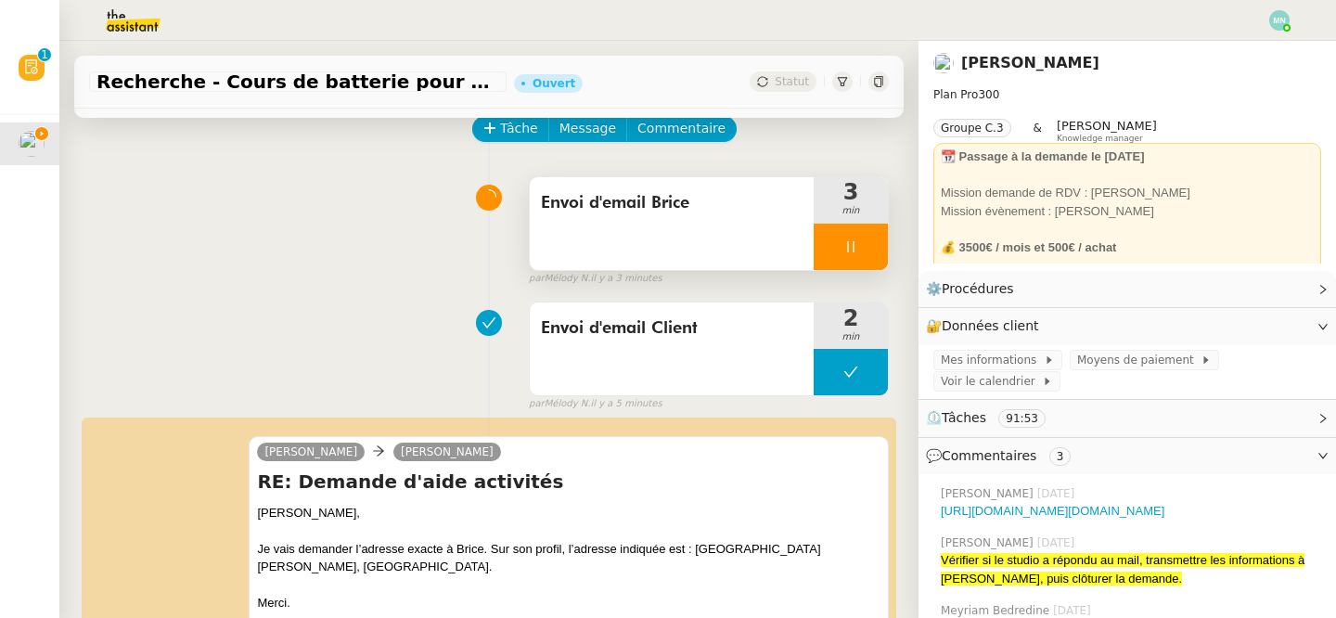
scroll to position [0, 0]
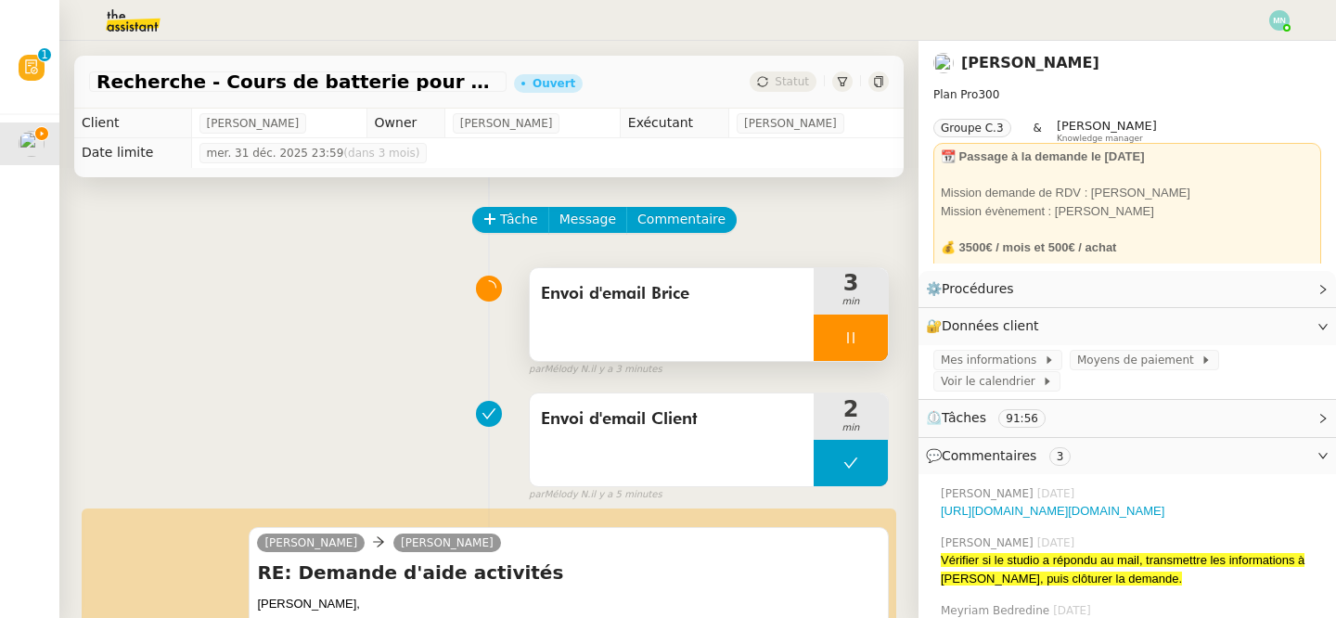
click at [838, 330] on div at bounding box center [851, 338] width 74 height 46
click at [862, 331] on icon at bounding box center [869, 337] width 15 height 15
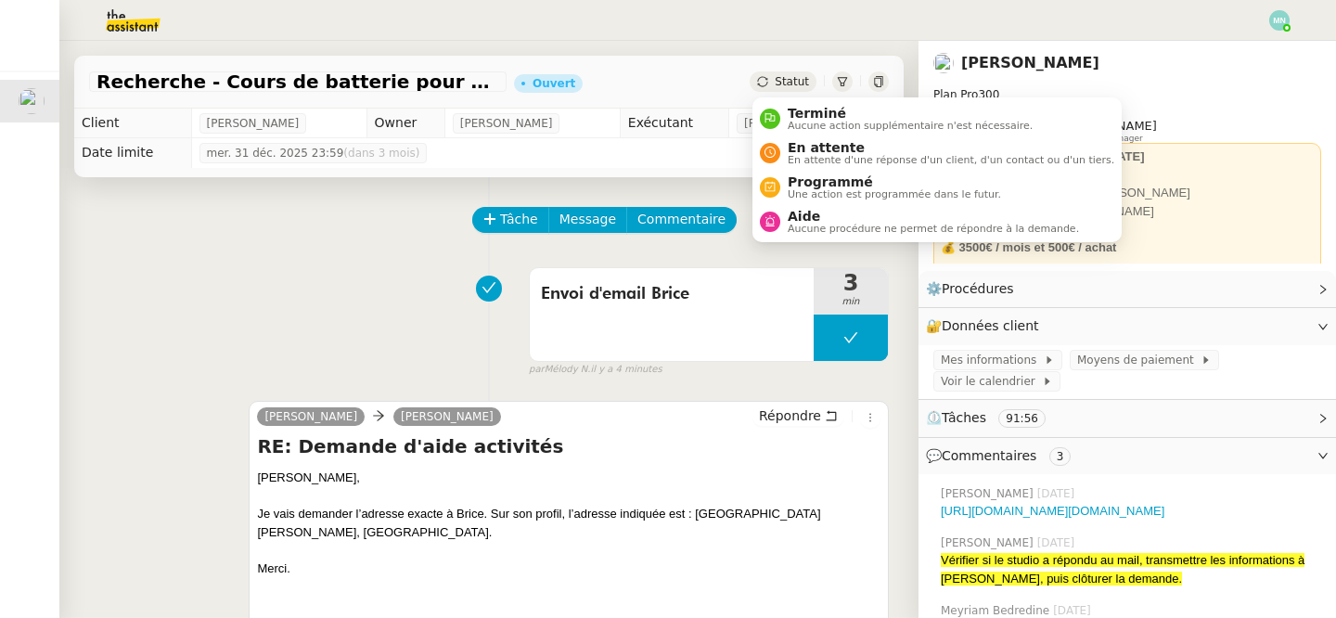
click at [797, 90] on div "Statut" at bounding box center [783, 81] width 67 height 20
click at [833, 148] on span "En attente" at bounding box center [951, 147] width 327 height 15
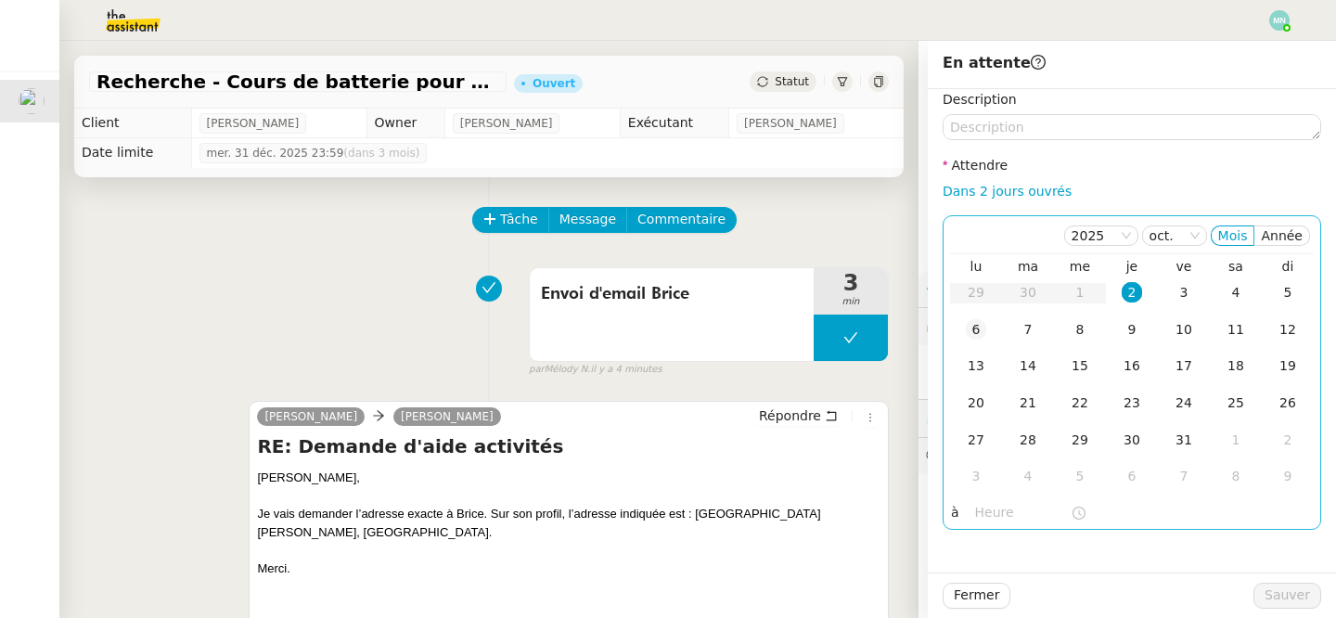
click at [982, 329] on div "6" at bounding box center [976, 329] width 20 height 20
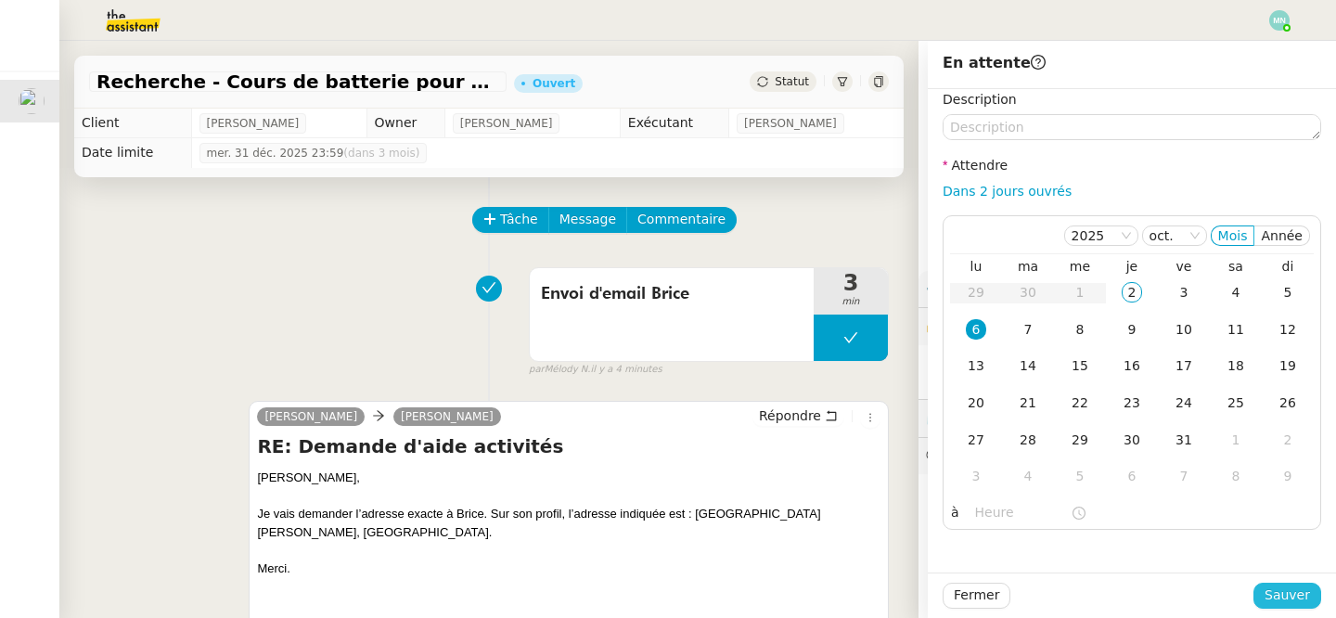
click at [1292, 594] on span "Sauver" at bounding box center [1287, 595] width 45 height 21
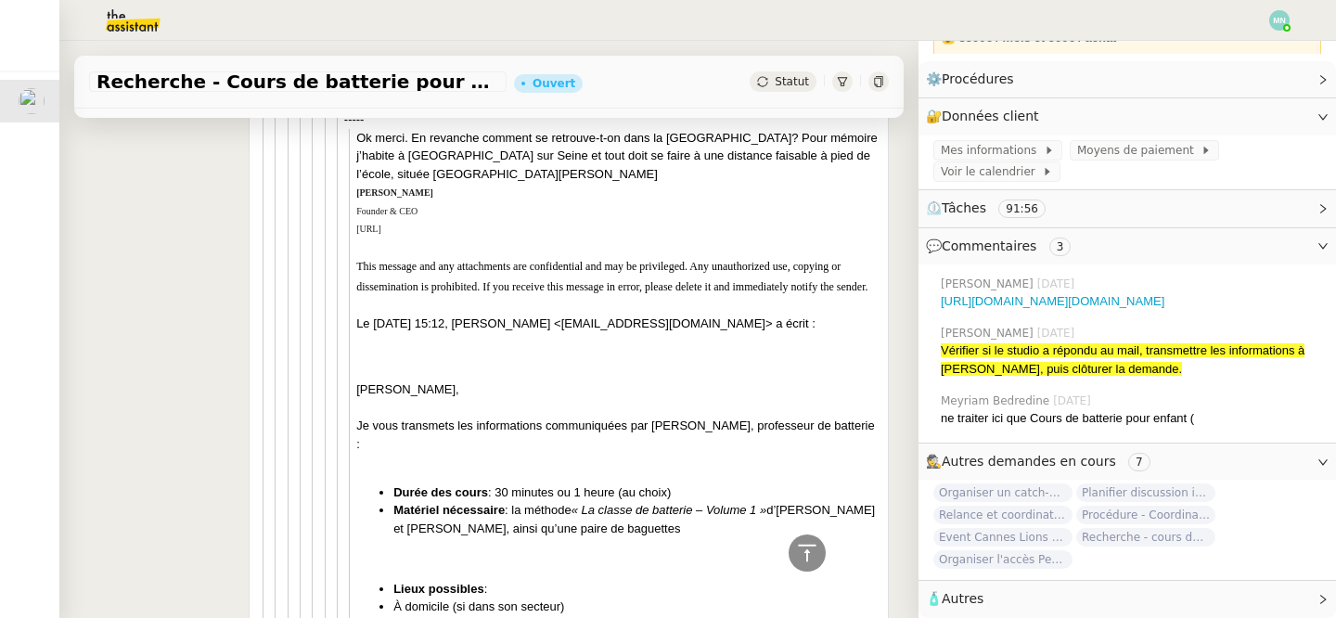
scroll to position [5848, 0]
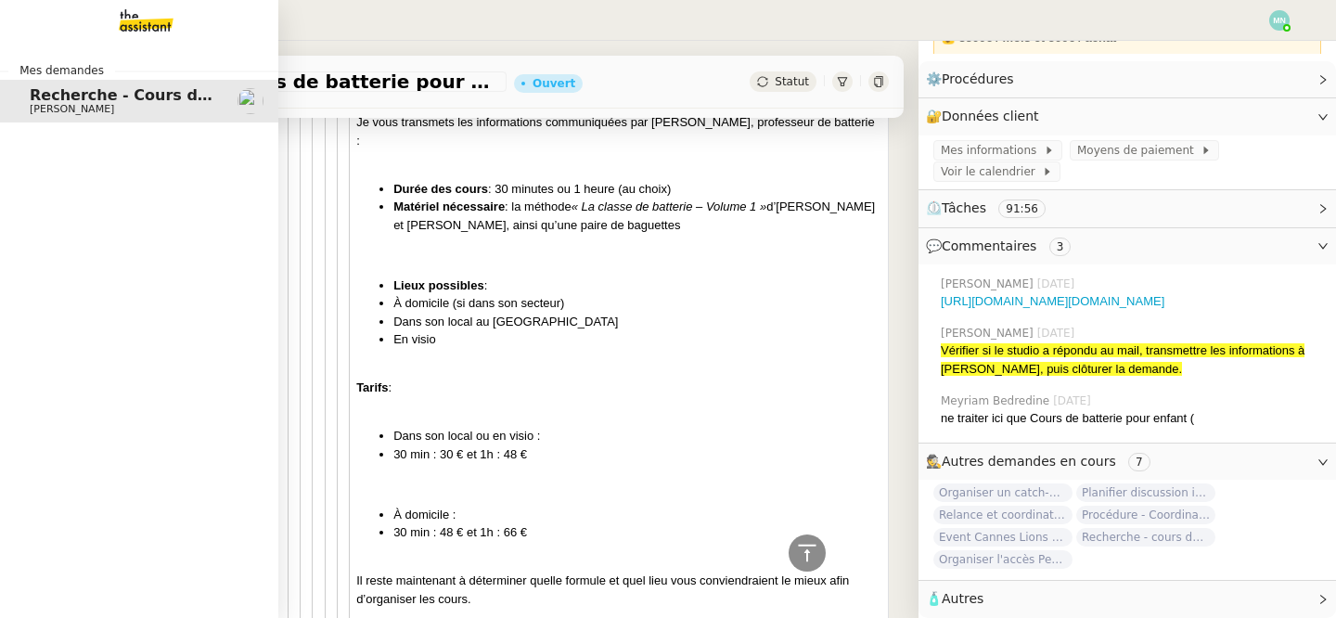
click at [134, 37] on img at bounding box center [131, 20] width 144 height 41
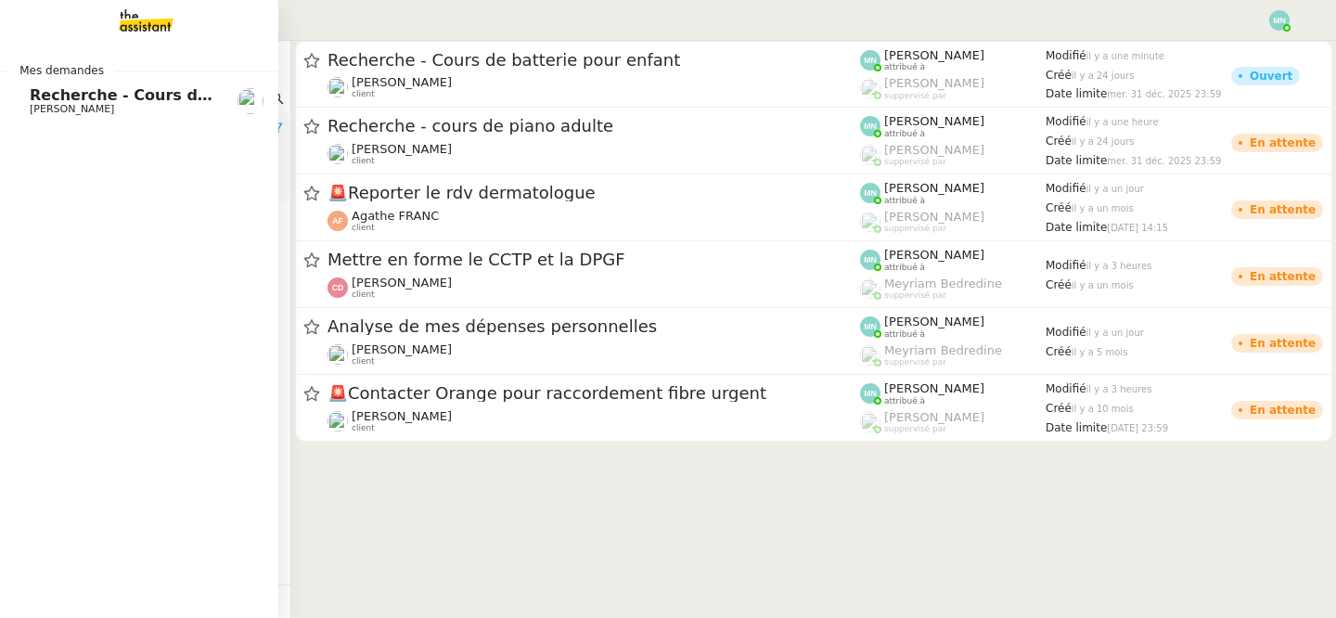
click at [137, 108] on span "[PERSON_NAME]" at bounding box center [123, 109] width 187 height 11
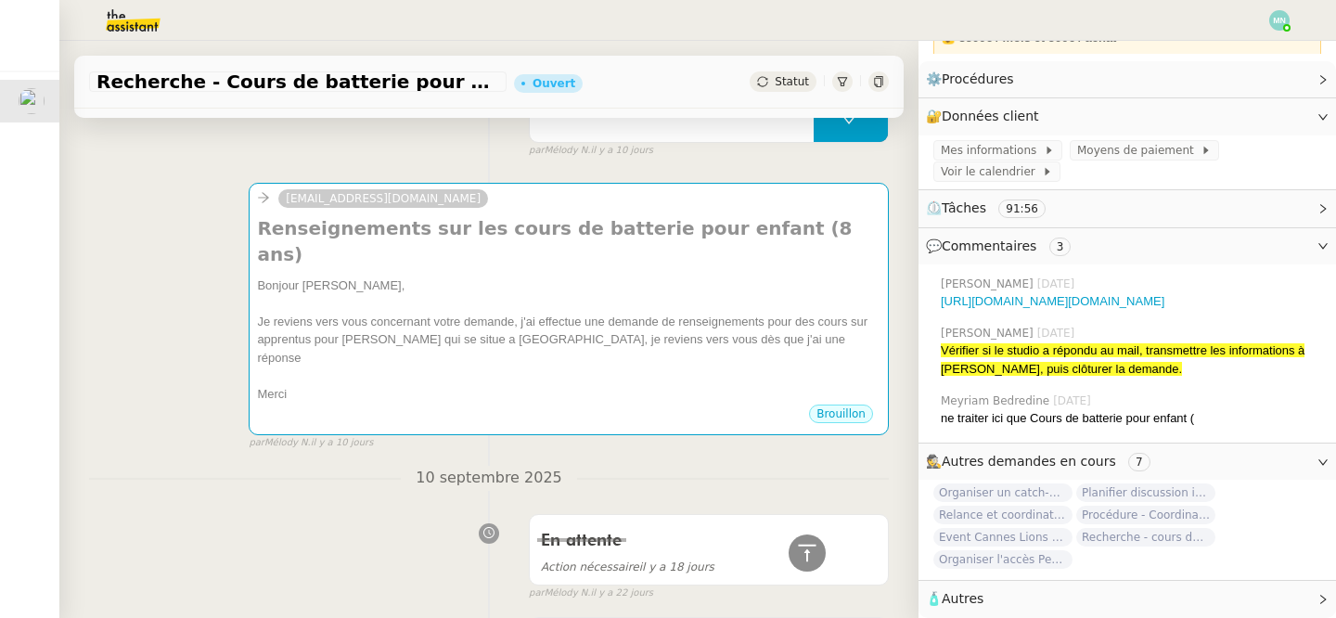
scroll to position [18767, 0]
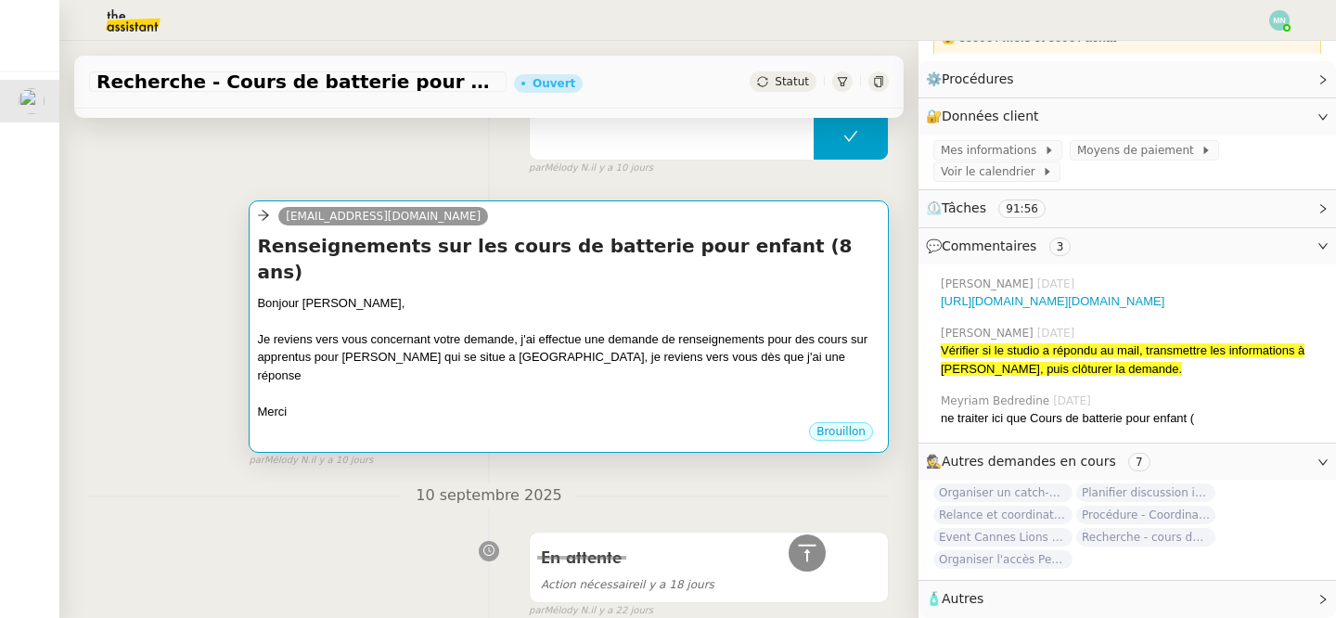
click at [573, 384] on div at bounding box center [569, 393] width 624 height 19
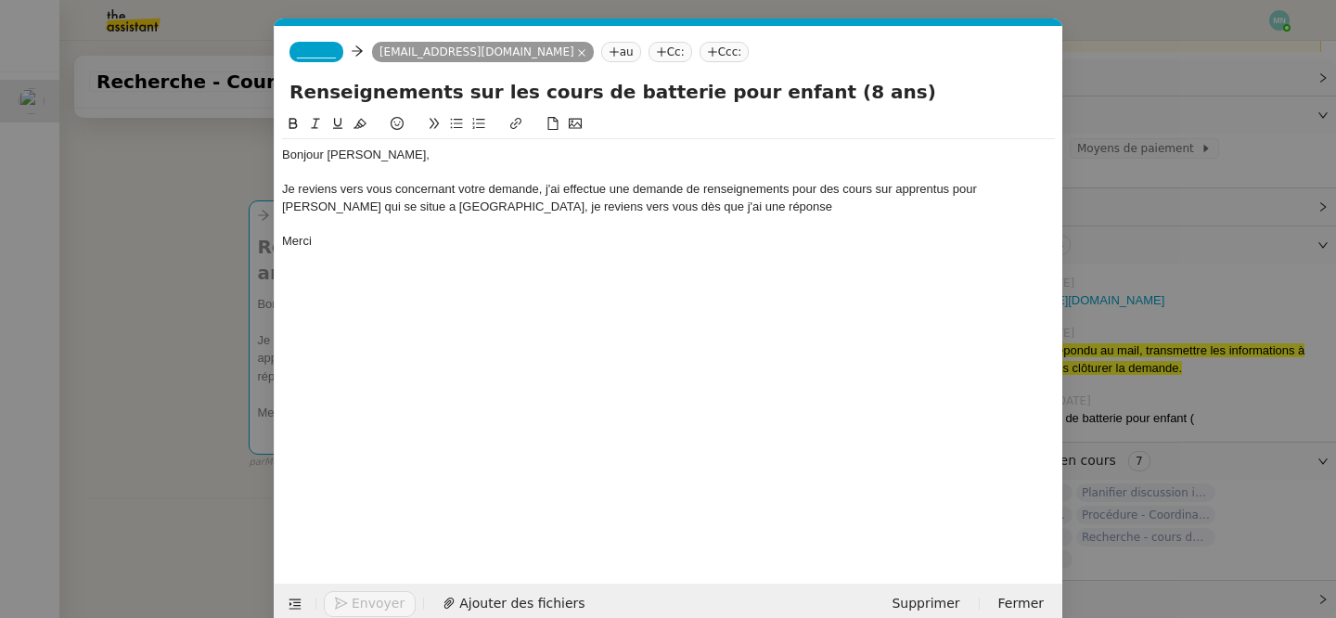
scroll to position [18801, 0]
click at [949, 598] on span "Supprimer" at bounding box center [926, 603] width 68 height 21
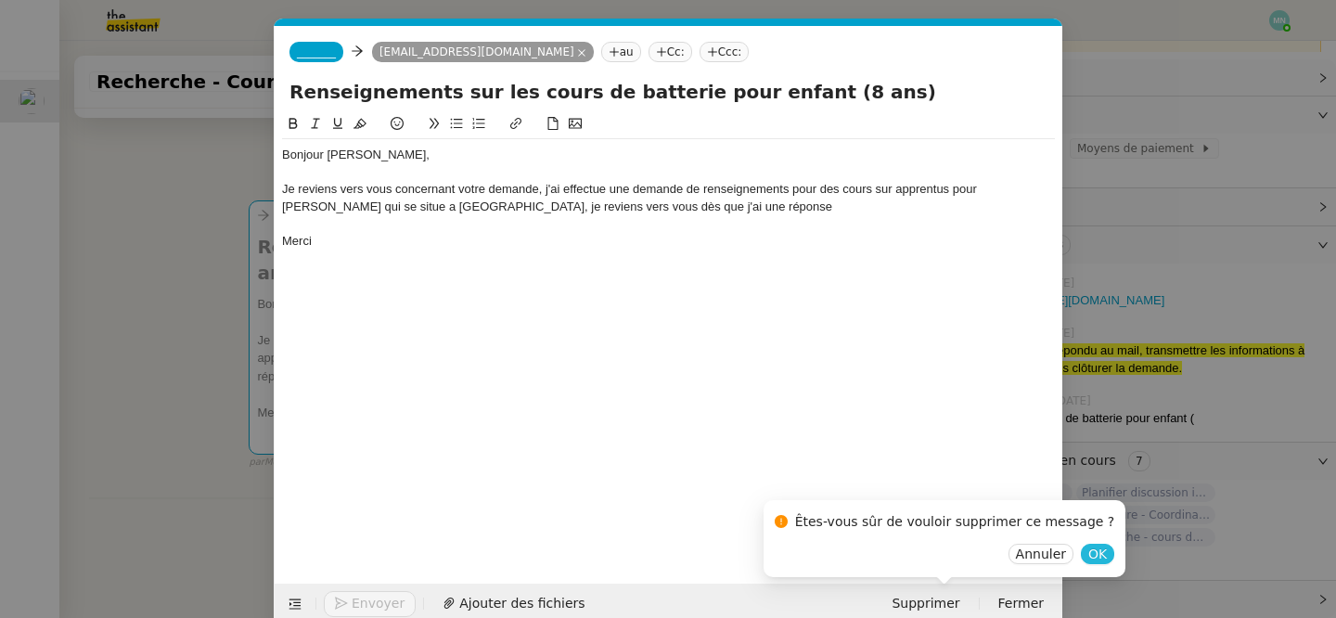
click at [1088, 551] on span "OK" at bounding box center [1097, 554] width 19 height 19
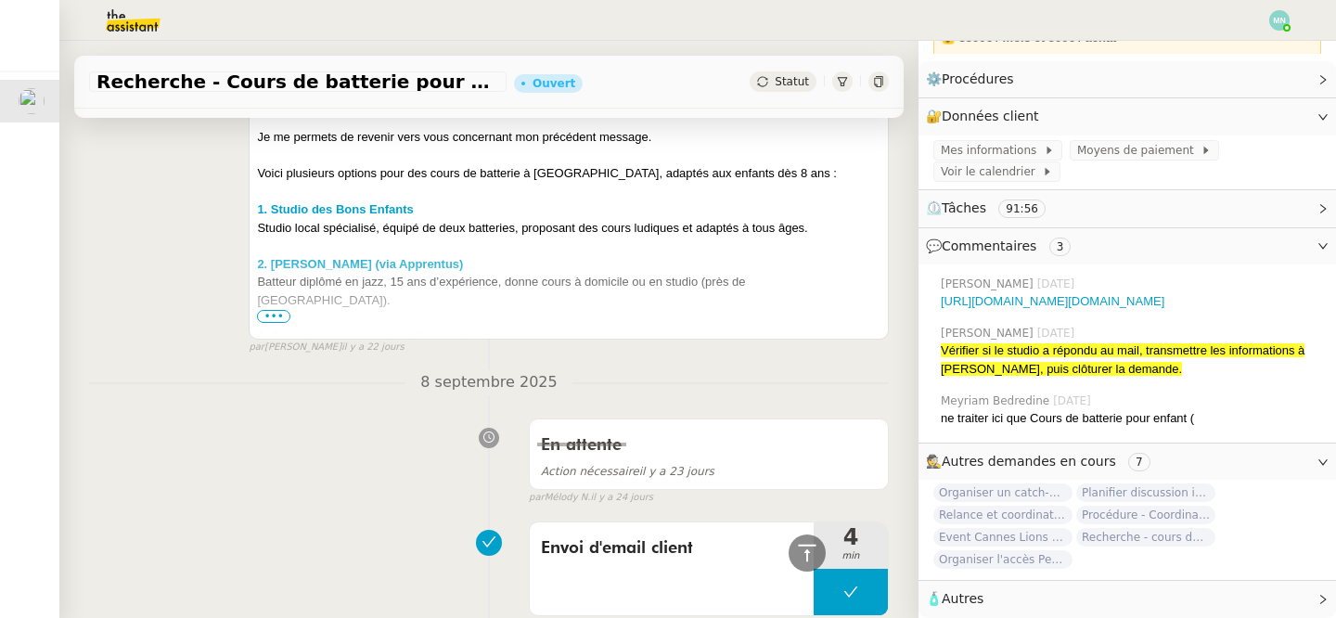
scroll to position [20406, 0]
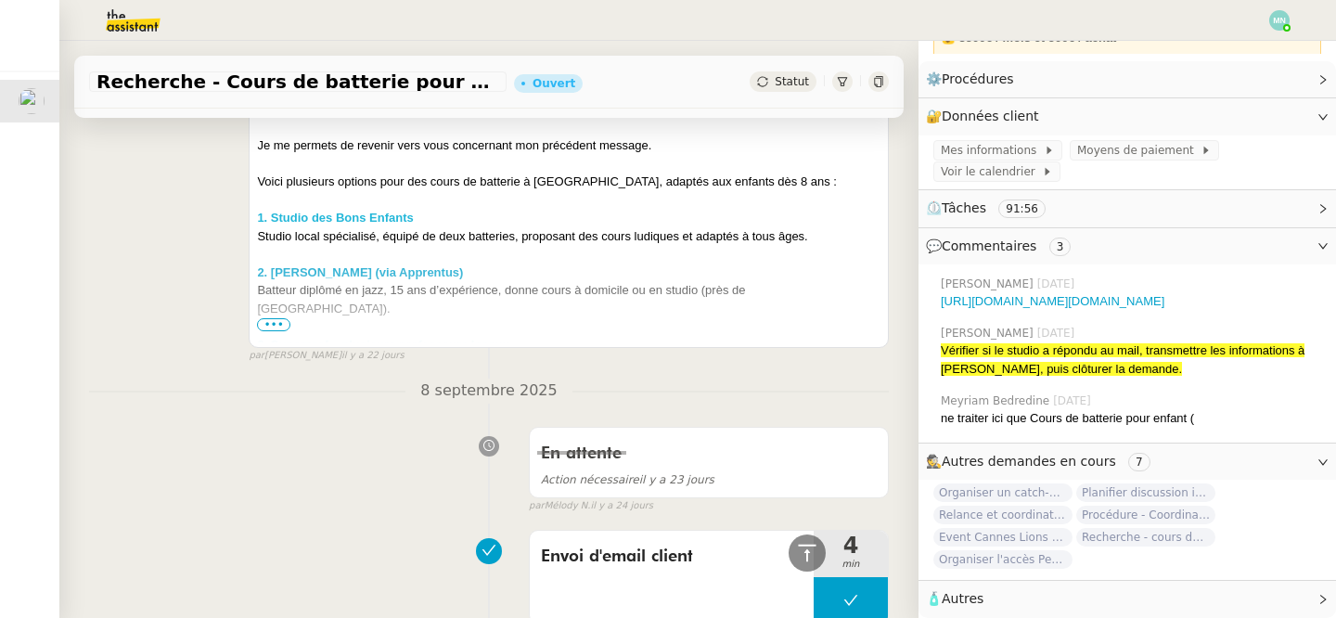
click at [373, 221] on strong "1. Studio des Bons Enfants" at bounding box center [335, 218] width 156 height 14
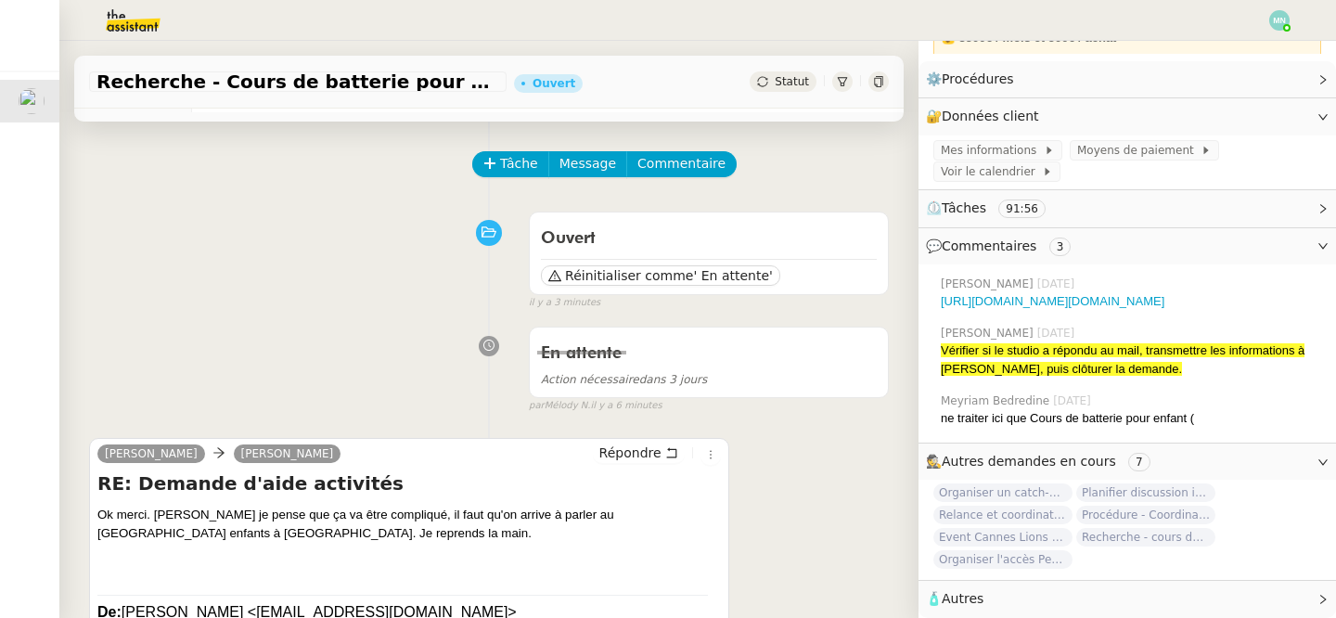
scroll to position [58, 0]
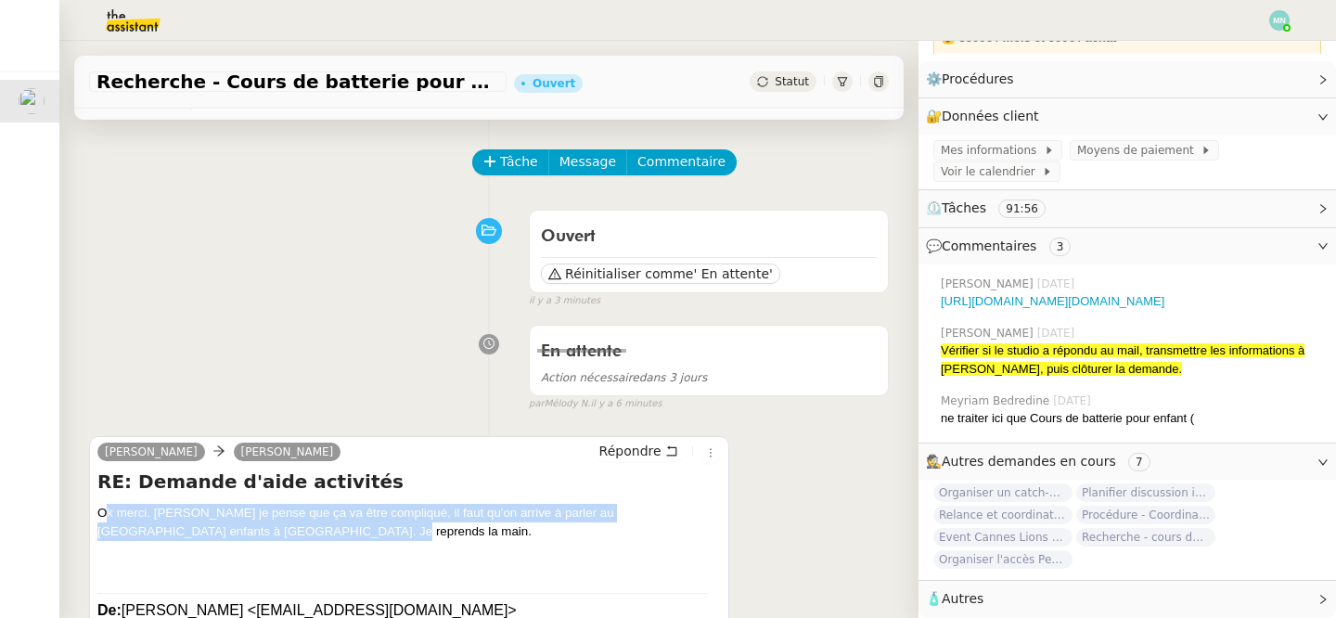
drag, startPoint x: 272, startPoint y: 537, endPoint x: 85, endPoint y: 506, distance: 189.2
copy div "Ok merci. [PERSON_NAME] je pense que ça va être compliqué, il faut qu'on arrive…"
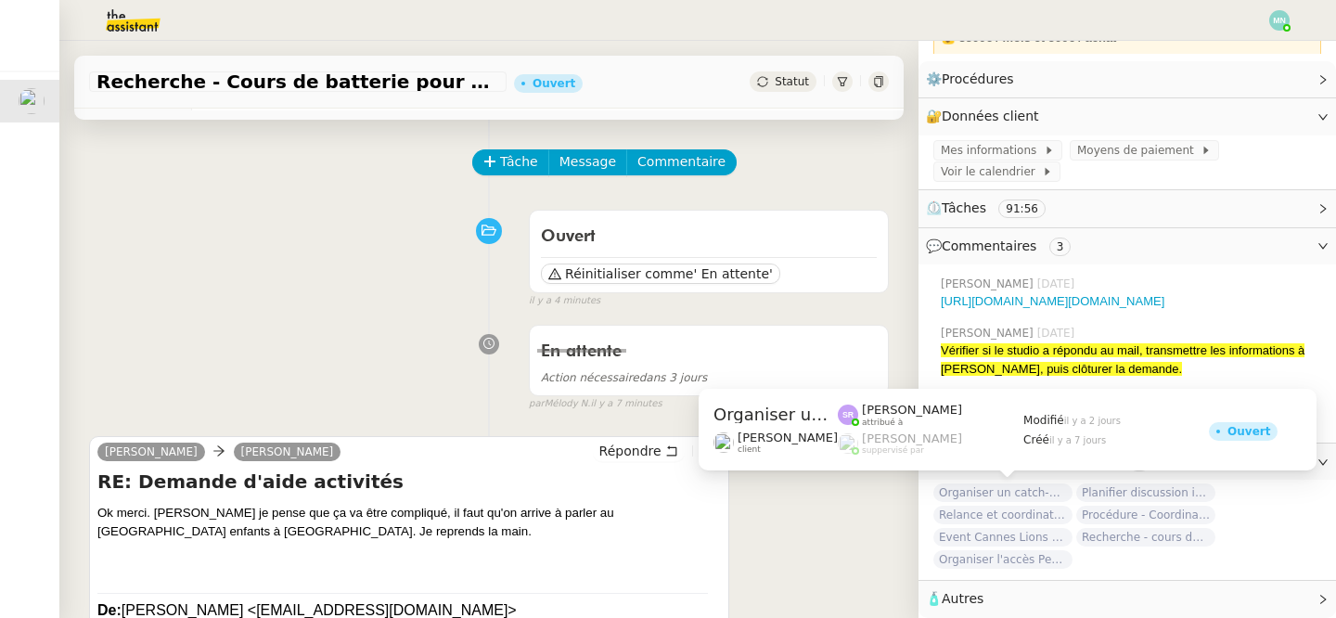
click at [1022, 493] on span "Organiser un catch-up avec [PERSON_NAME]" at bounding box center [1002, 492] width 139 height 19
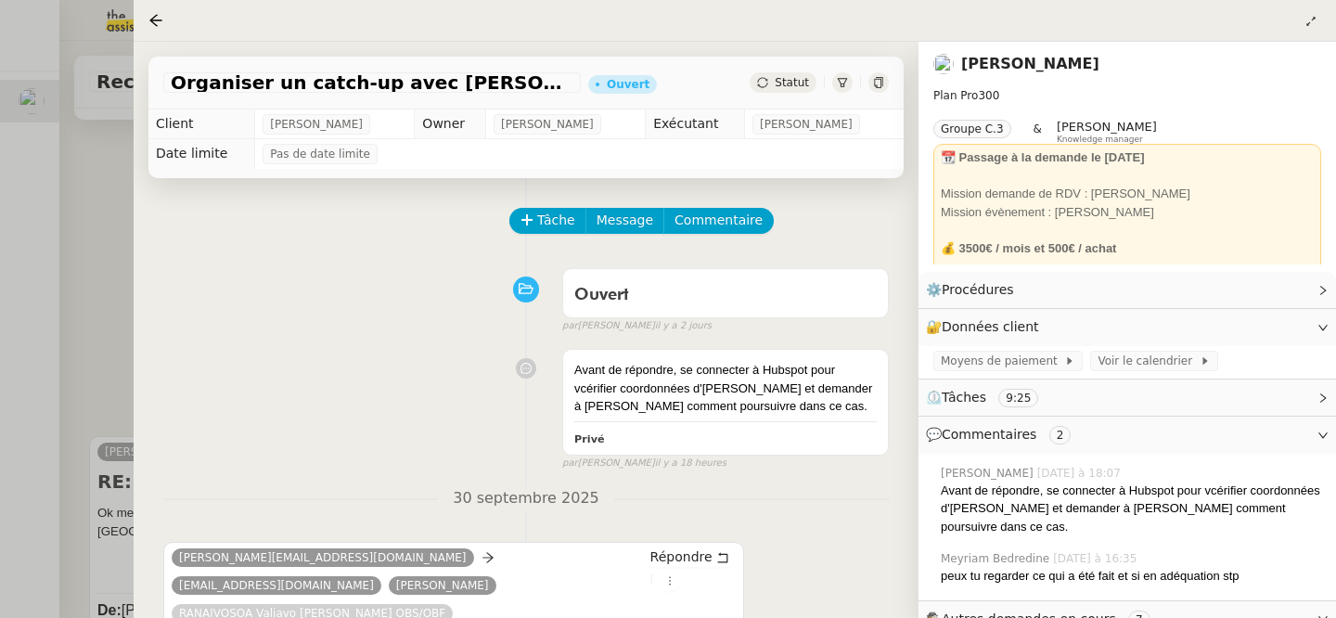
scroll to position [158, 0]
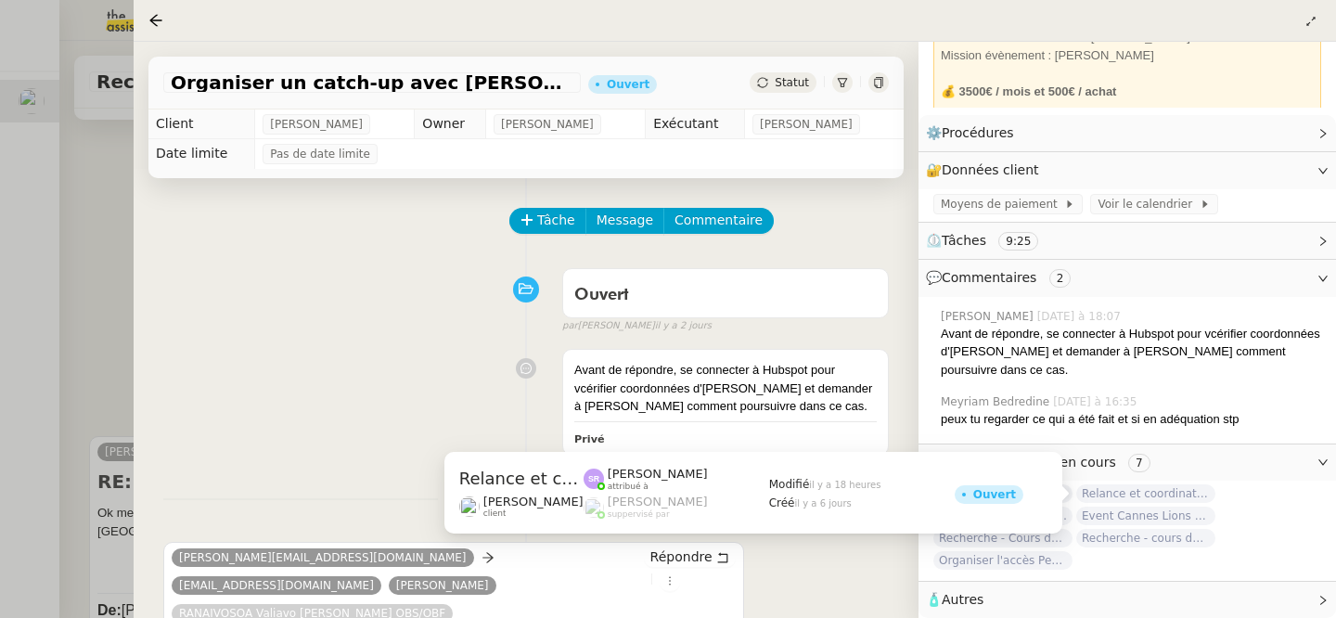
click at [1117, 495] on span "Relance et coordination de rendez-vous" at bounding box center [1145, 493] width 139 height 19
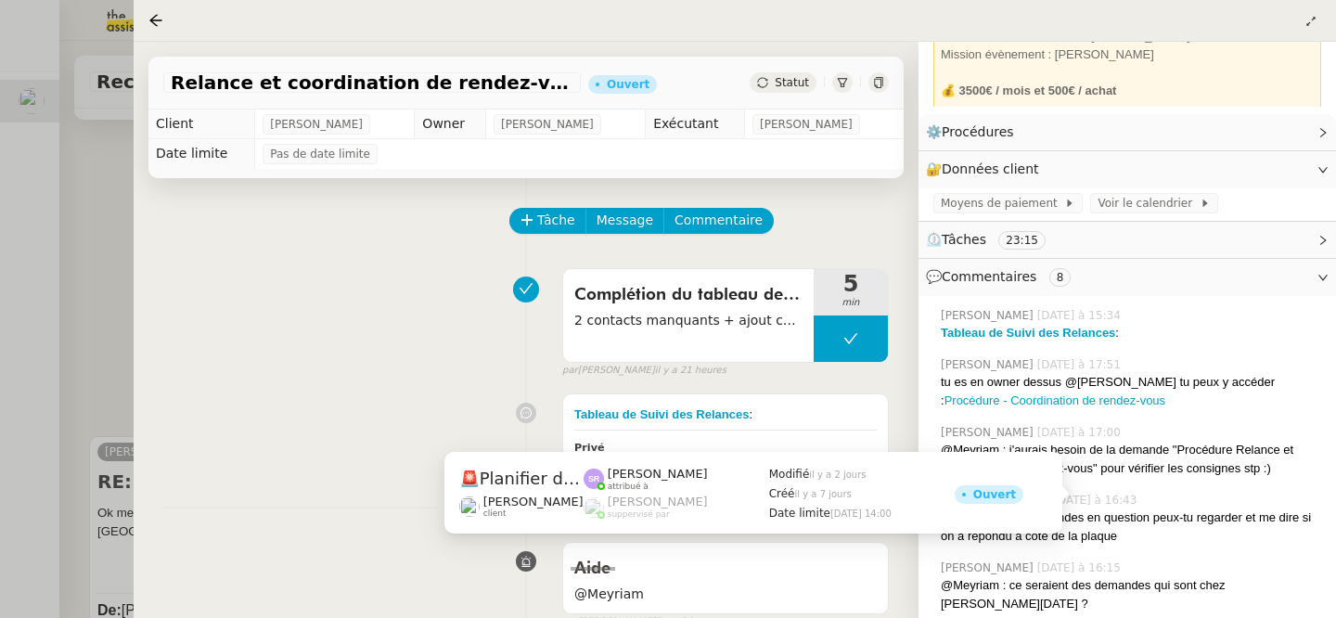
click at [1126, 498] on span "[DATE] à 16:43" at bounding box center [1096, 500] width 87 height 17
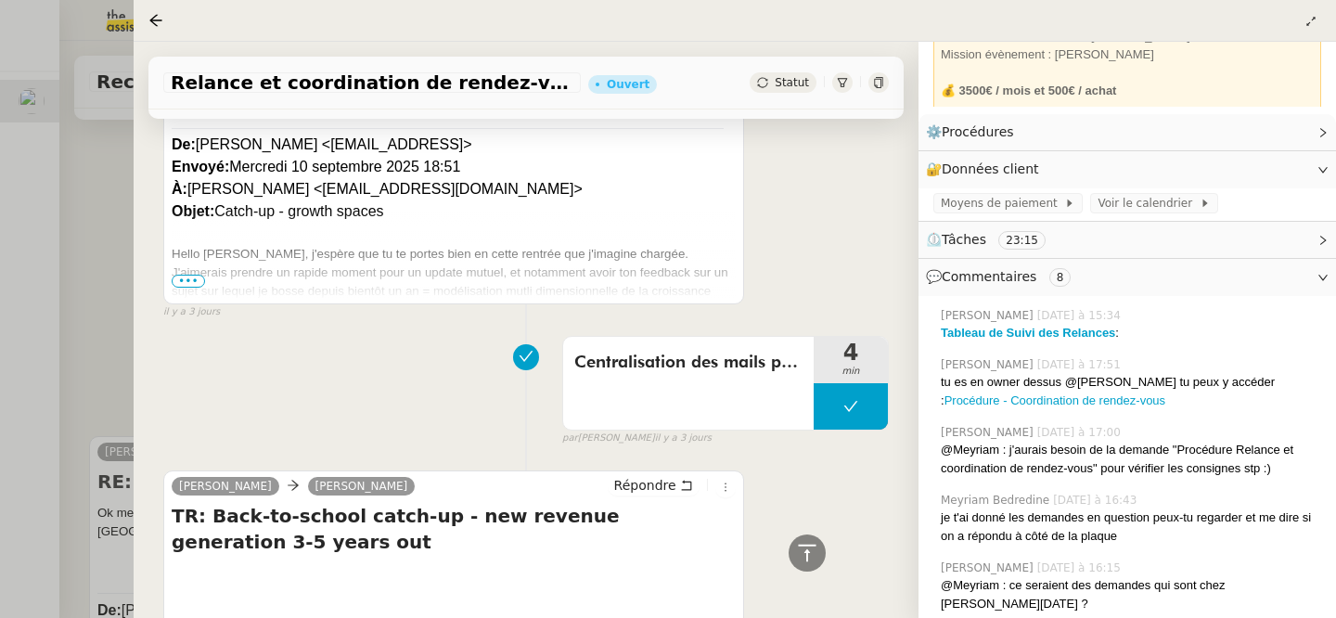
scroll to position [5887, 0]
click at [159, 19] on icon at bounding box center [155, 20] width 15 height 15
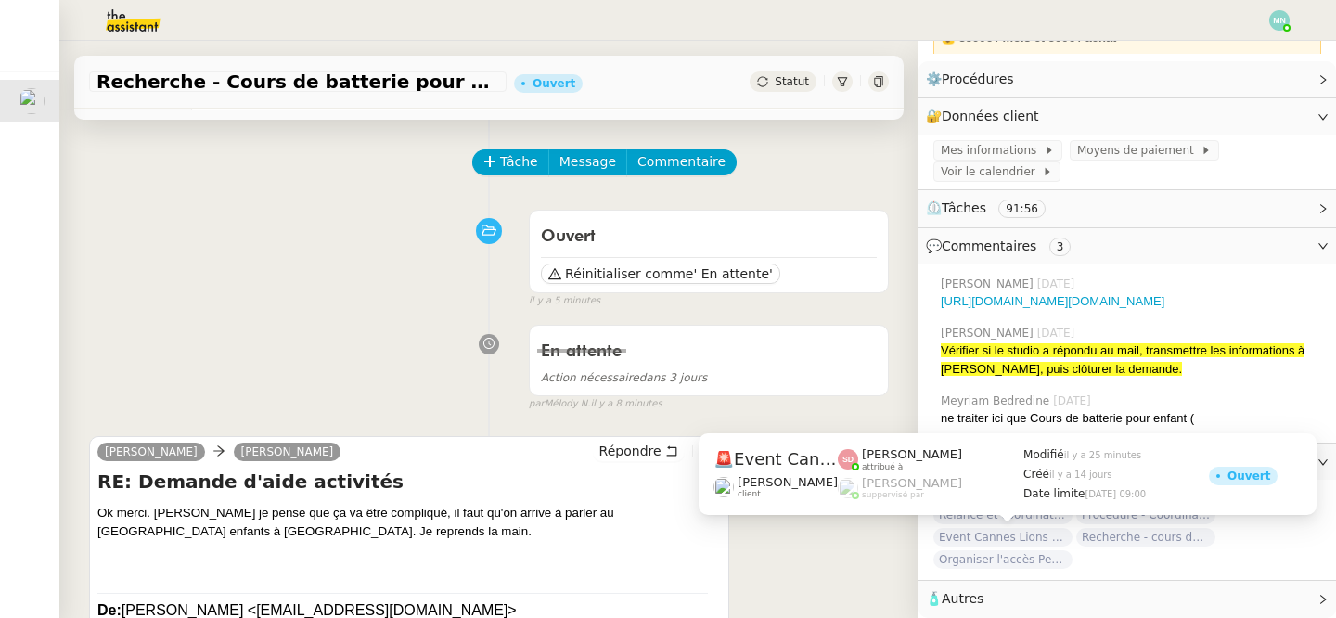
click at [1012, 532] on span "Event Cannes Lions 2026" at bounding box center [1002, 537] width 139 height 19
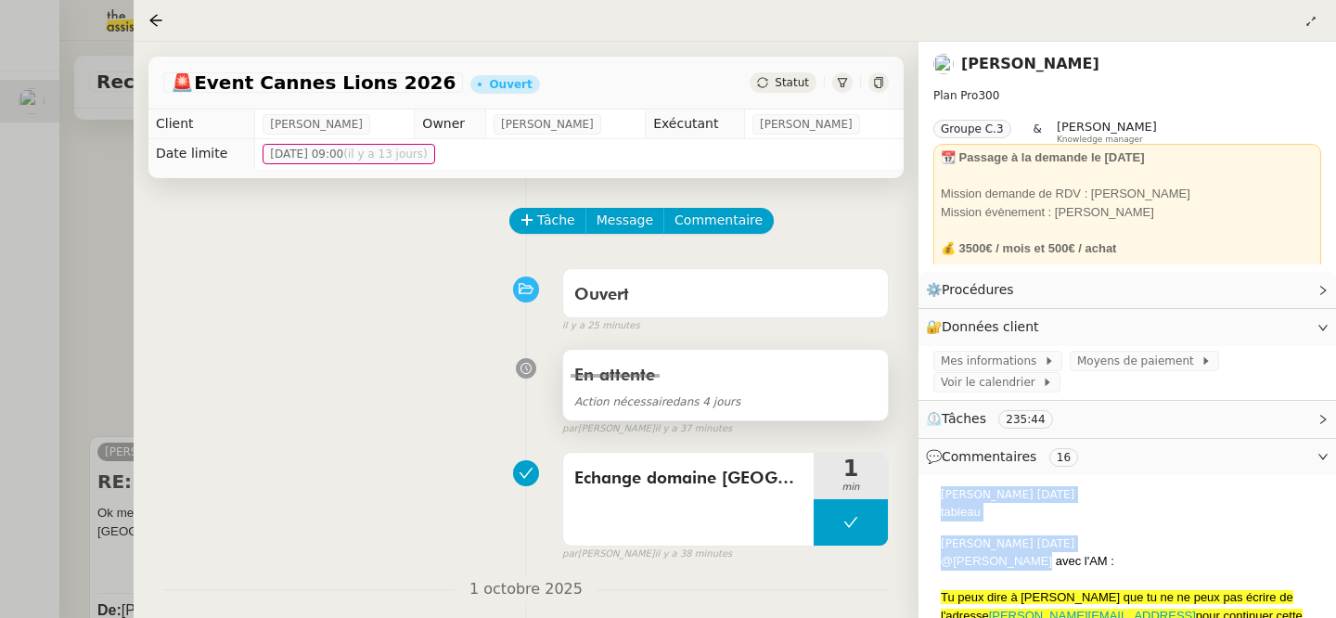
drag, startPoint x: 1027, startPoint y: 560, endPoint x: 806, endPoint y: 350, distance: 305.2
click at [820, 351] on nz-layout "🚨 Event Cannes Lions 2026 Ouvert Statut Client [PERSON_NAME] Owner [PERSON_NAME…" at bounding box center [735, 330] width 1203 height 576
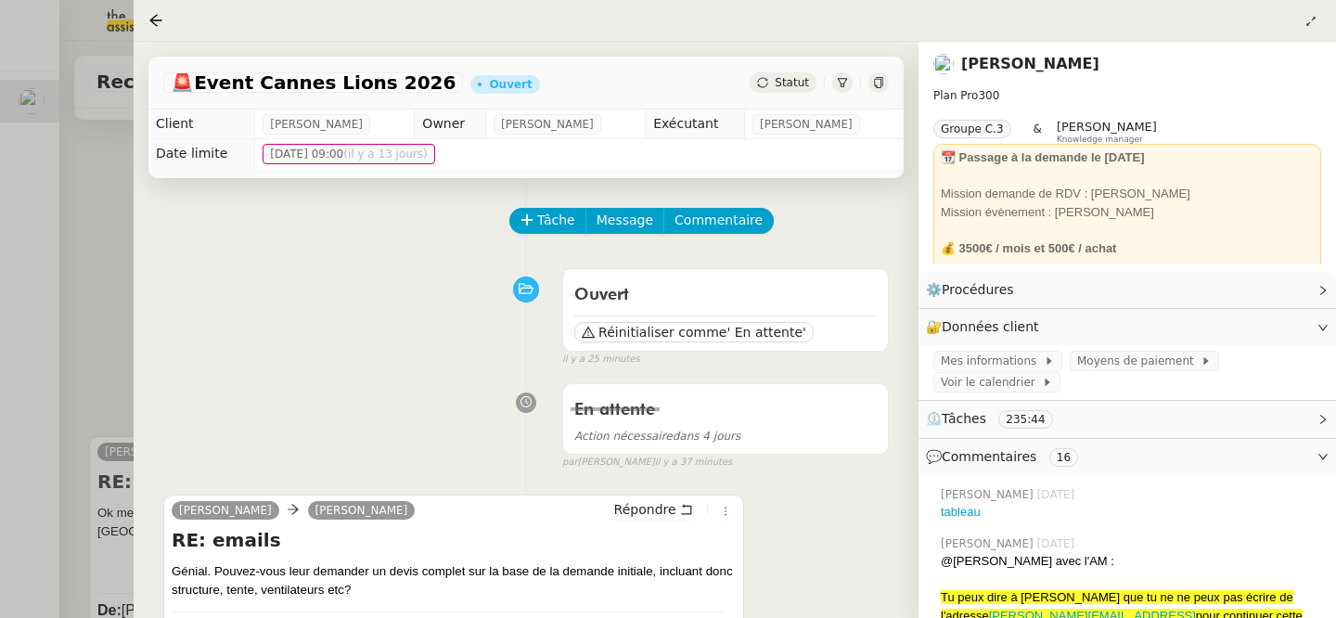
click at [433, 339] on div "Ouvert Réinitialiser comme ' En attente' false il y a 25 minutes" at bounding box center [526, 314] width 726 height 108
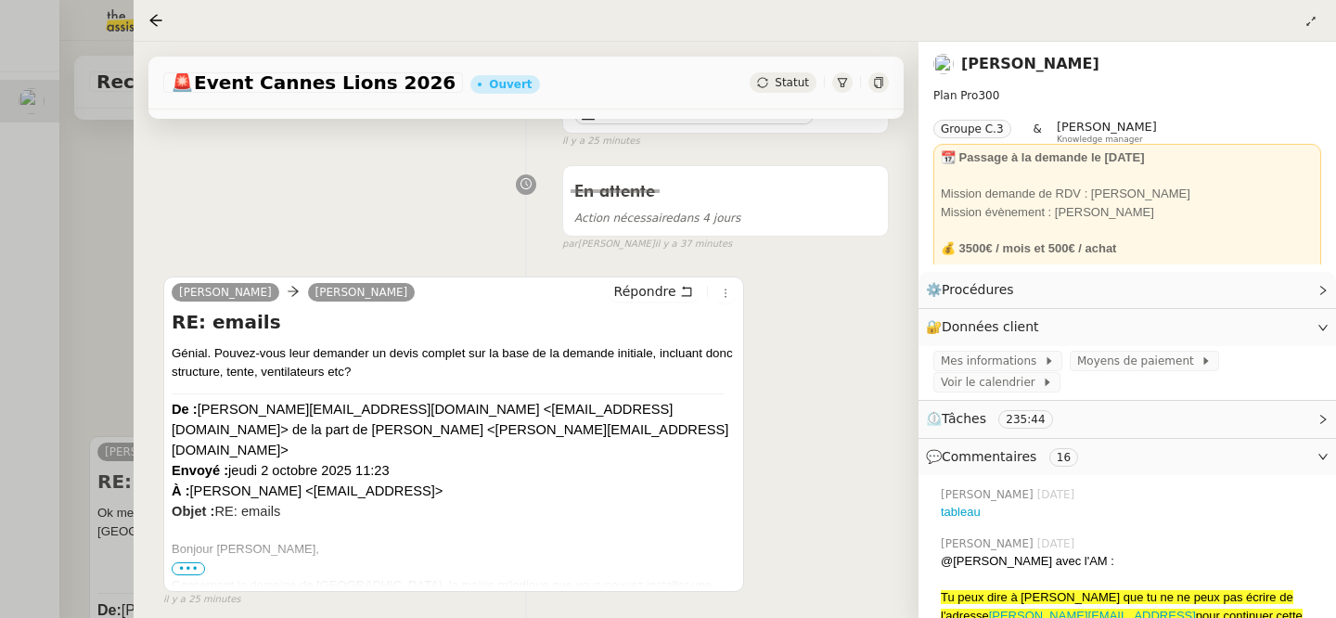
scroll to position [221, 0]
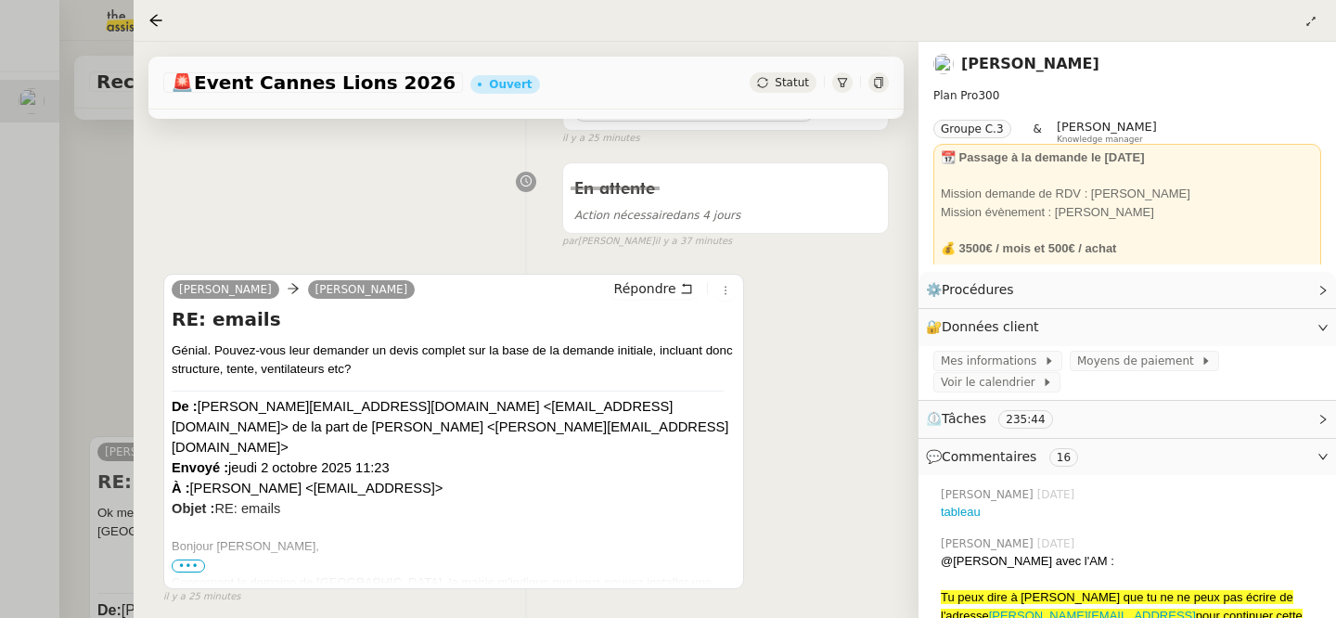
click at [157, 7] on div at bounding box center [734, 20] width 1173 height 26
click at [158, 19] on icon at bounding box center [155, 20] width 15 height 15
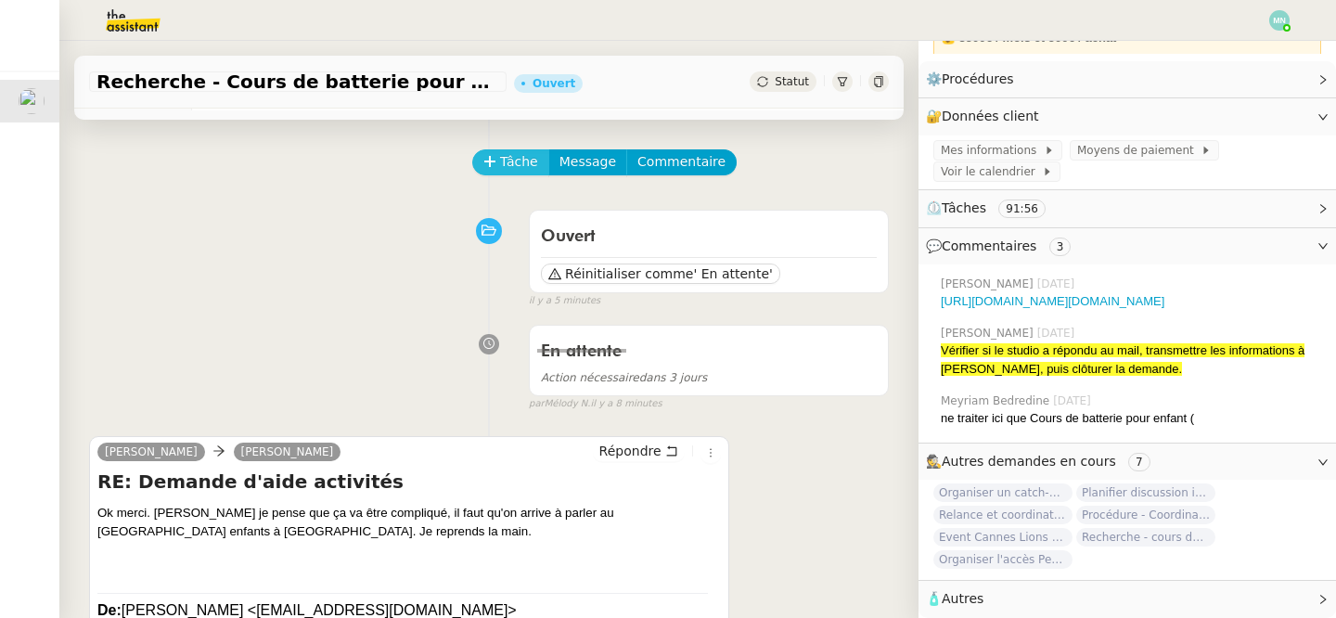
click at [518, 154] on span "Tâche" at bounding box center [519, 161] width 38 height 21
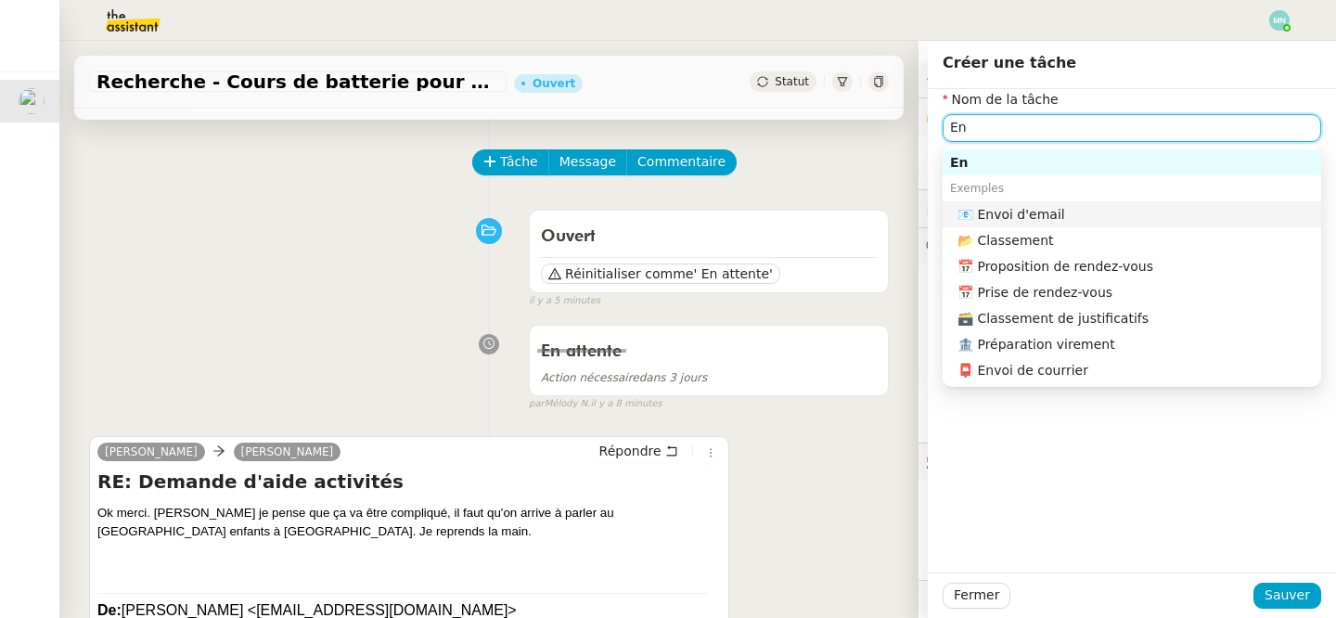
click at [1036, 201] on nz-auto-option "📧 Envoi d'email" at bounding box center [1132, 214] width 379 height 26
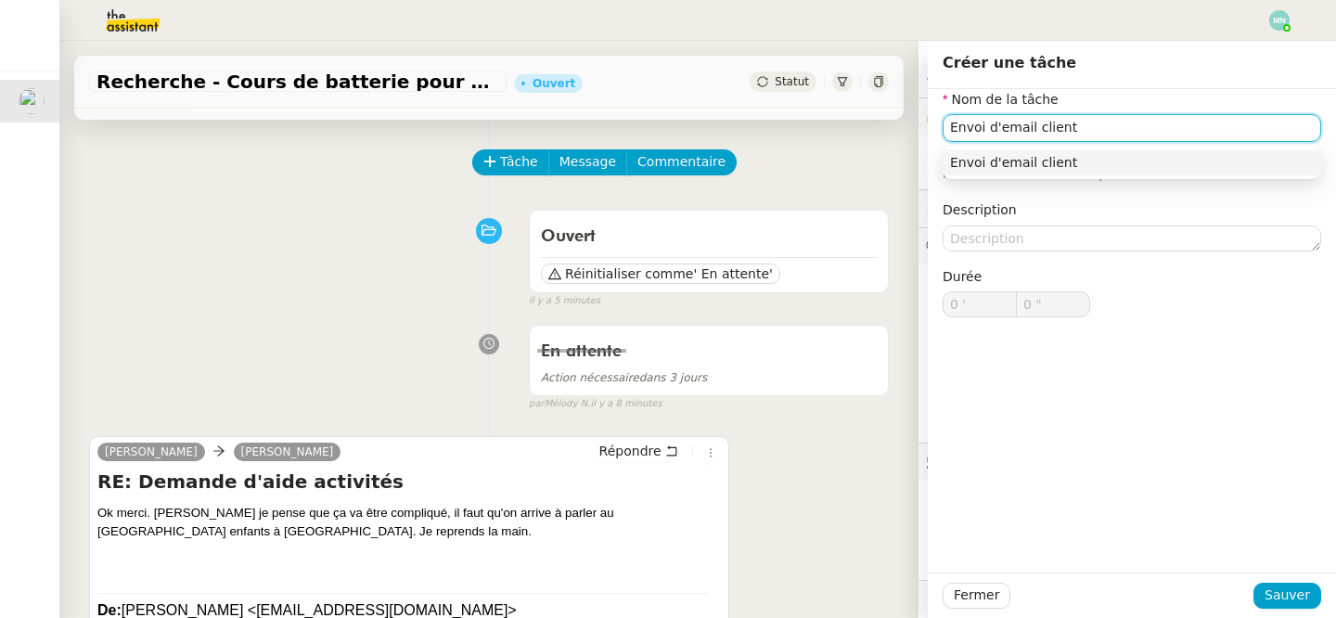
click at [1190, 164] on div "Envoi d'email client" at bounding box center [1132, 162] width 364 height 17
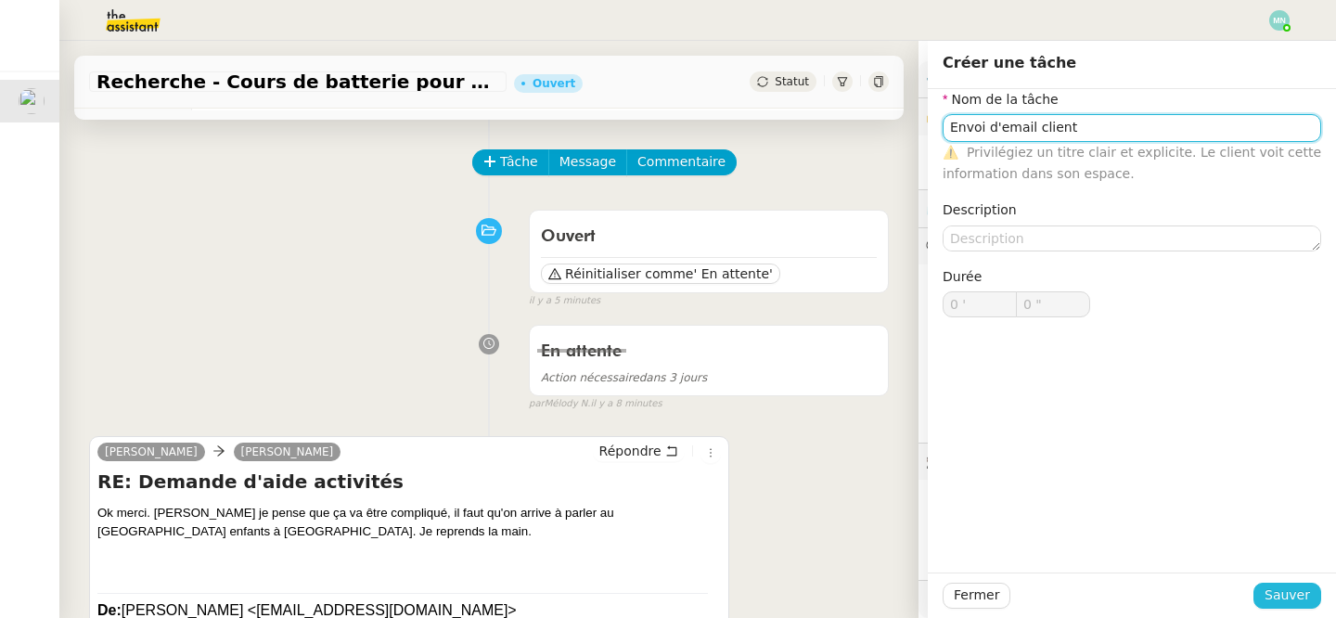
type input "Envoi d'email client"
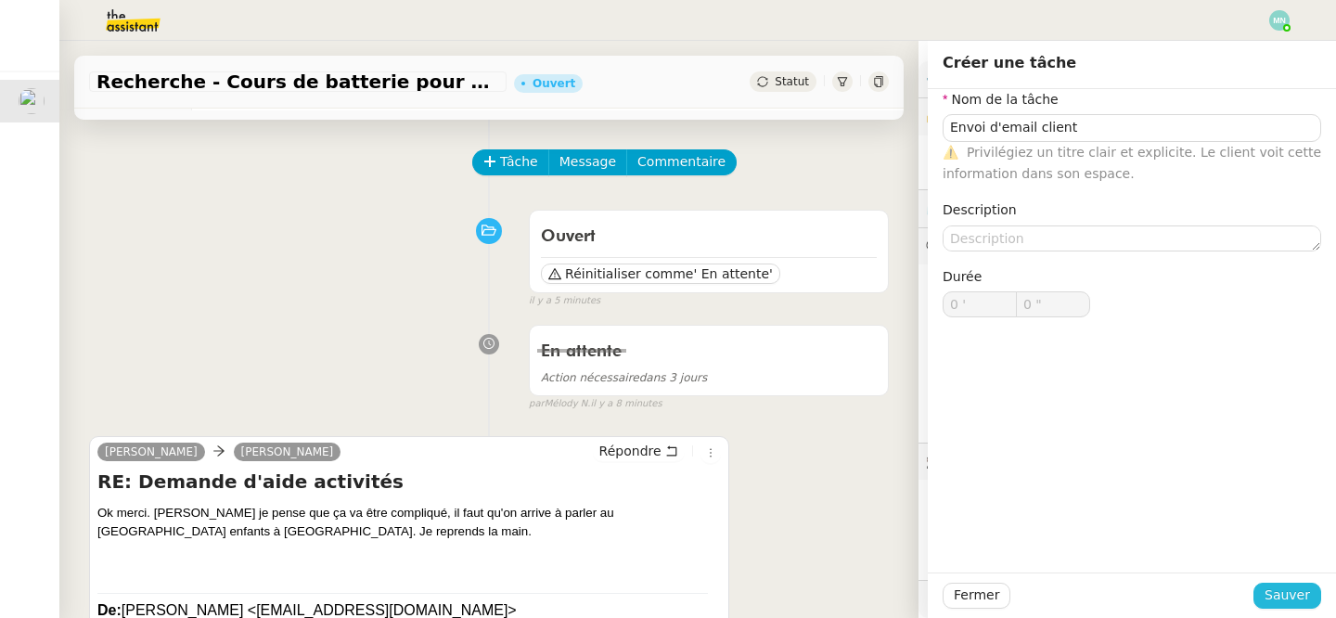
click at [1286, 583] on button "Sauver" at bounding box center [1288, 596] width 68 height 26
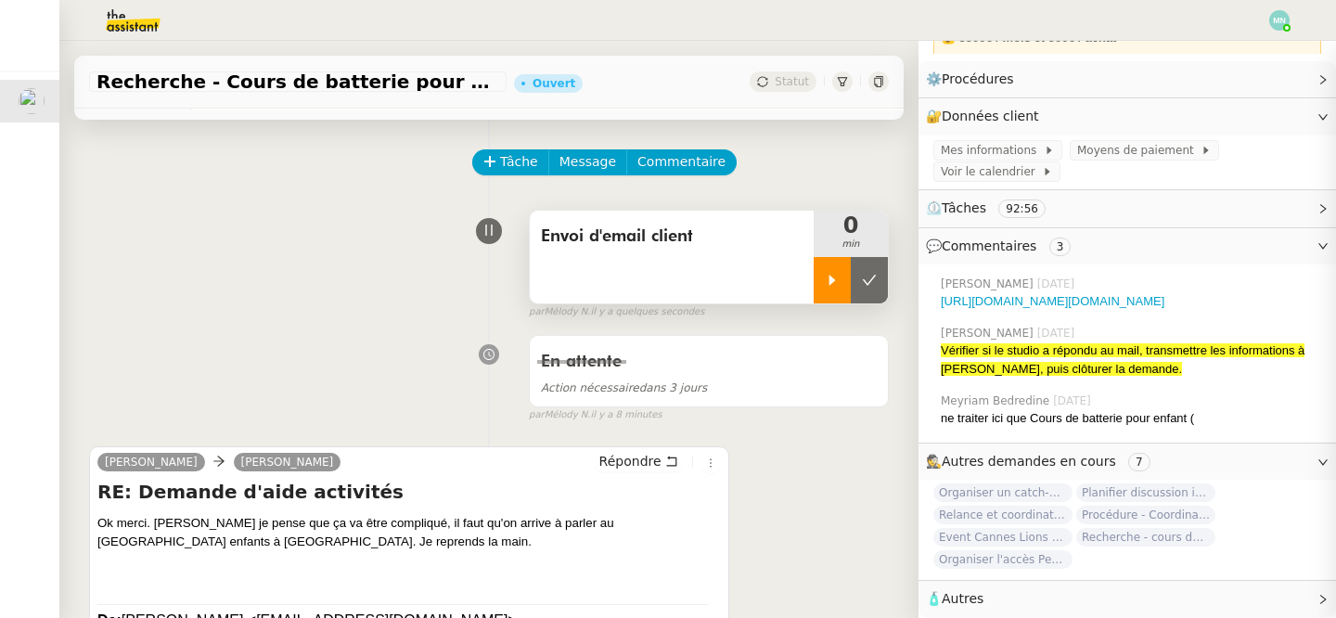
click at [848, 268] on div at bounding box center [832, 280] width 37 height 46
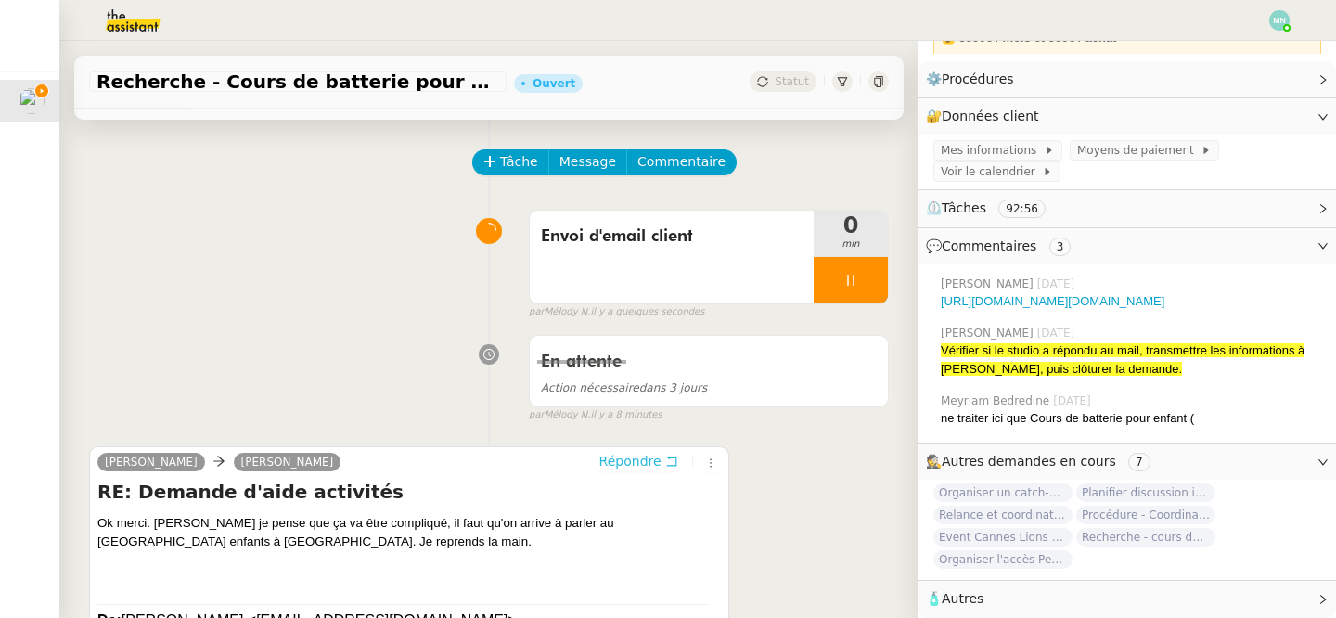
click at [637, 463] on span "Répondre" at bounding box center [630, 461] width 62 height 19
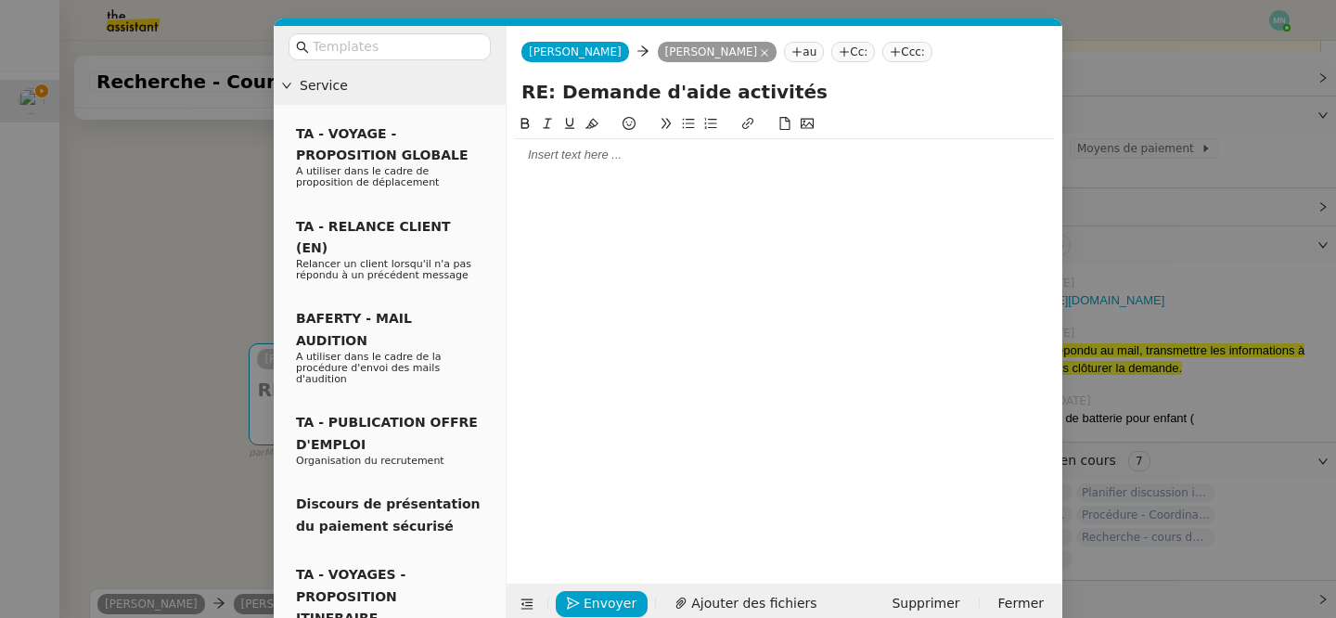
click at [557, 157] on div at bounding box center [784, 155] width 541 height 17
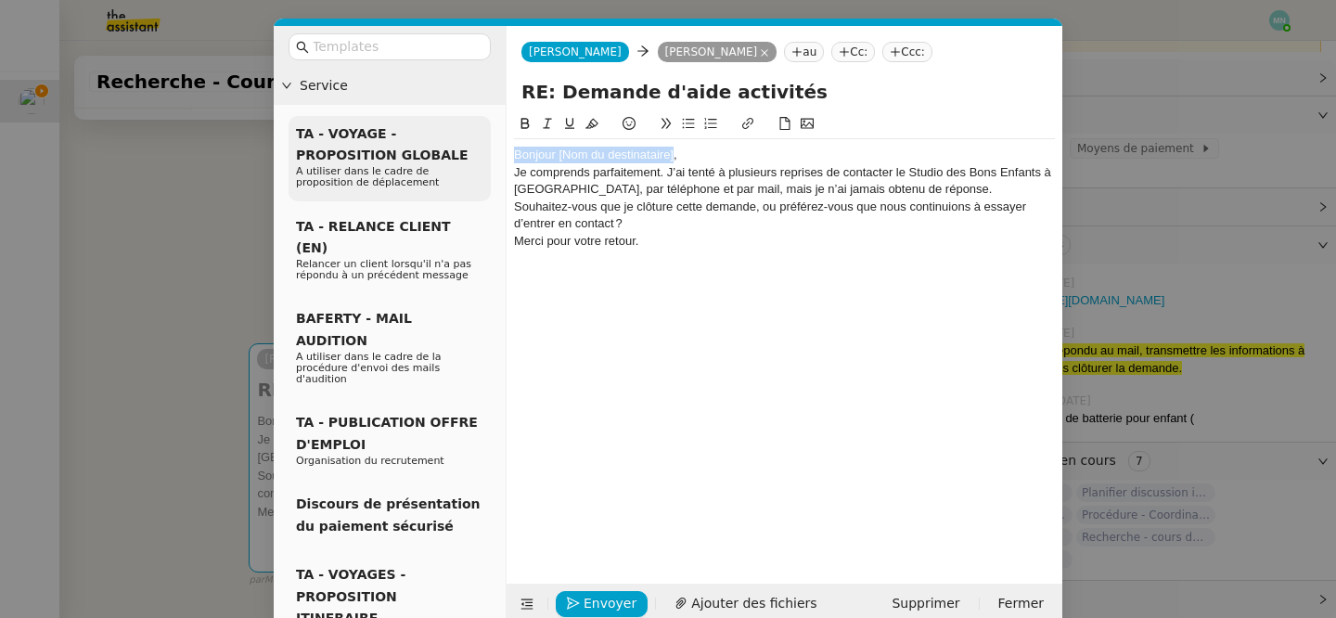
drag, startPoint x: 674, startPoint y: 155, endPoint x: 448, endPoint y: 154, distance: 225.5
click at [448, 154] on nz-layout "Service TA - VOYAGE - PROPOSITION GLOBALE A utiliser dans le cadre de propositi…" at bounding box center [668, 325] width 789 height 598
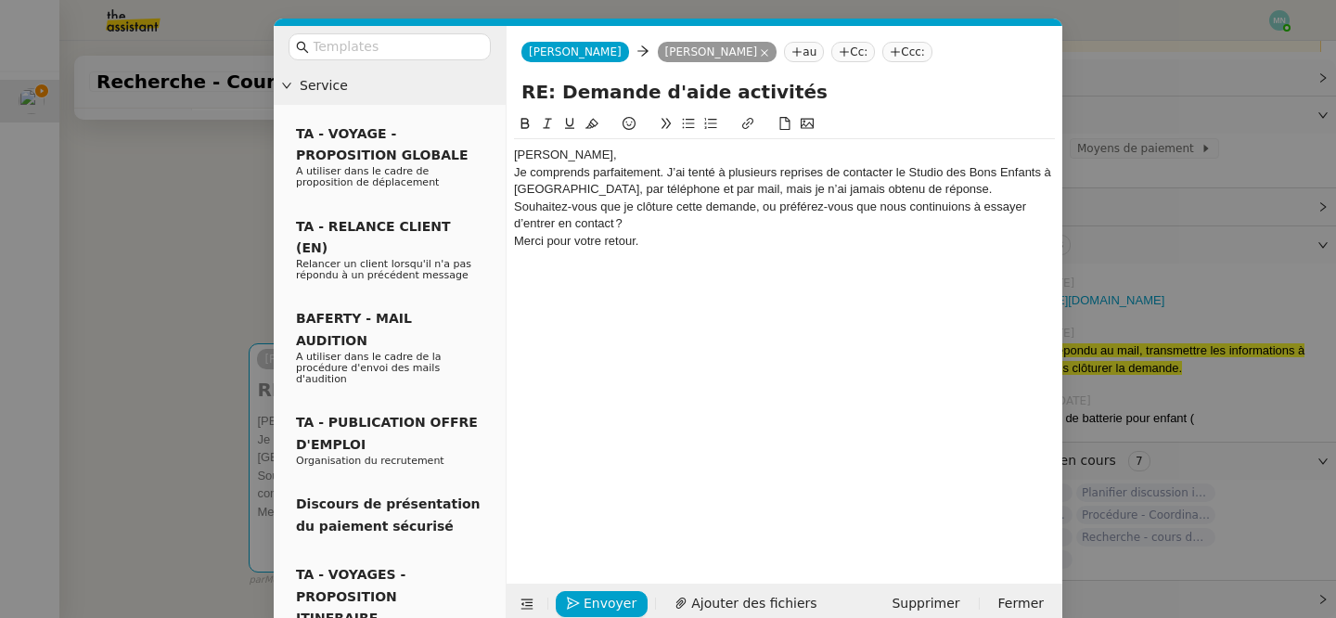
click at [587, 155] on div "[PERSON_NAME]," at bounding box center [784, 155] width 541 height 17
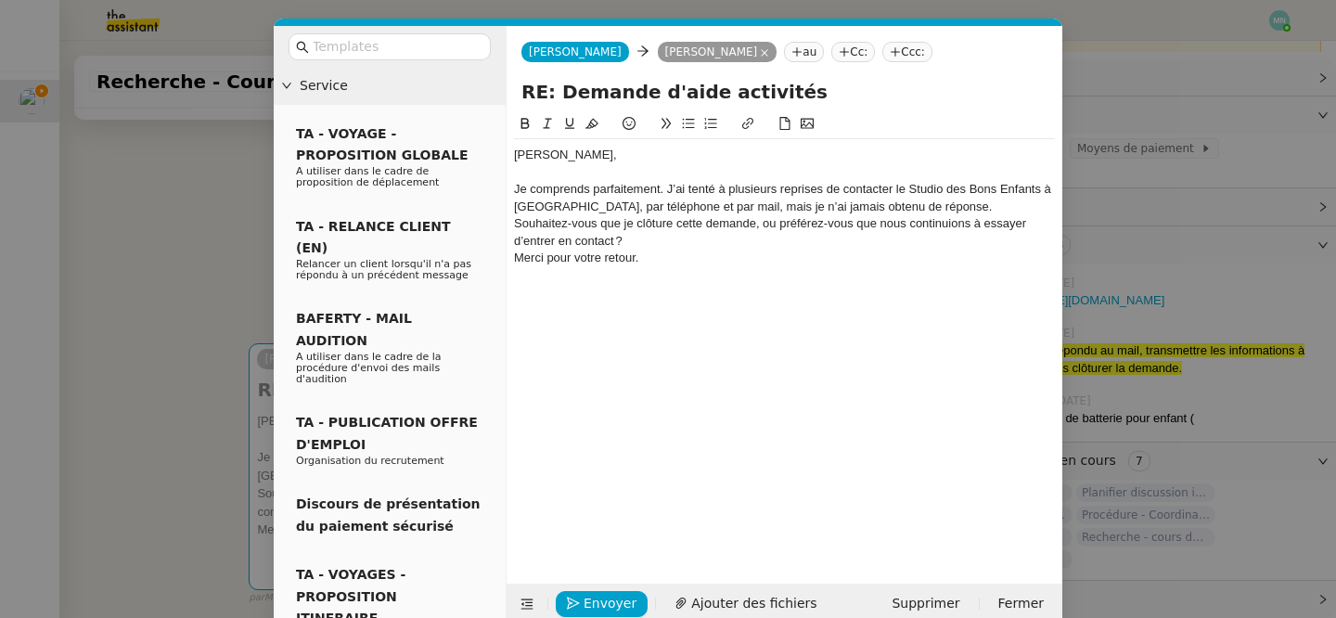
click at [964, 205] on div "Je comprends parfaitement. J’ai tenté à plusieurs reprises de contacter le Stud…" at bounding box center [784, 198] width 541 height 34
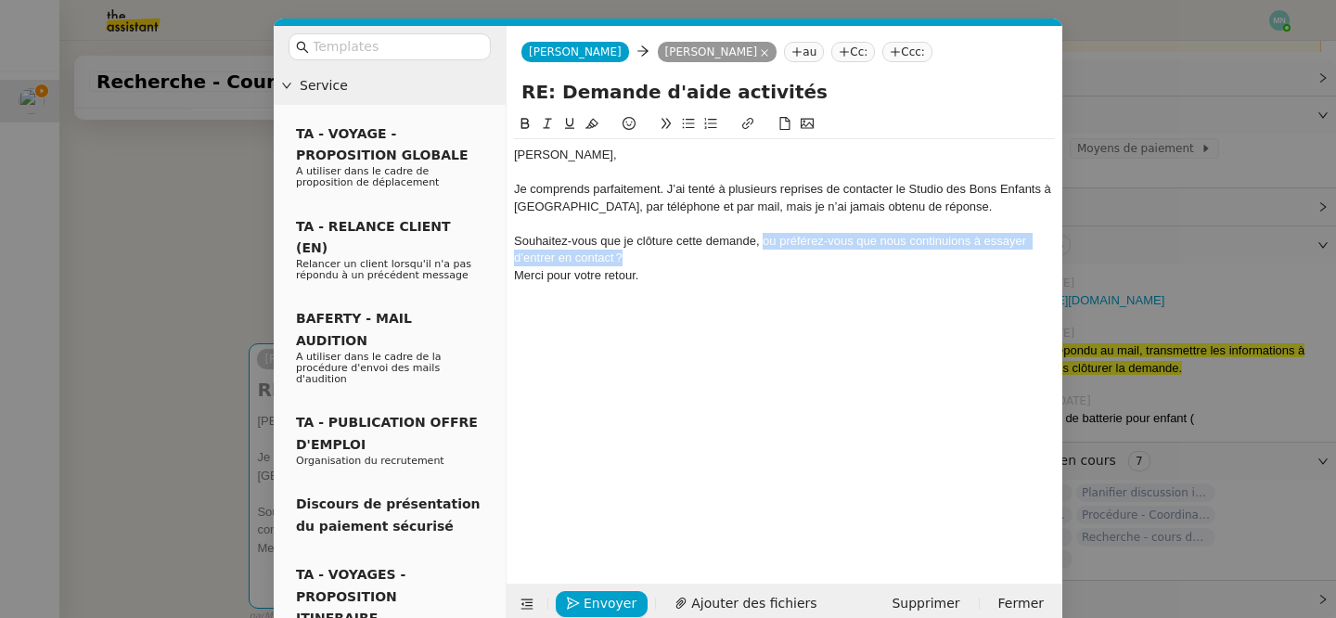
drag, startPoint x: 641, startPoint y: 259, endPoint x: 762, endPoint y: 248, distance: 121.1
click at [762, 248] on div "Souhaitez-vous que je clôture cette demande, ou préférez-vous que nous continui…" at bounding box center [784, 250] width 541 height 34
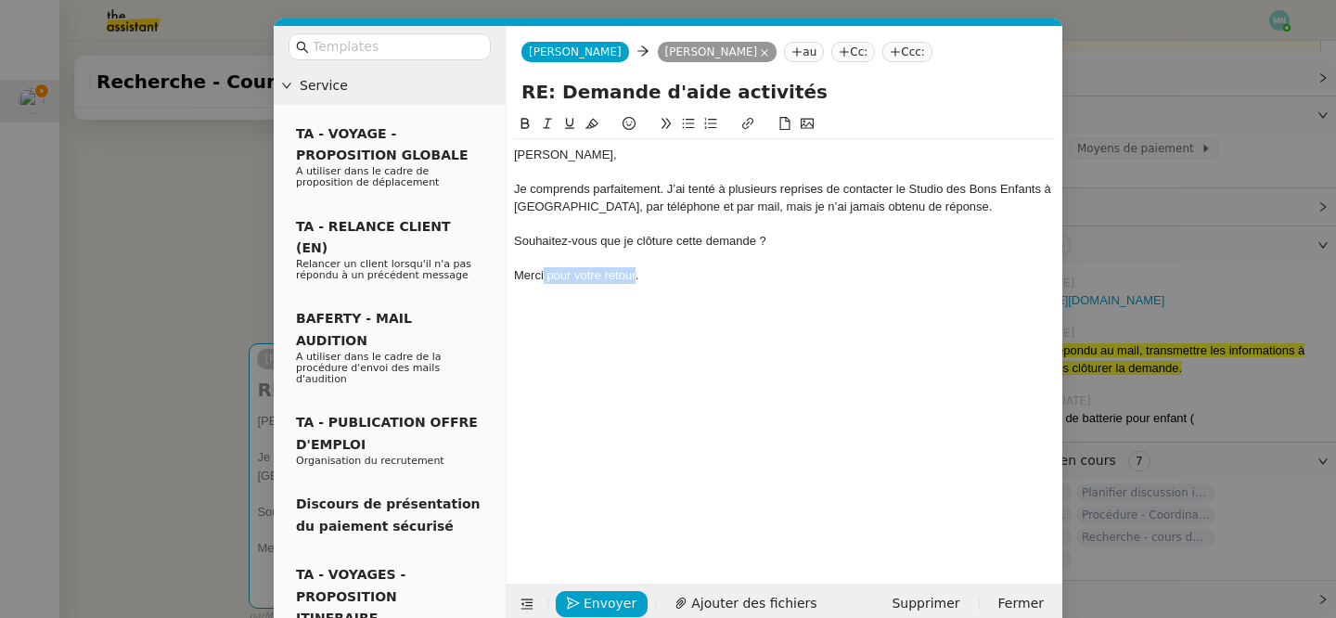
drag, startPoint x: 635, startPoint y: 274, endPoint x: 544, endPoint y: 271, distance: 91.0
click at [544, 271] on div "Merci pour votre retour." at bounding box center [784, 275] width 541 height 17
click at [612, 340] on div "[PERSON_NAME], Je comprends parfaitement. J’ai tenté à plusieurs reprises de co…" at bounding box center [784, 334] width 541 height 442
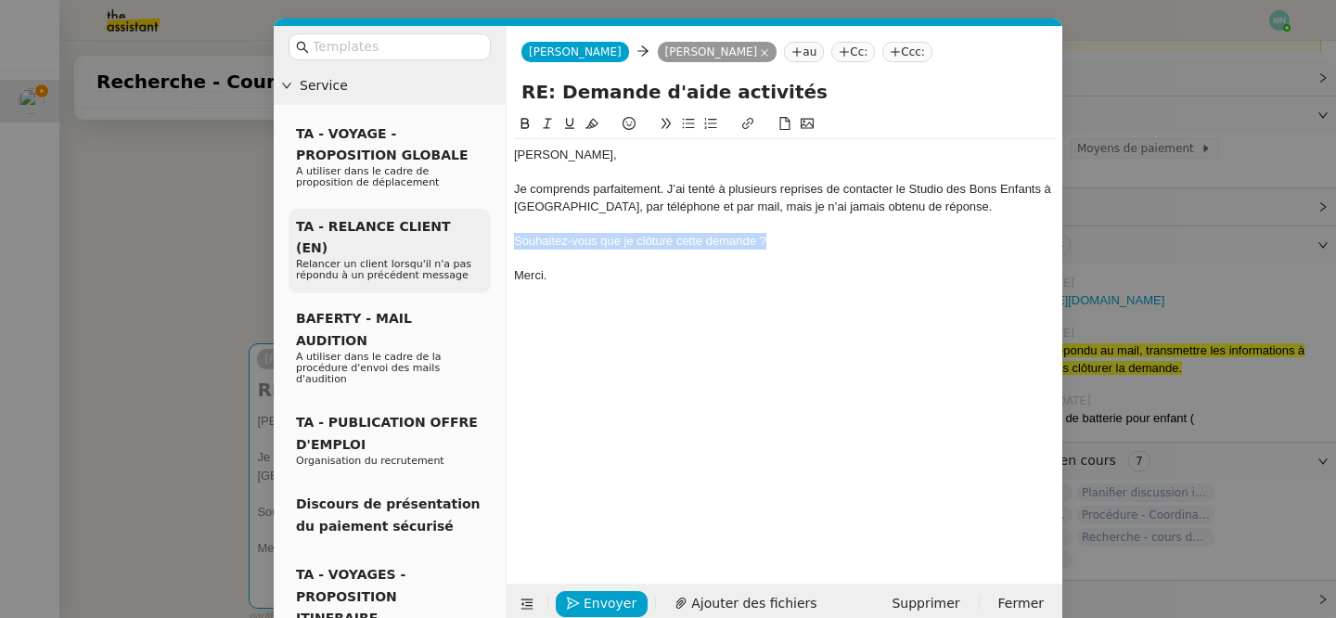
drag, startPoint x: 787, startPoint y: 242, endPoint x: 476, endPoint y: 242, distance: 310.8
click at [476, 242] on nz-layout "Service TA - VOYAGE - PROPOSITION GLOBALE A utiliser dans le cadre de propositi…" at bounding box center [668, 325] width 789 height 598
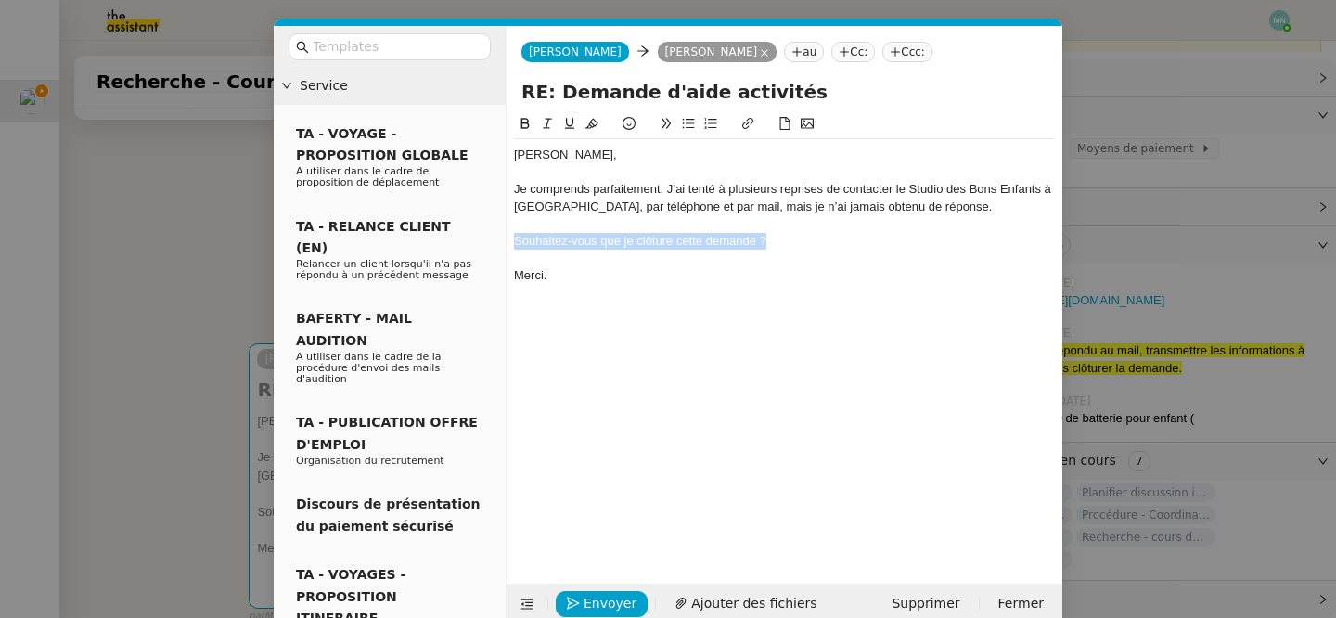
click at [693, 128] on icon at bounding box center [689, 124] width 12 height 10
click at [688, 360] on div "[PERSON_NAME], Je comprends parfaitement. J’ai tenté à plusieurs reprises de co…" at bounding box center [784, 334] width 541 height 442
click at [174, 495] on nz-modal-container "Service TA - VOYAGE - PROPOSITION GLOBALE A utiliser dans le cadre de propositi…" at bounding box center [668, 309] width 1336 height 618
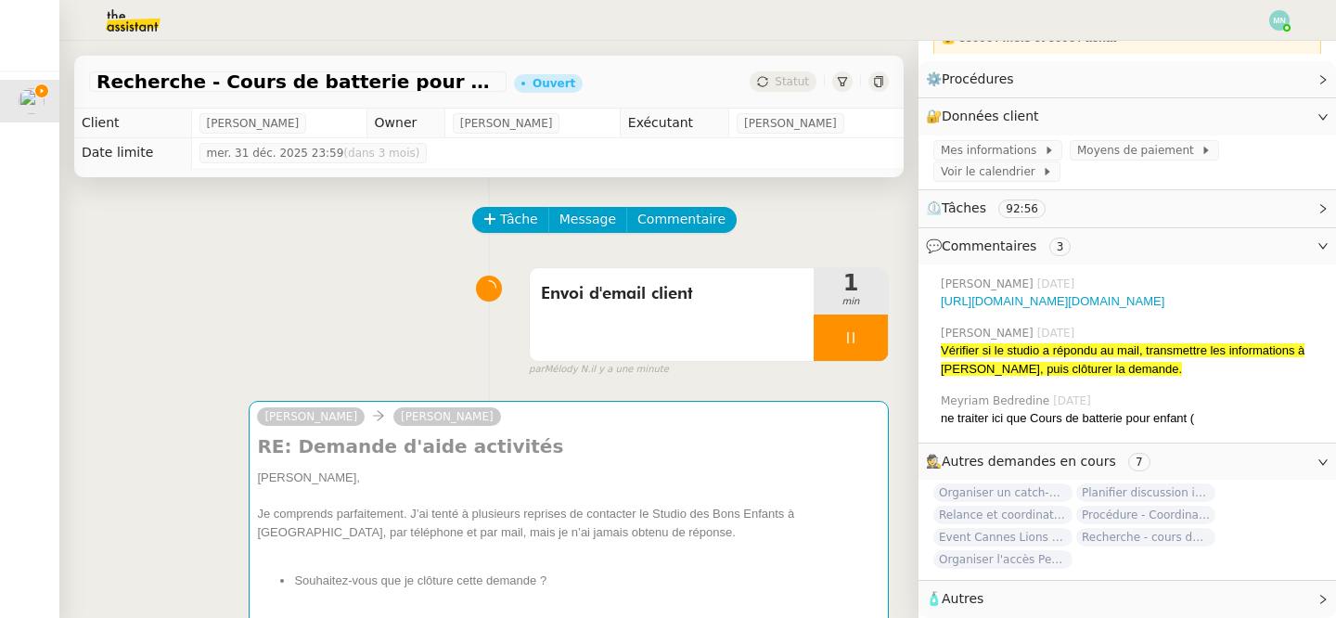
click at [1185, 292] on div "[URL][DOMAIN_NAME][DOMAIN_NAME]" at bounding box center [1131, 301] width 380 height 19
click at [1164, 302] on link "[URL][DOMAIN_NAME][DOMAIN_NAME]" at bounding box center [1053, 301] width 224 height 14
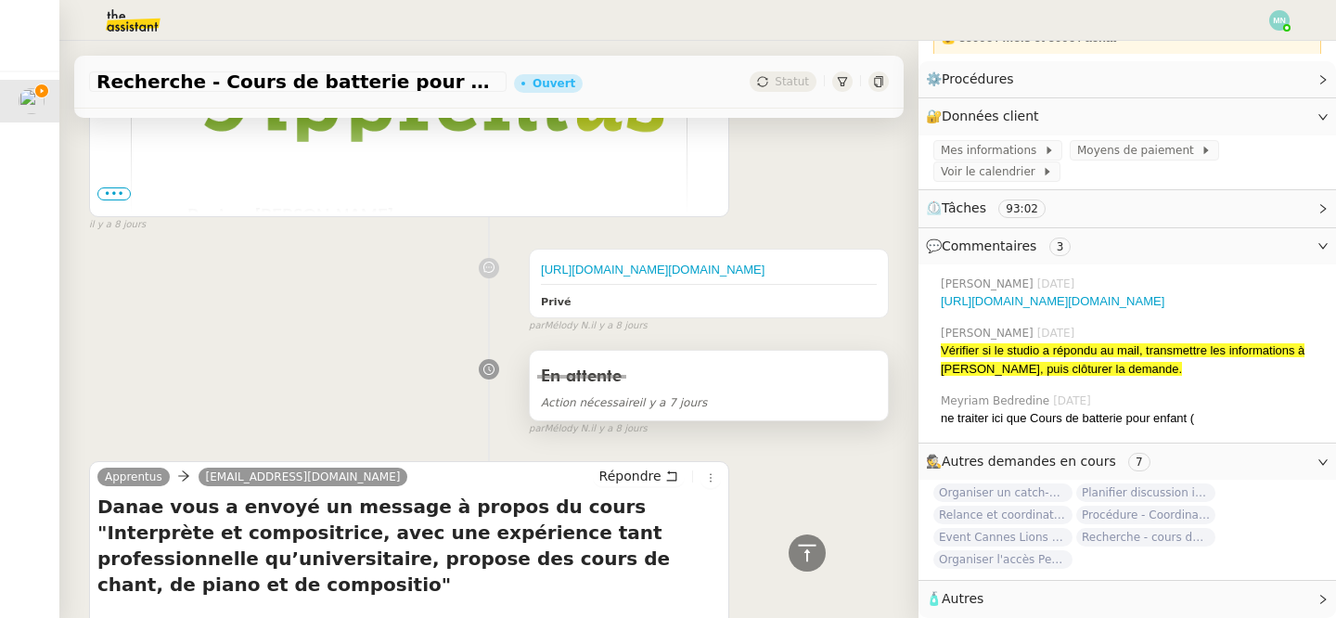
scroll to position [10766, 0]
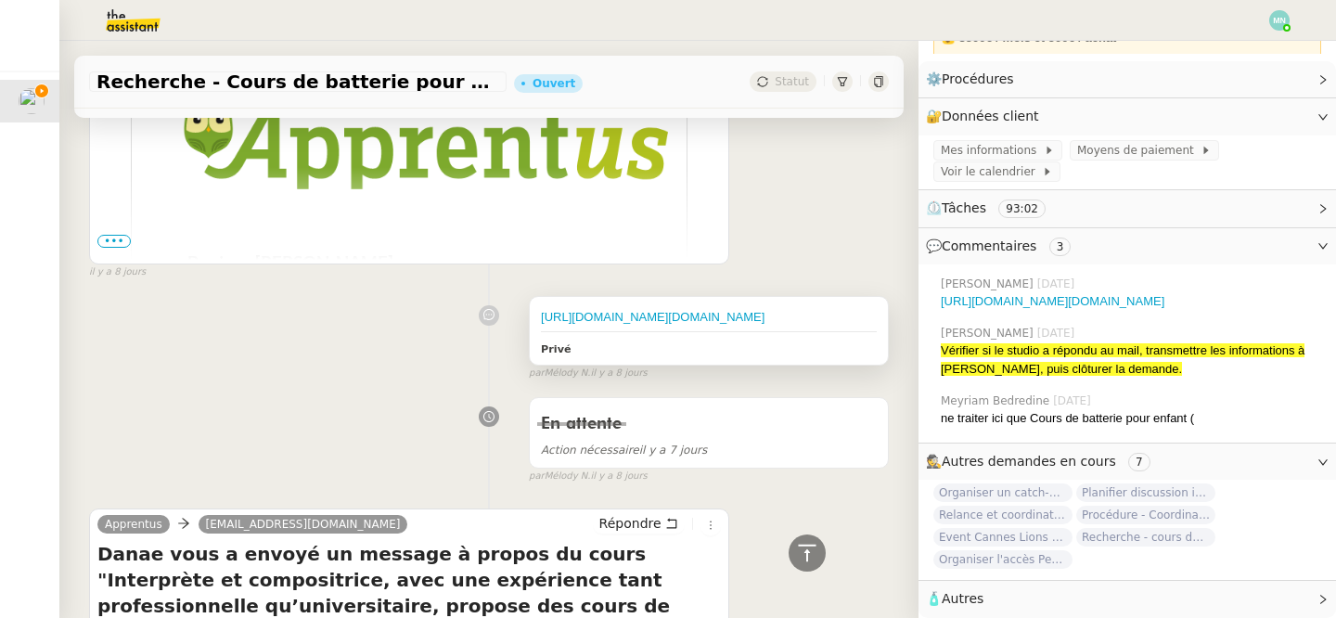
click at [793, 354] on div "[URL][DOMAIN_NAME][DOMAIN_NAME] Privé" at bounding box center [709, 331] width 358 height 69
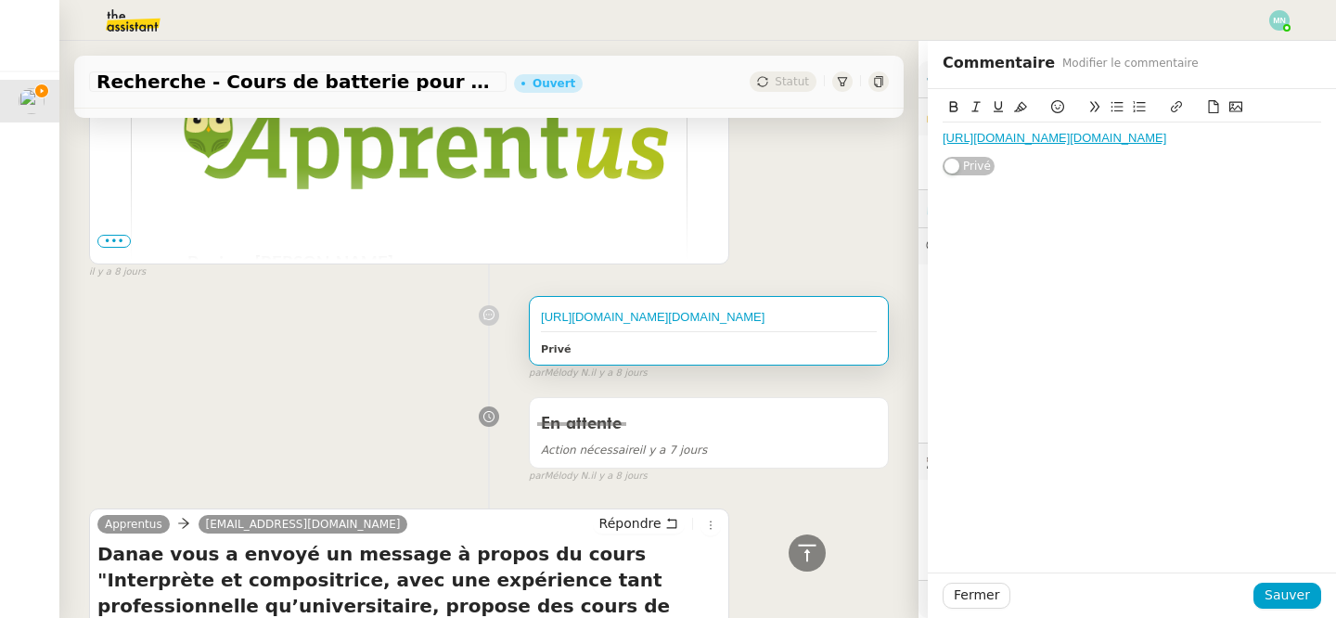
drag, startPoint x: 1268, startPoint y: 155, endPoint x: 1080, endPoint y: 150, distance: 188.4
click at [1080, 147] on div "[URL][DOMAIN_NAME][DOMAIN_NAME]" at bounding box center [1132, 138] width 379 height 17
click at [1295, 591] on span "Sauver" at bounding box center [1287, 595] width 45 height 21
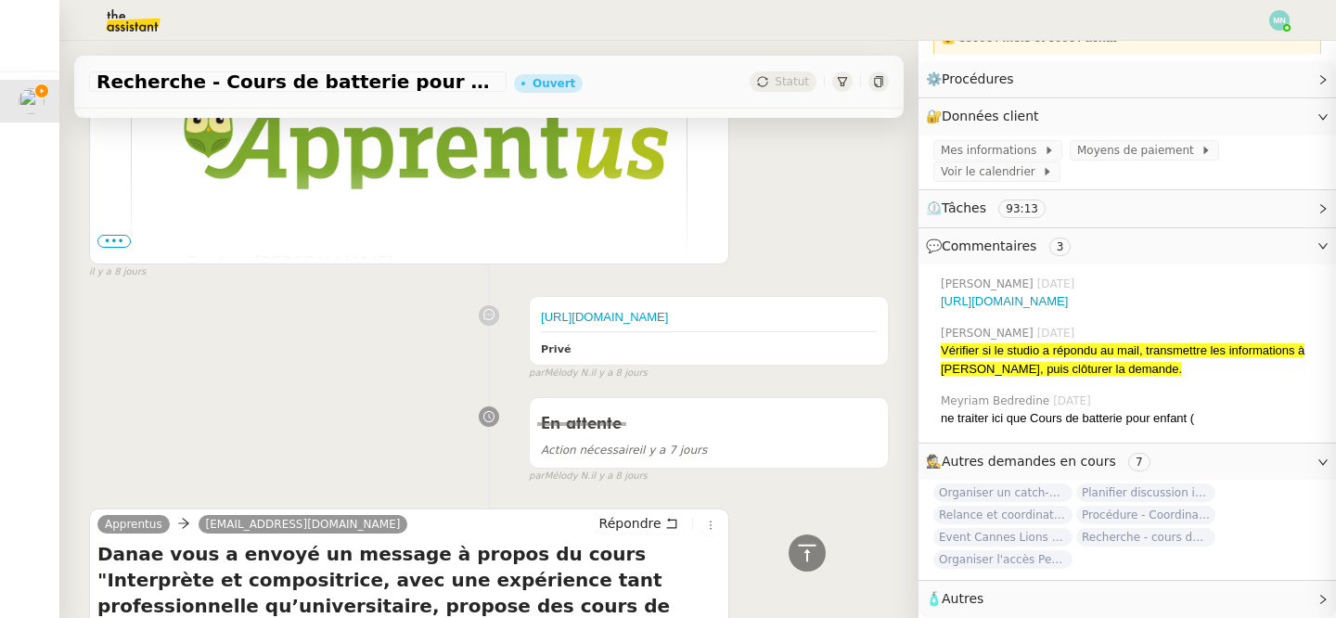
scroll to position [209, 0]
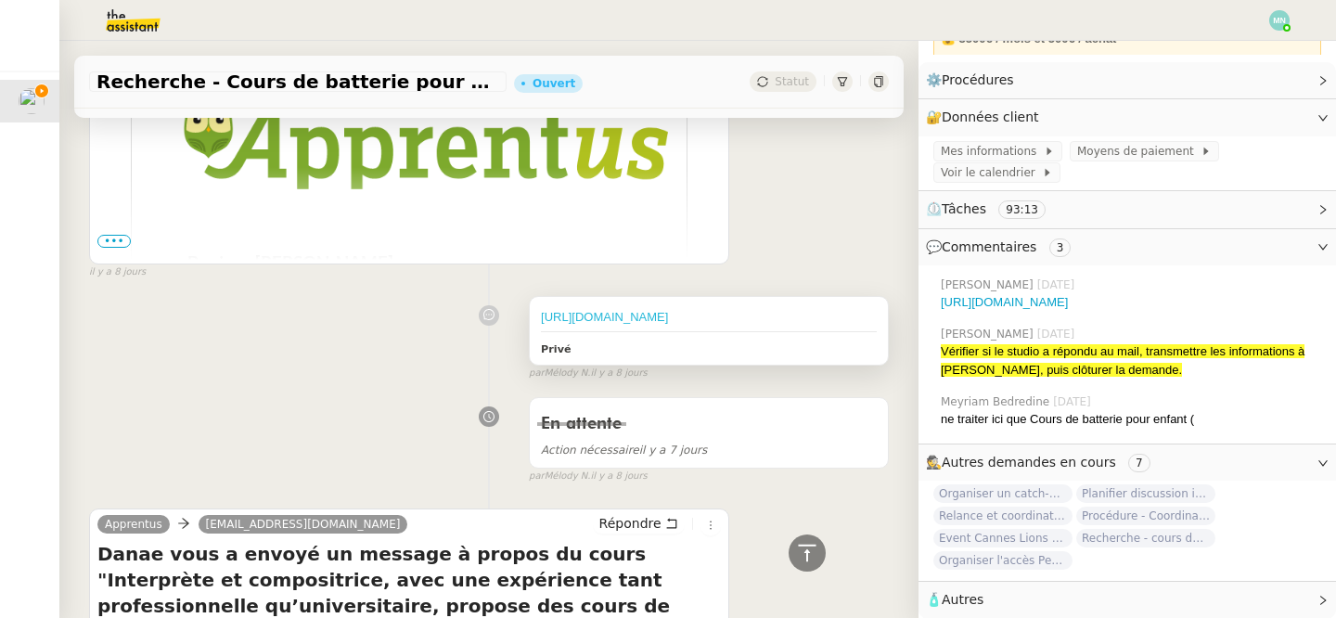
click at [668, 324] on link "[URL][DOMAIN_NAME]" at bounding box center [604, 317] width 127 height 14
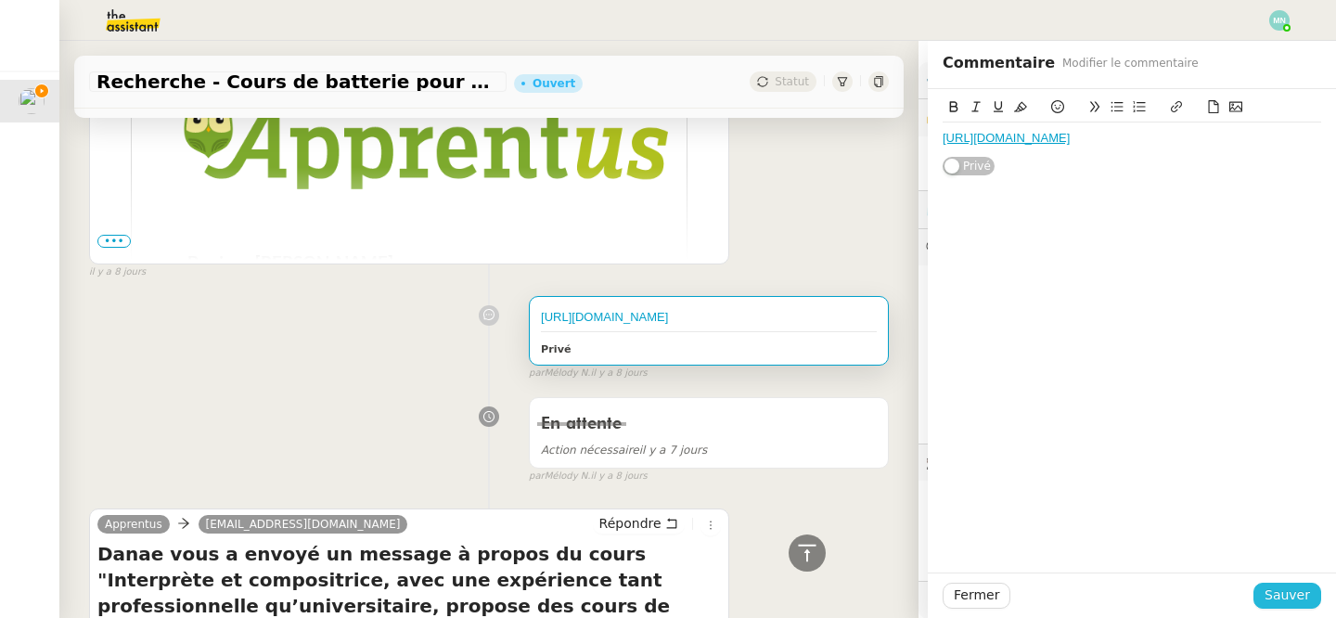
click at [1289, 592] on span "Sauver" at bounding box center [1287, 595] width 45 height 21
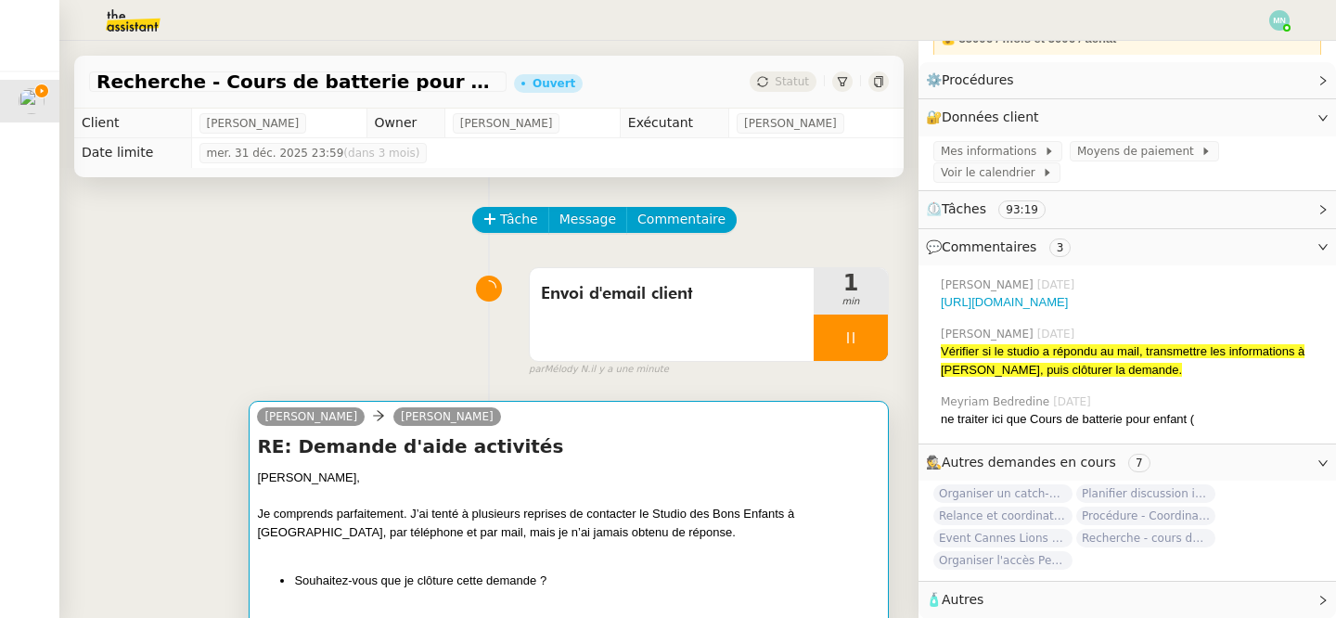
click at [643, 484] on div "[PERSON_NAME]," at bounding box center [569, 478] width 624 height 19
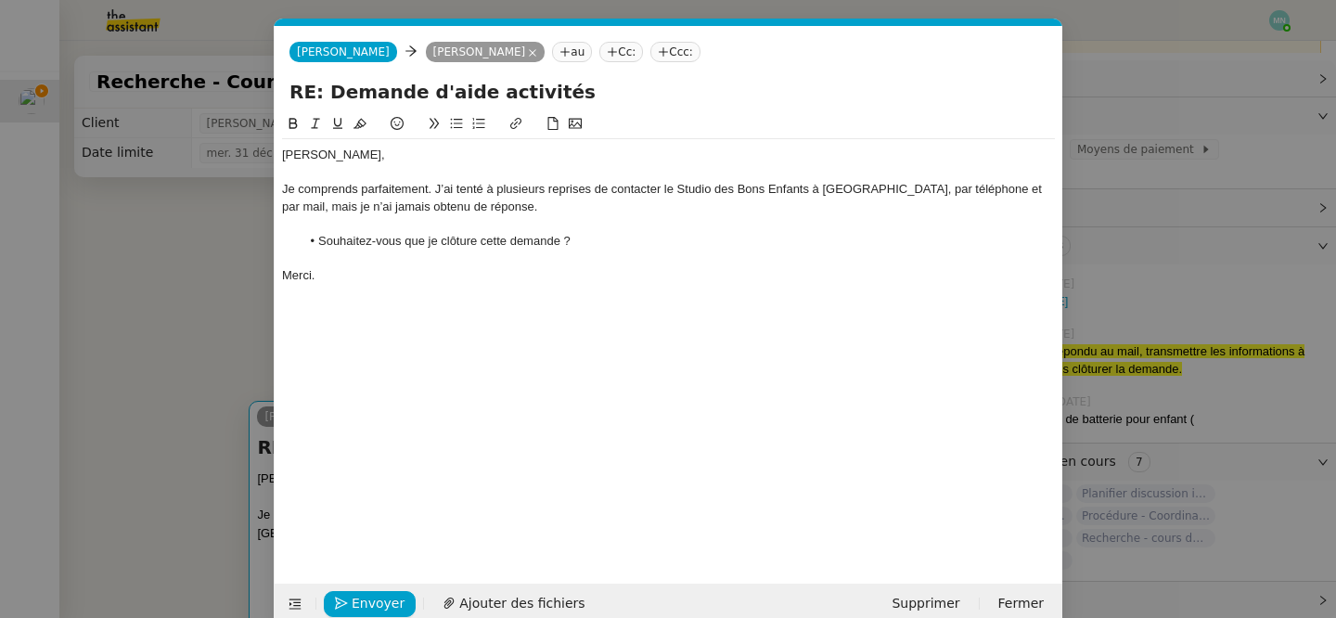
scroll to position [29, 0]
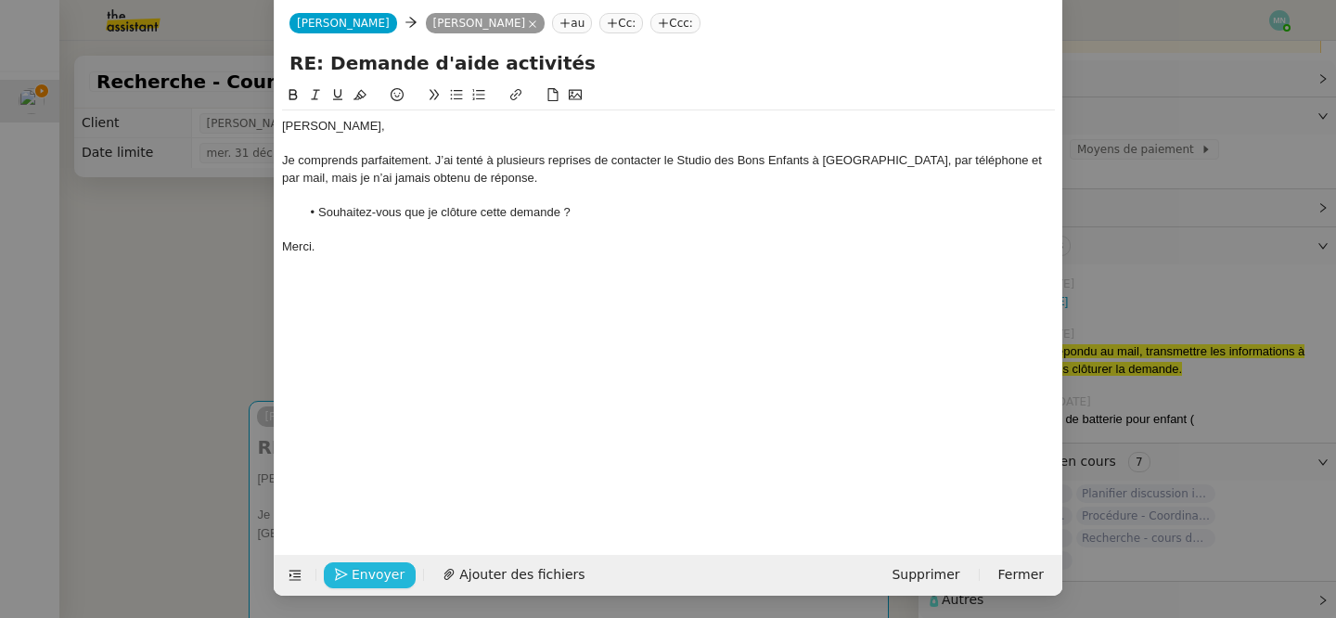
click at [357, 580] on span "Envoyer" at bounding box center [378, 574] width 53 height 21
click at [357, 580] on span "Confirmer l'envoi" at bounding box center [407, 574] width 111 height 21
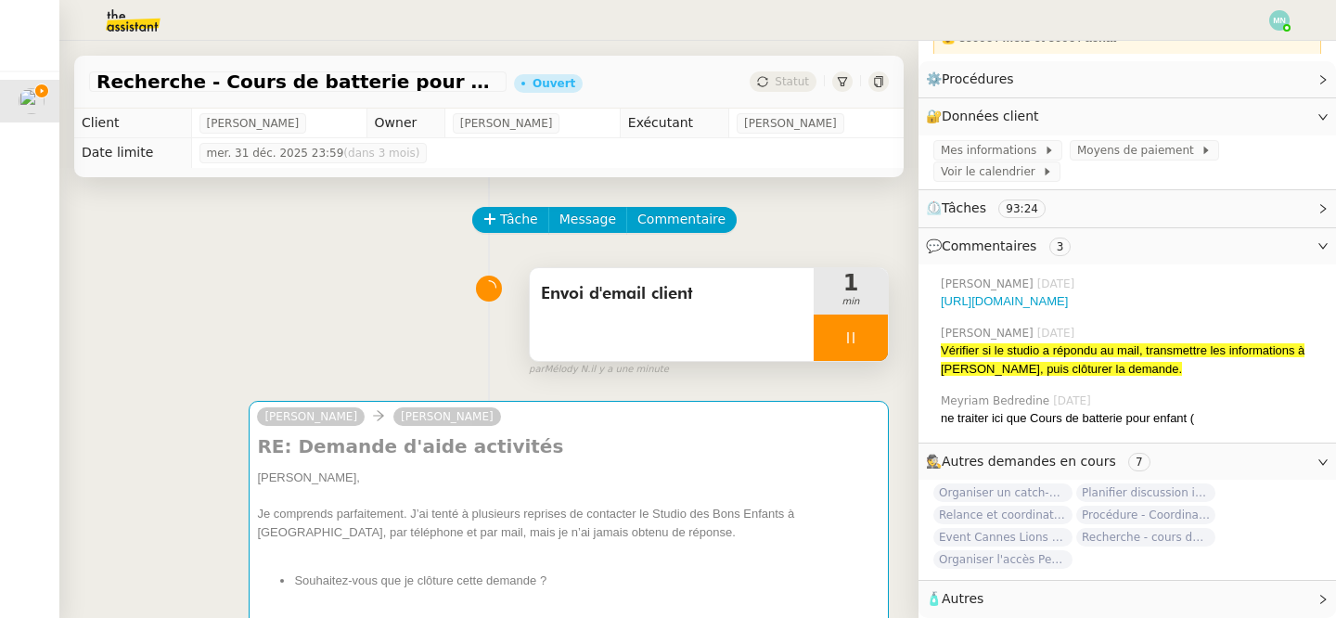
scroll to position [209, 0]
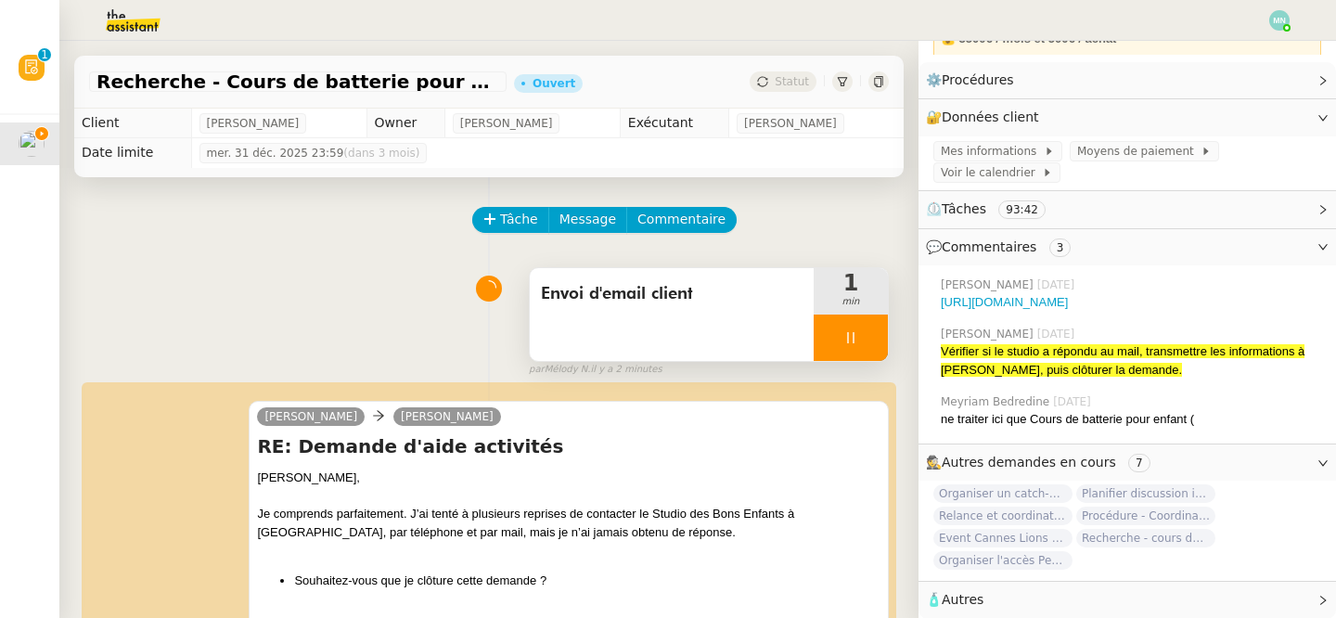
click at [839, 317] on div at bounding box center [851, 338] width 74 height 46
click at [861, 334] on button at bounding box center [869, 338] width 37 height 46
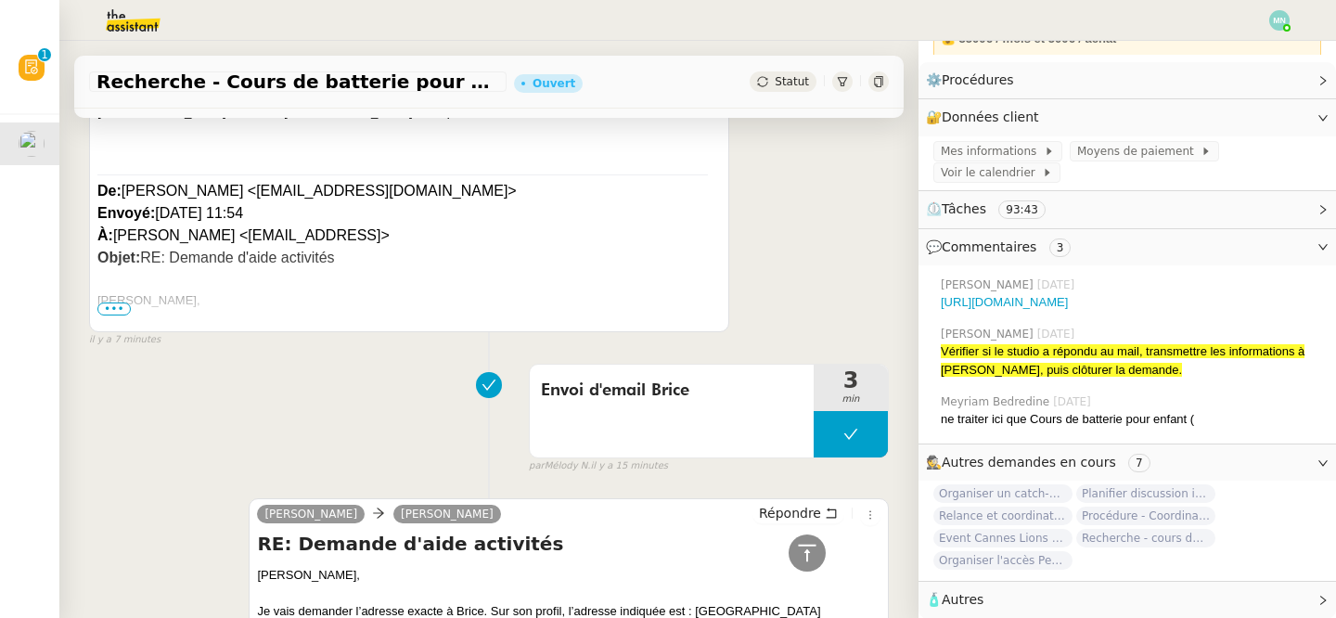
scroll to position [520, 0]
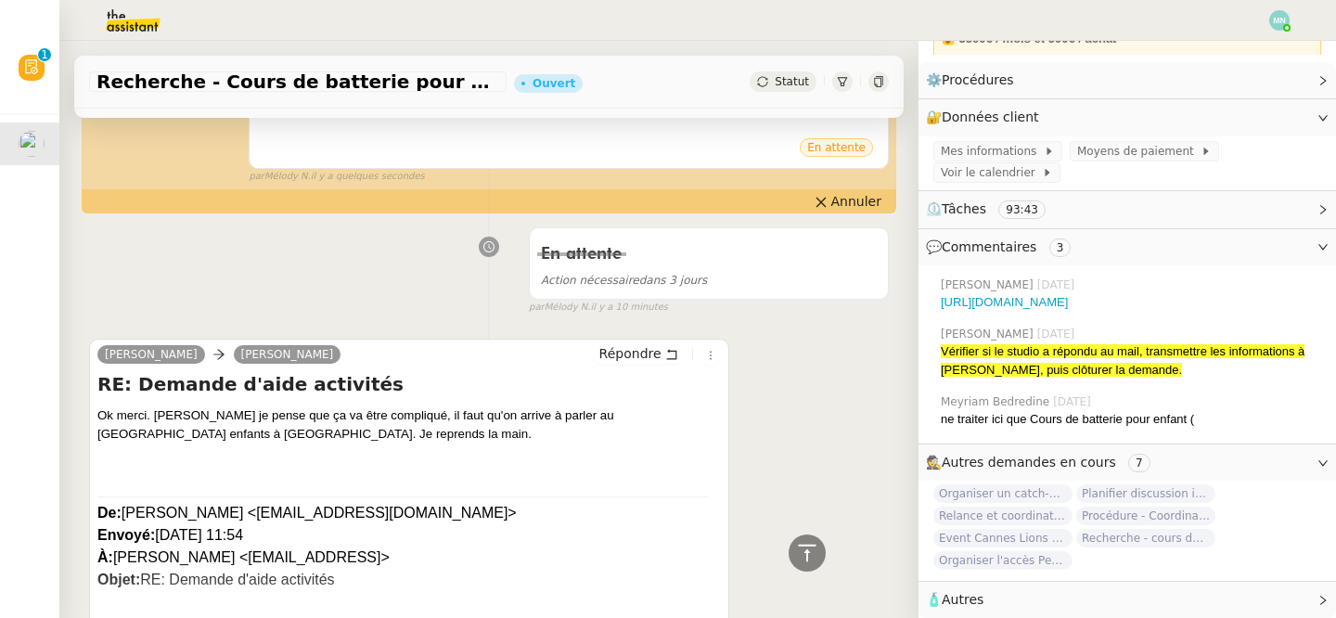
click at [117, 28] on img at bounding box center [118, 20] width 144 height 41
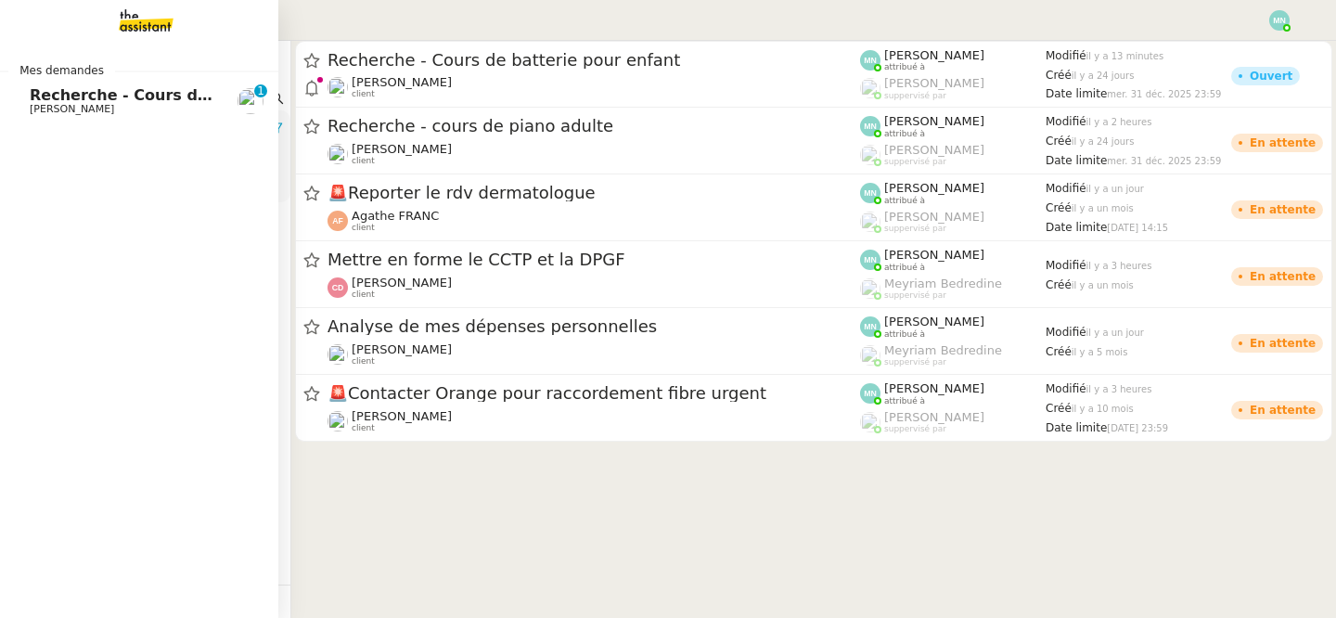
click at [61, 100] on span "Recherche - Cours de batterie pour enfant" at bounding box center [207, 95] width 354 height 18
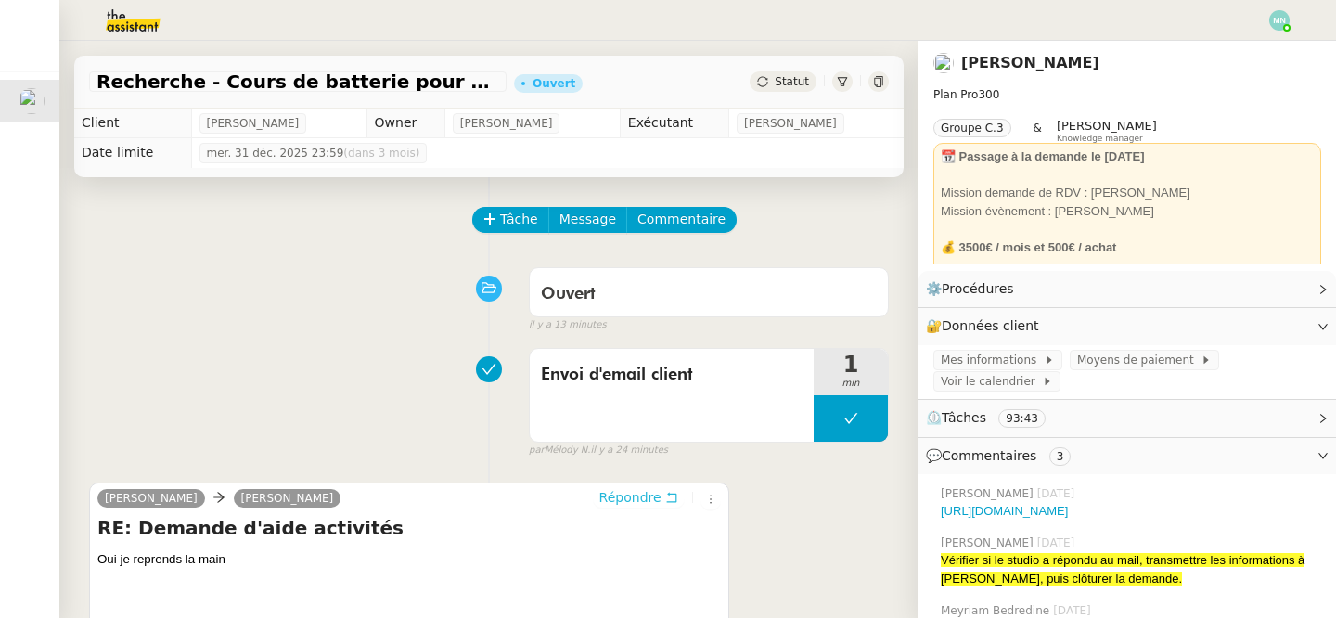
click at [638, 496] on span "Répondre" at bounding box center [630, 497] width 62 height 19
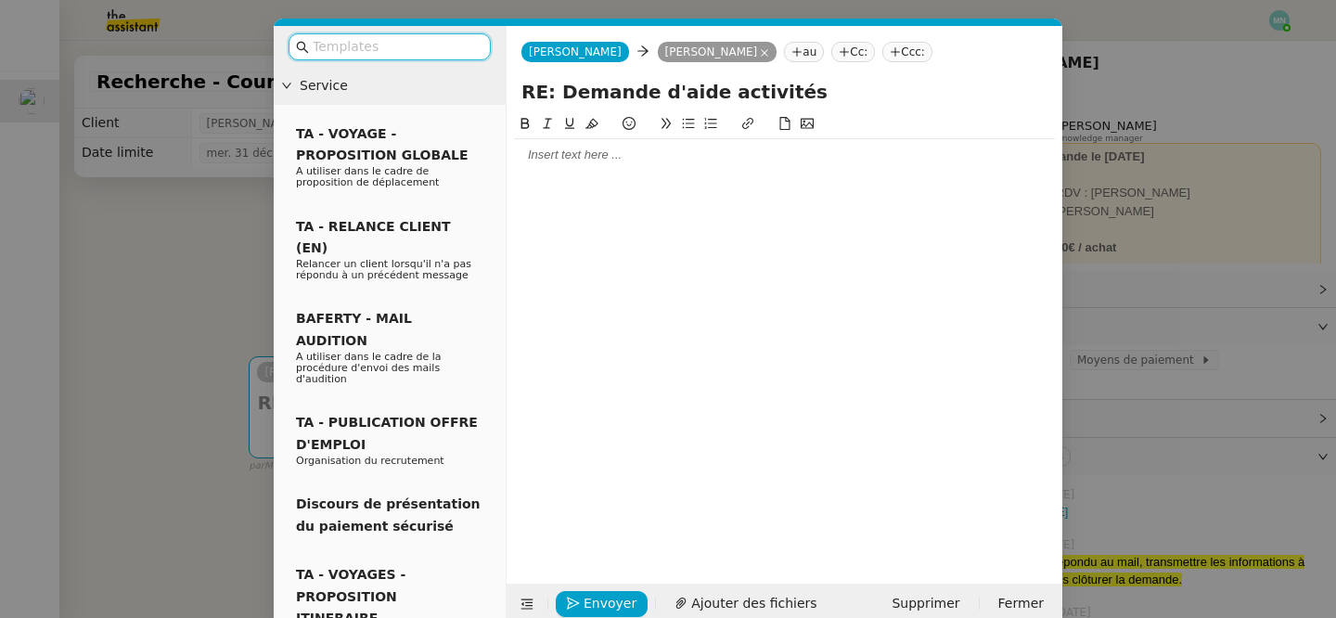
click at [392, 57] on input "text" at bounding box center [396, 46] width 167 height 21
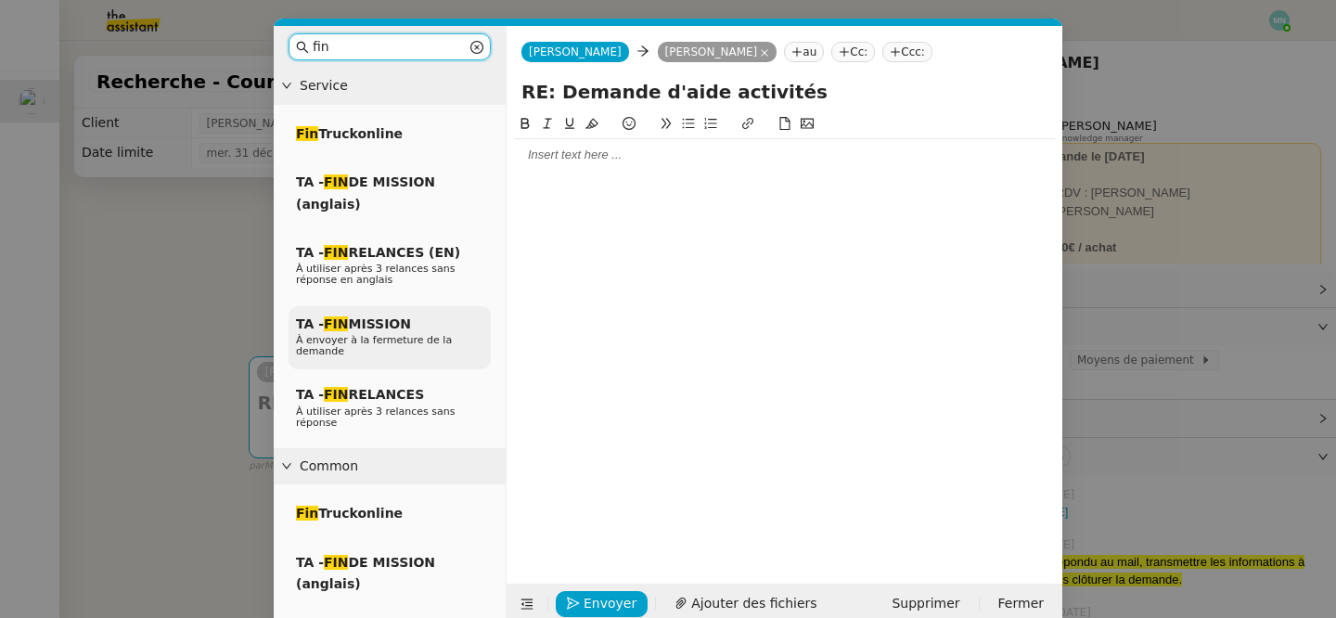
type input "fin"
click at [399, 334] on span "À envoyer à la fermeture de la demande" at bounding box center [374, 345] width 156 height 23
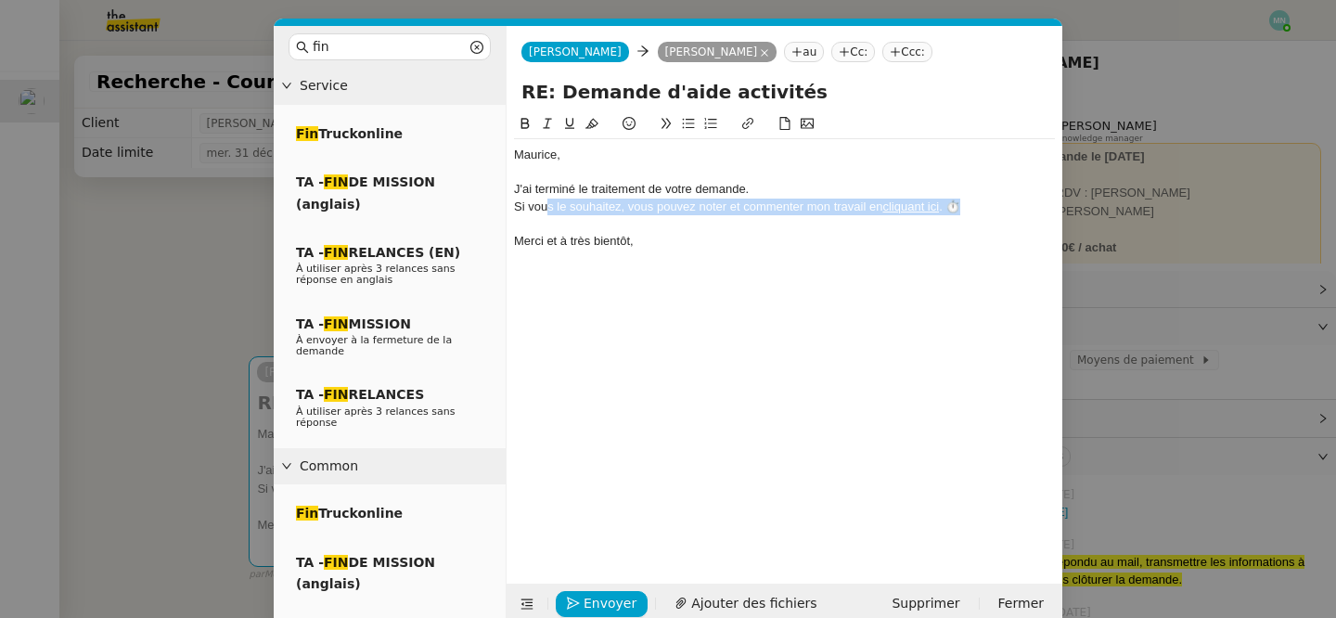
drag, startPoint x: 984, startPoint y: 208, endPoint x: 548, endPoint y: 210, distance: 436.1
click at [548, 210] on div "Si vous le souhaitez, vous pouvez noter et commenter mon travail en cliquant ic…" at bounding box center [784, 207] width 541 height 17
click at [618, 227] on div at bounding box center [784, 223] width 541 height 17
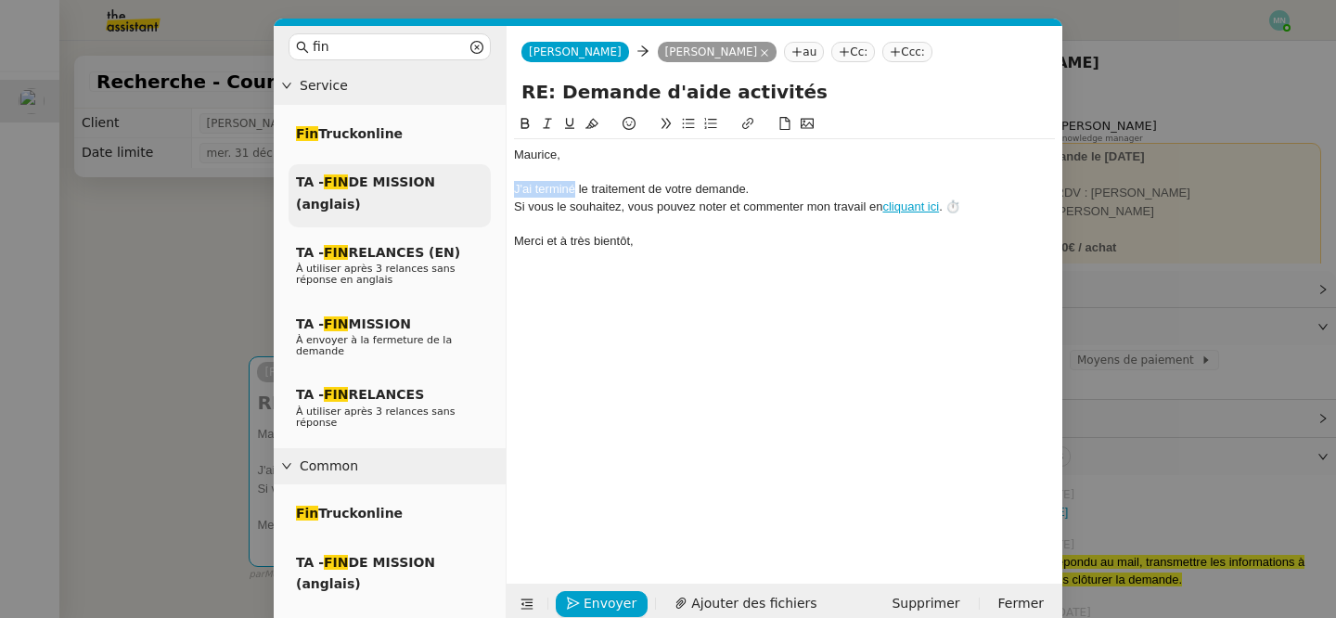
drag, startPoint x: 573, startPoint y: 187, endPoint x: 471, endPoint y: 186, distance: 101.2
click at [470, 186] on nz-layout "fin Service Fin Truckonline TA - FIN DE MISSION (anglais) TA - FIN RELANCES (EN…" at bounding box center [668, 325] width 789 height 598
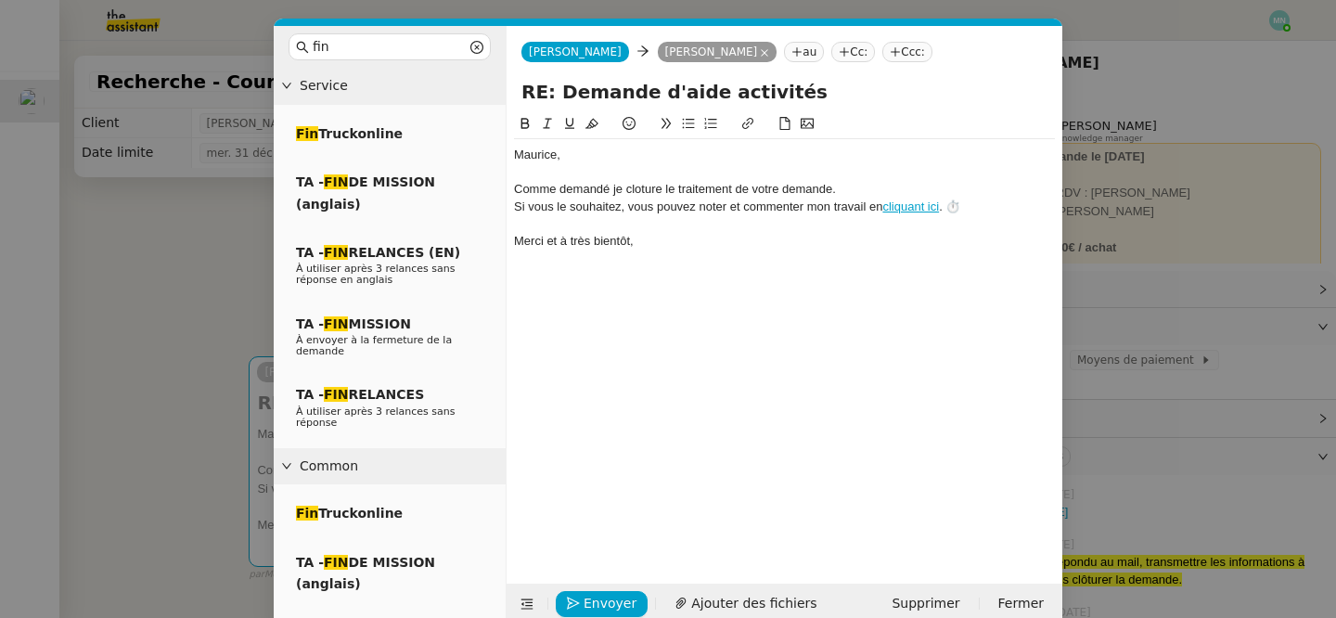
click at [641, 260] on div "﻿[PERSON_NAME], Comme demandé je cloture le traitement de votre demande. Si vou…" at bounding box center [784, 334] width 541 height 442
click at [587, 192] on div "Comme demandé je cloture le traitement de votre demande." at bounding box center [784, 189] width 541 height 17
click at [652, 195] on div "Comme demandé je cloture le traitement de votre demande." at bounding box center [784, 189] width 541 height 17
click at [676, 250] on div "﻿[PERSON_NAME], Comme demandé je cloture le traitement de votre demande. Si vou…" at bounding box center [784, 198] width 541 height 118
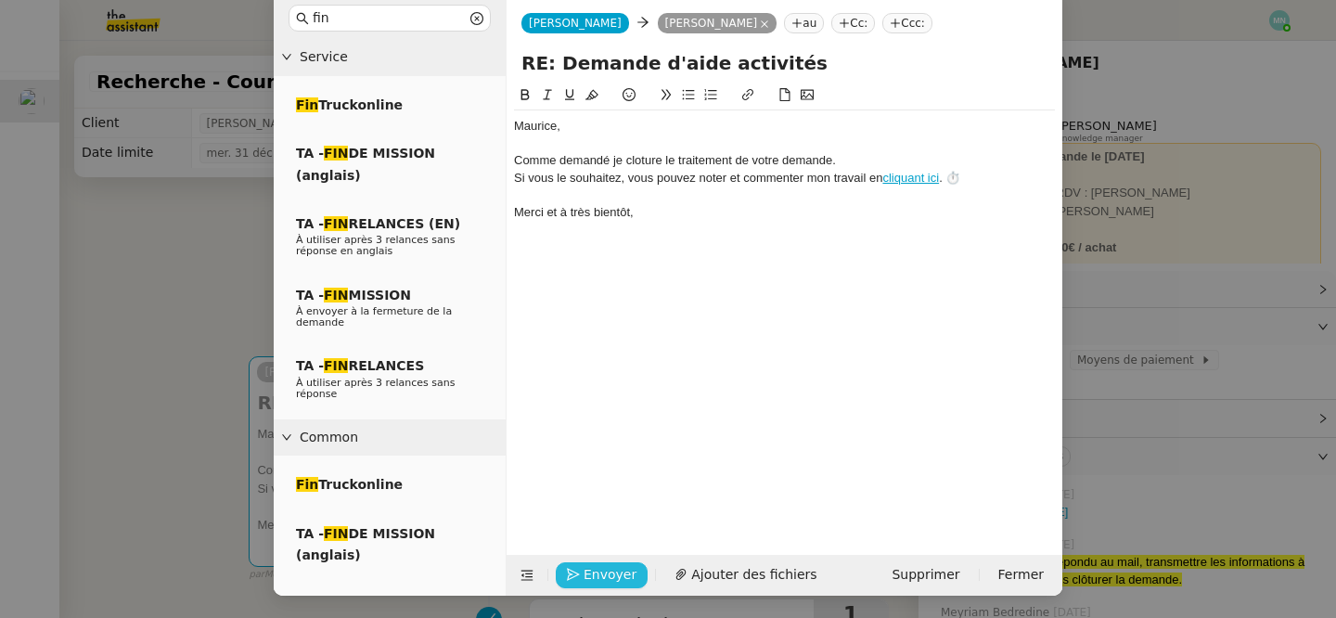
click at [609, 575] on span "Envoyer" at bounding box center [610, 574] width 53 height 21
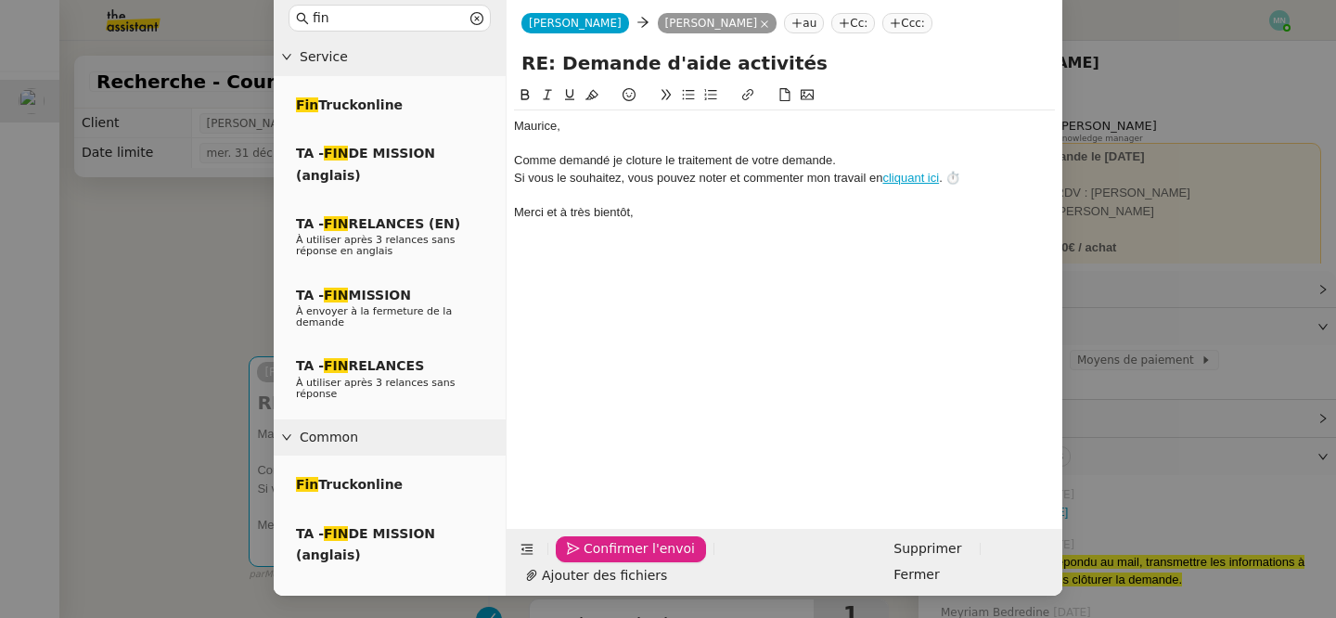
click at [609, 560] on span "Confirmer l'envoi" at bounding box center [639, 548] width 111 height 21
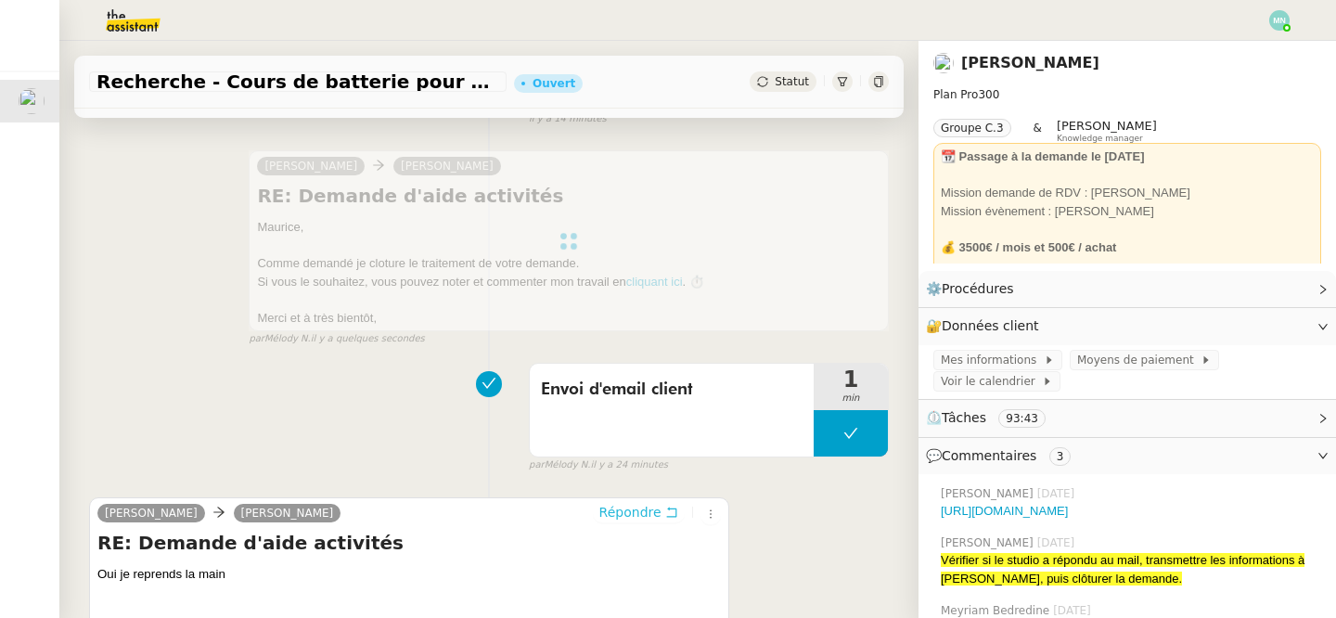
scroll to position [0, 0]
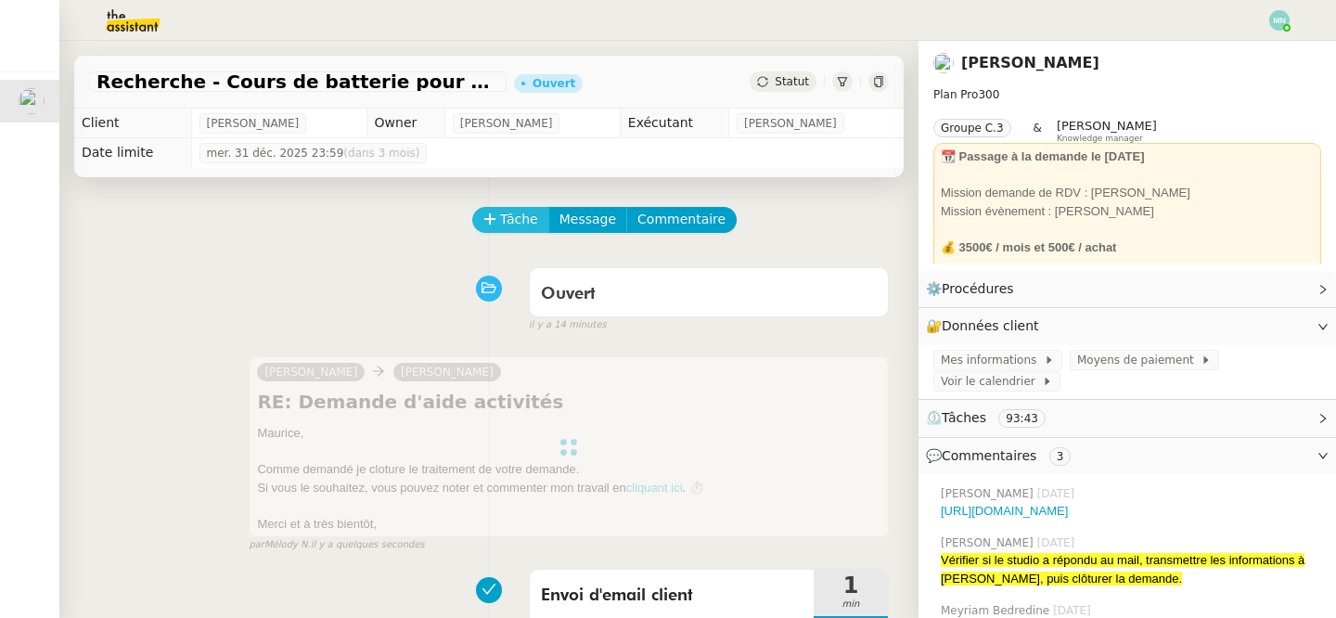
click at [516, 229] on span "Tâche" at bounding box center [519, 219] width 38 height 21
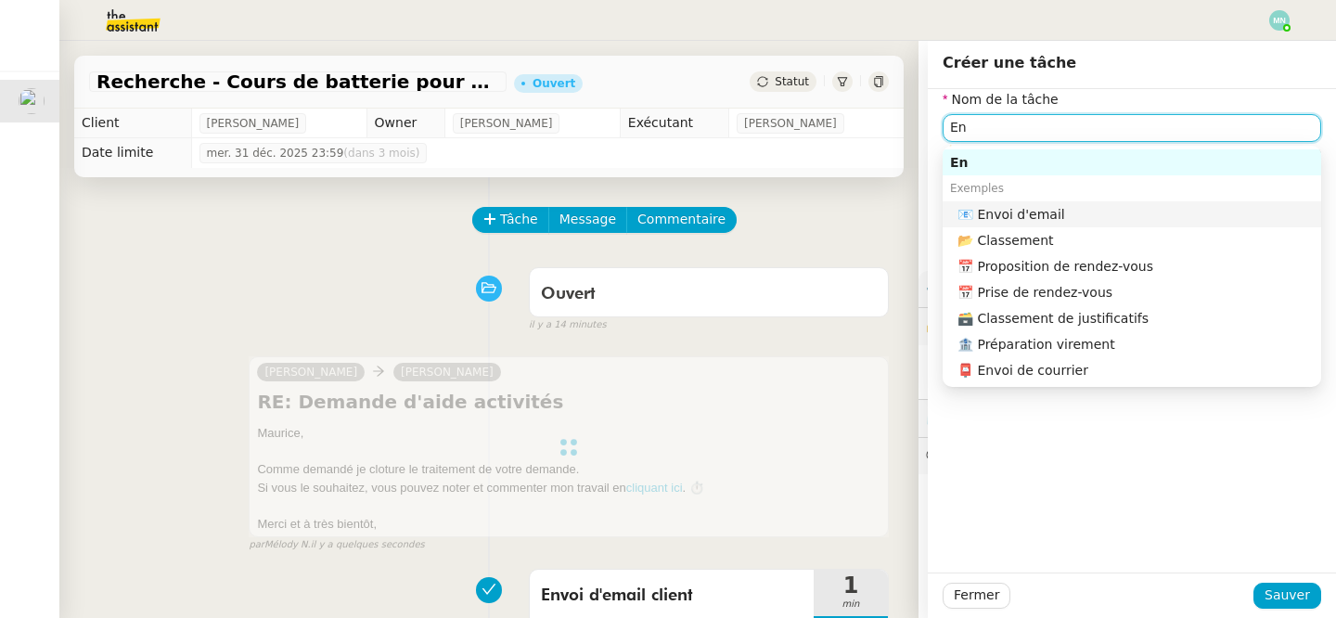
click at [1011, 209] on div "📧 Envoi d'email" at bounding box center [1136, 214] width 356 height 17
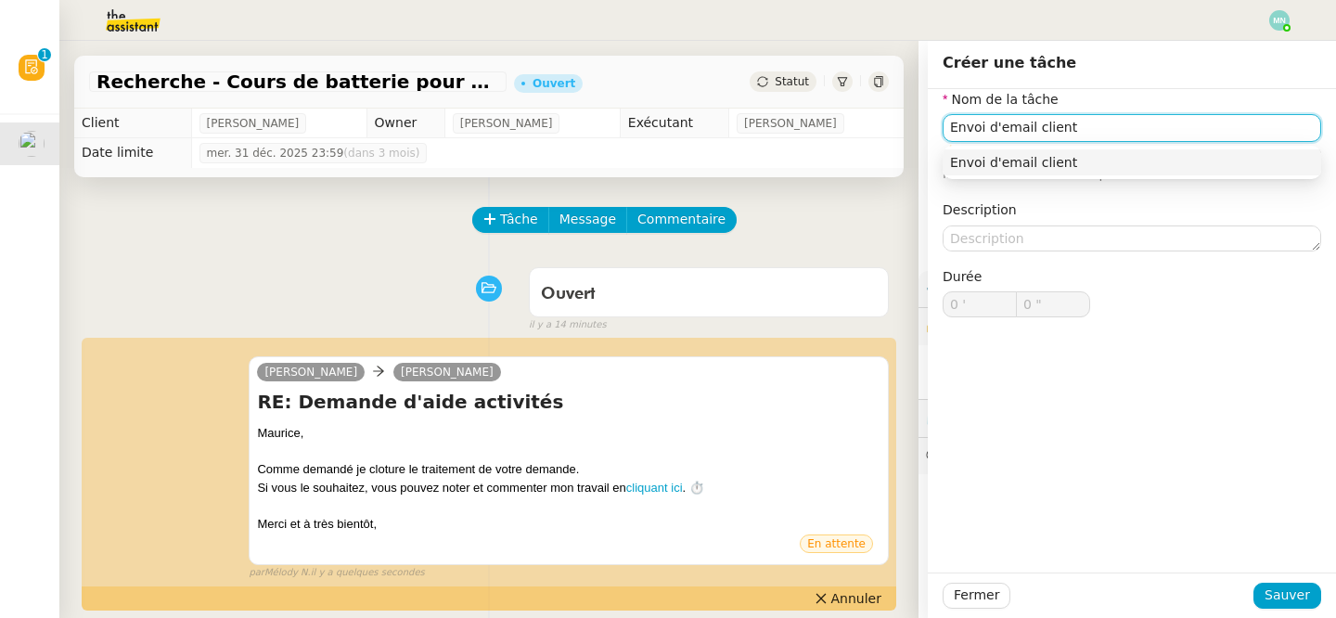
click at [1176, 161] on div "Envoi d'email client" at bounding box center [1132, 162] width 364 height 17
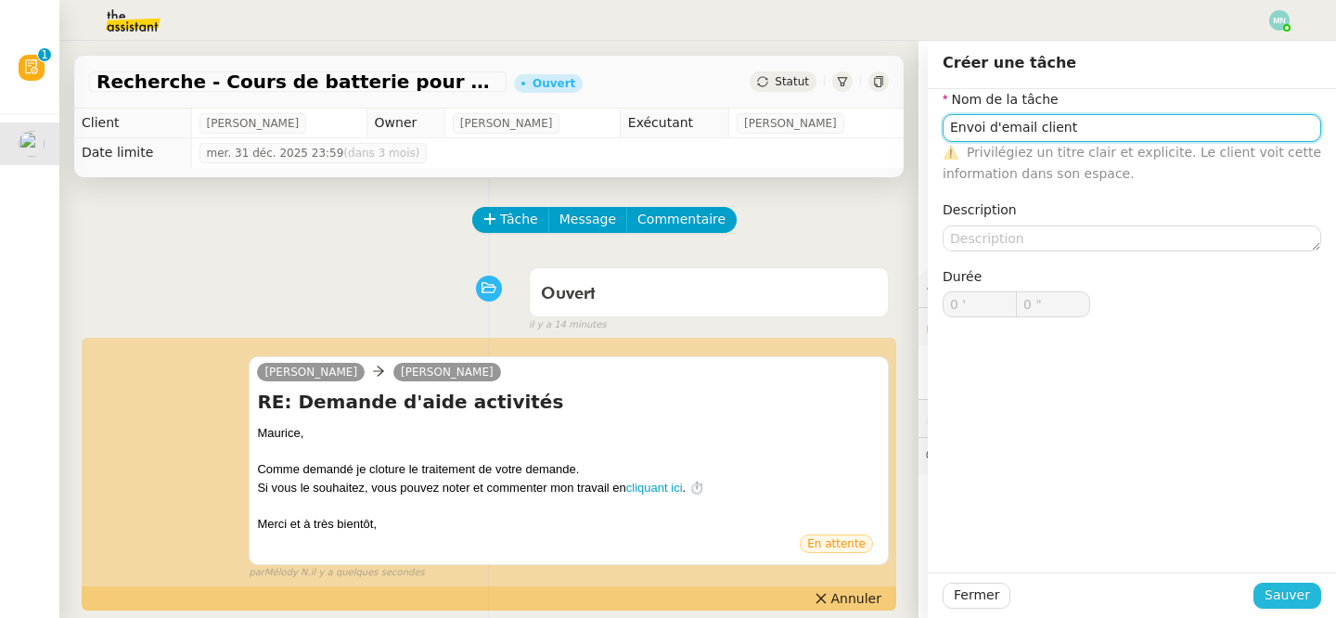
type input "Envoi d'email client"
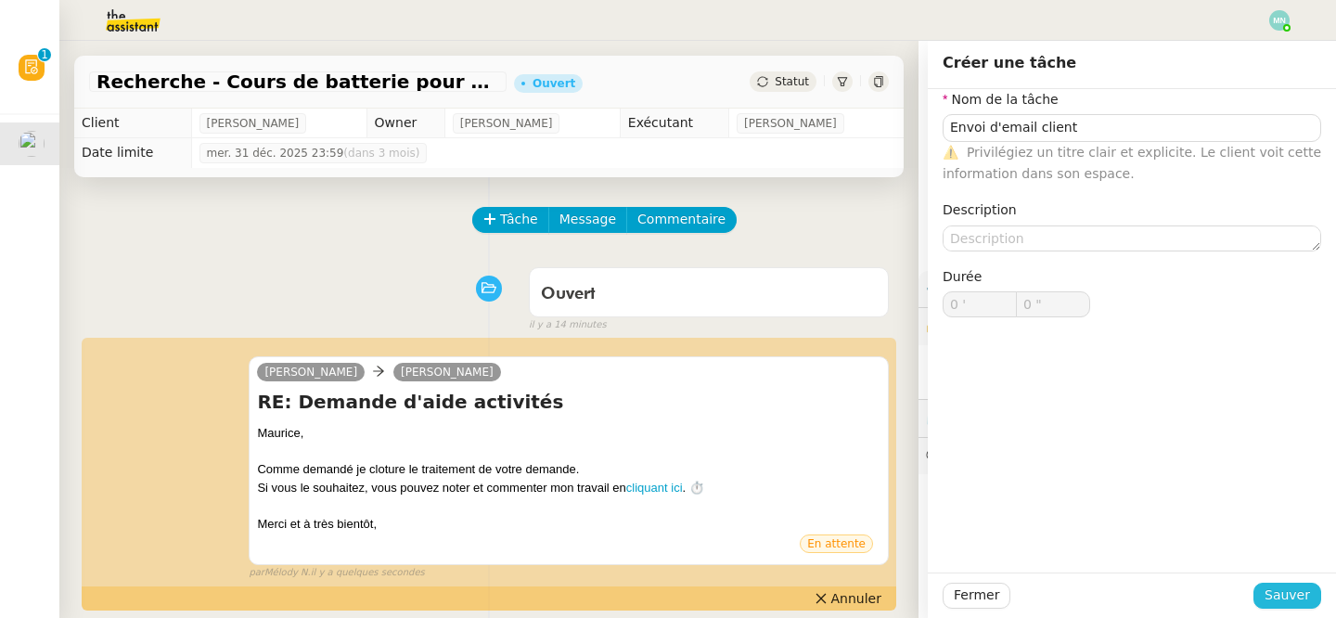
click at [1308, 588] on span "Sauver" at bounding box center [1287, 595] width 45 height 21
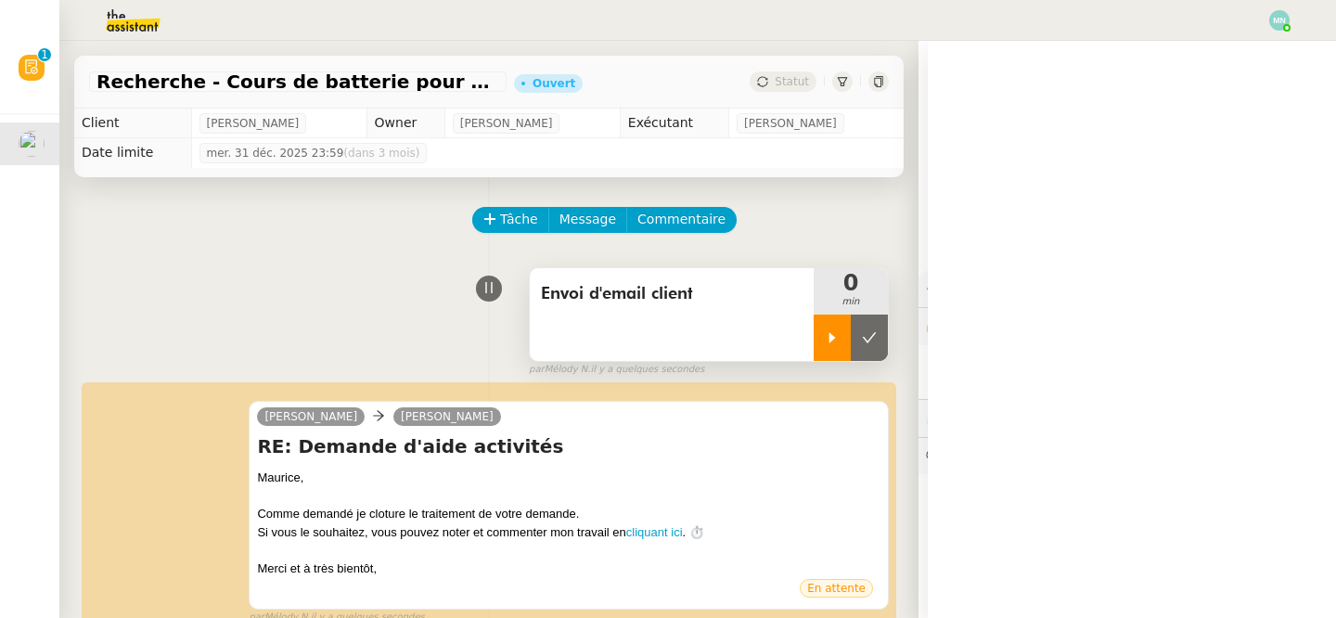
click at [834, 337] on icon at bounding box center [833, 337] width 6 height 10
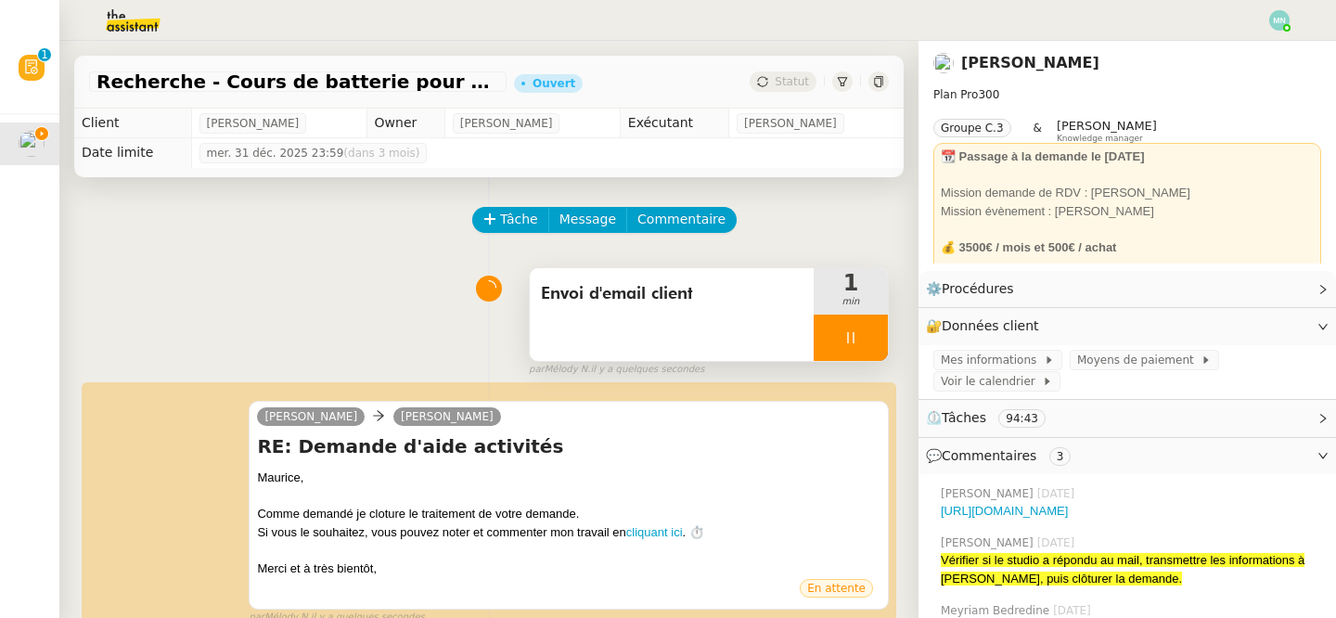
click at [832, 345] on div at bounding box center [851, 338] width 74 height 46
click at [856, 347] on button at bounding box center [869, 338] width 37 height 46
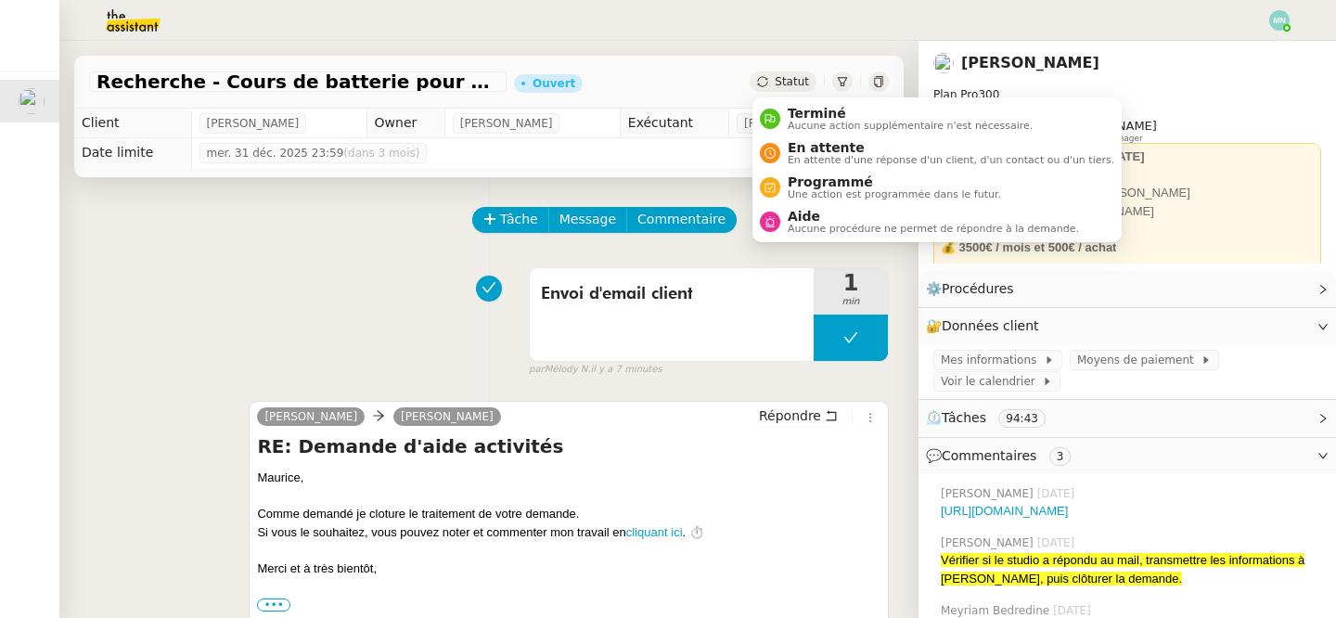
click at [787, 86] on span "Statut" at bounding box center [792, 81] width 34 height 13
click at [810, 113] on span "Terminé" at bounding box center [910, 113] width 245 height 15
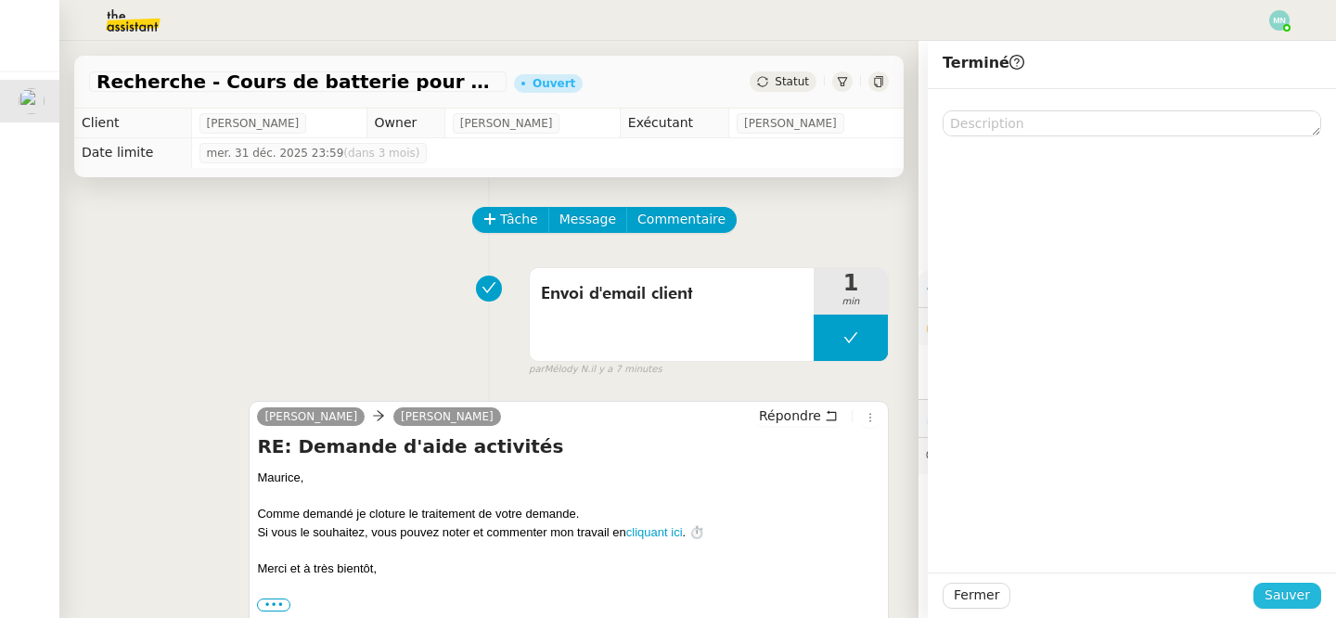
click at [1291, 595] on span "Sauver" at bounding box center [1287, 595] width 45 height 21
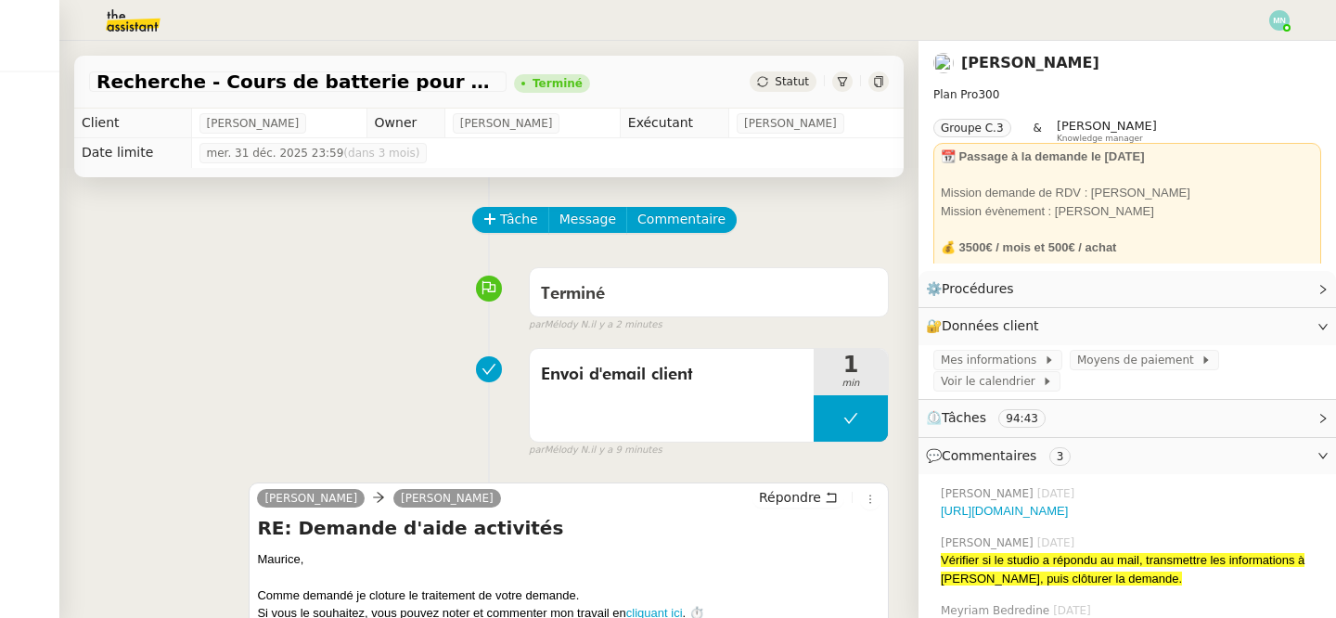
click at [129, 32] on img at bounding box center [118, 20] width 144 height 41
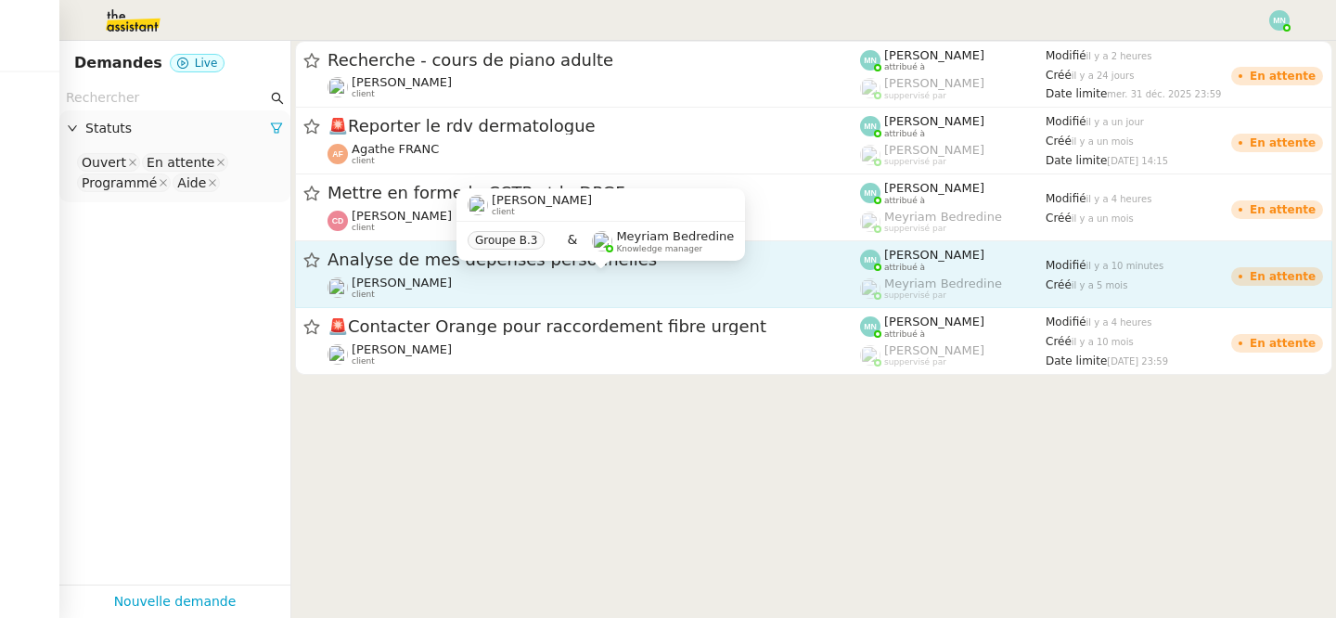
click at [403, 278] on span "[PERSON_NAME]" at bounding box center [402, 283] width 100 height 14
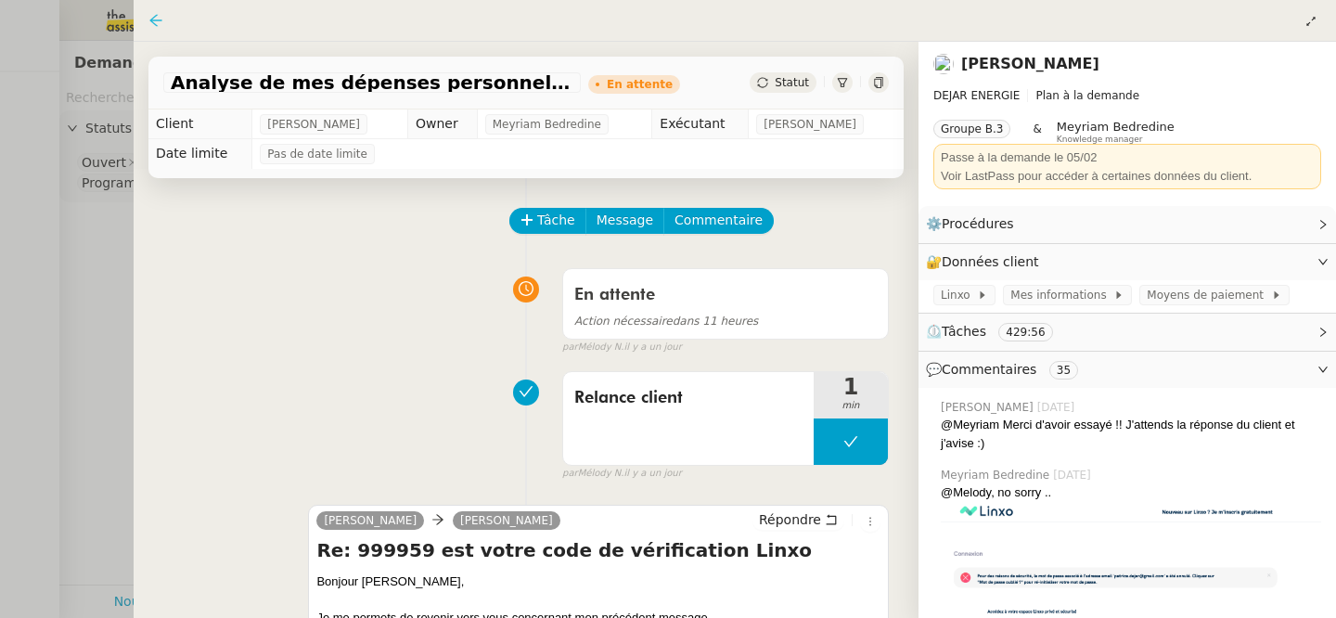
click at [155, 19] on icon at bounding box center [155, 20] width 15 height 15
